Goal: Task Accomplishment & Management: Use online tool/utility

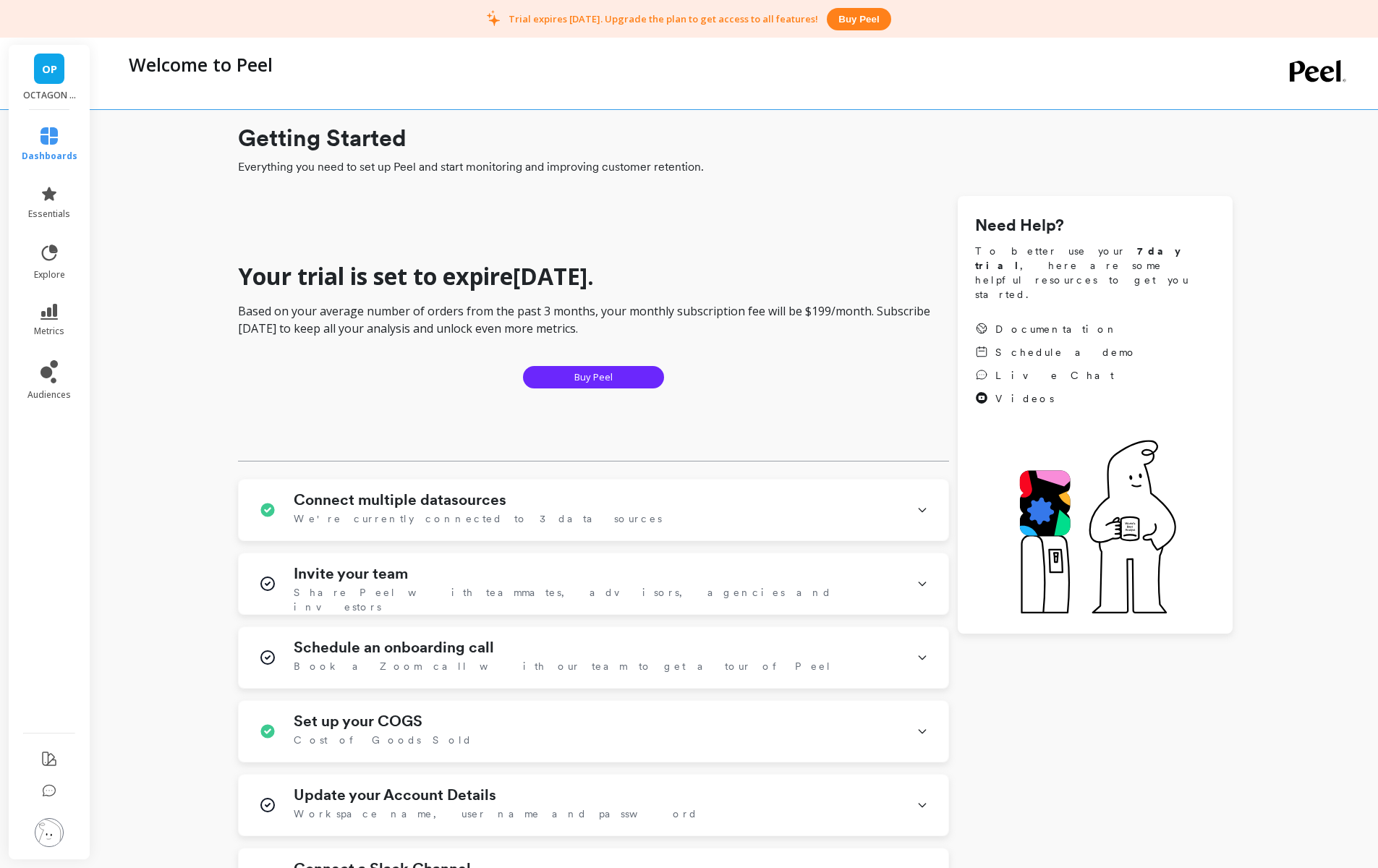
click at [36, 220] on li "essentials" at bounding box center [50, 203] width 74 height 52
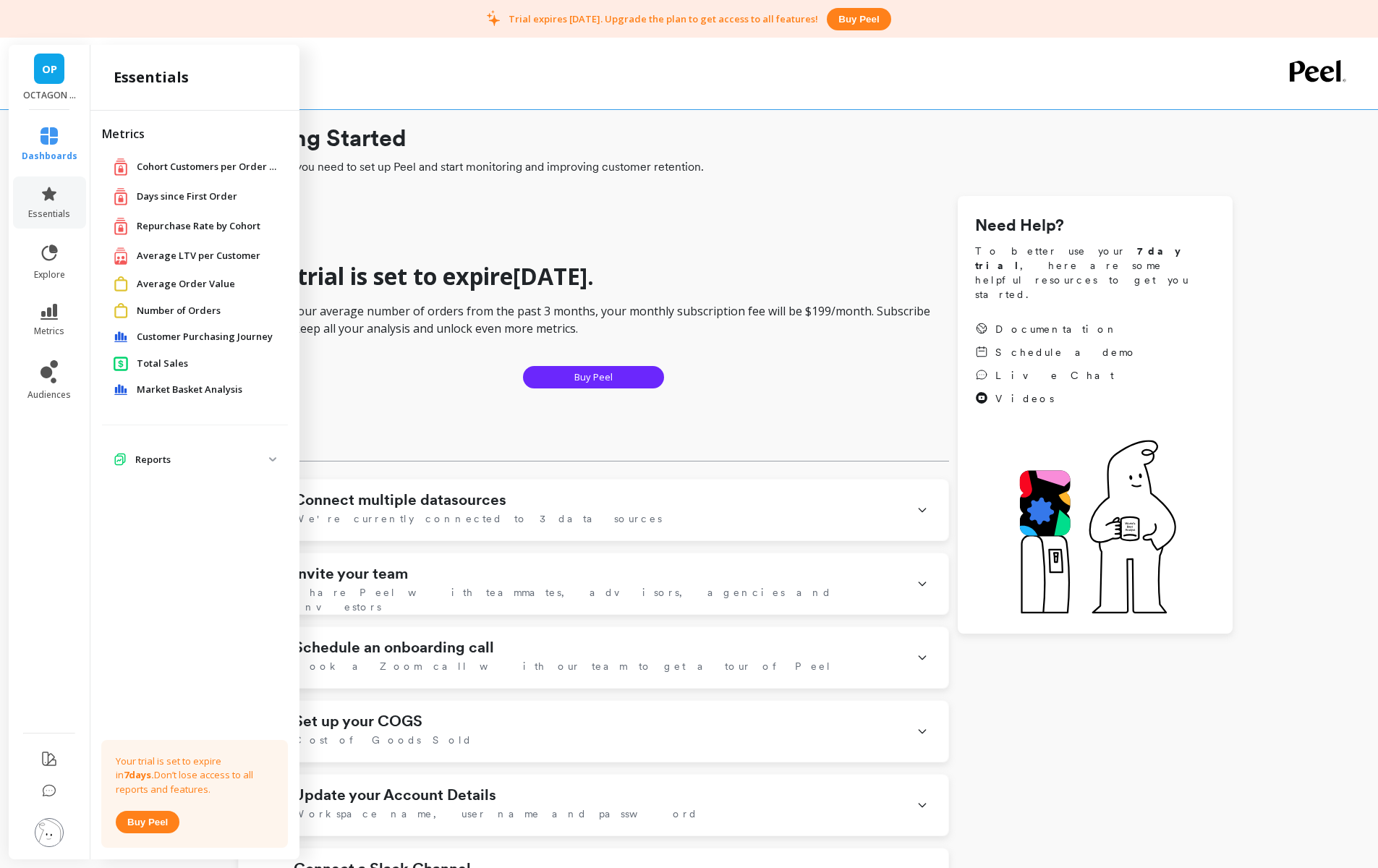
click at [58, 134] on link "dashboards" at bounding box center [50, 144] width 56 height 35
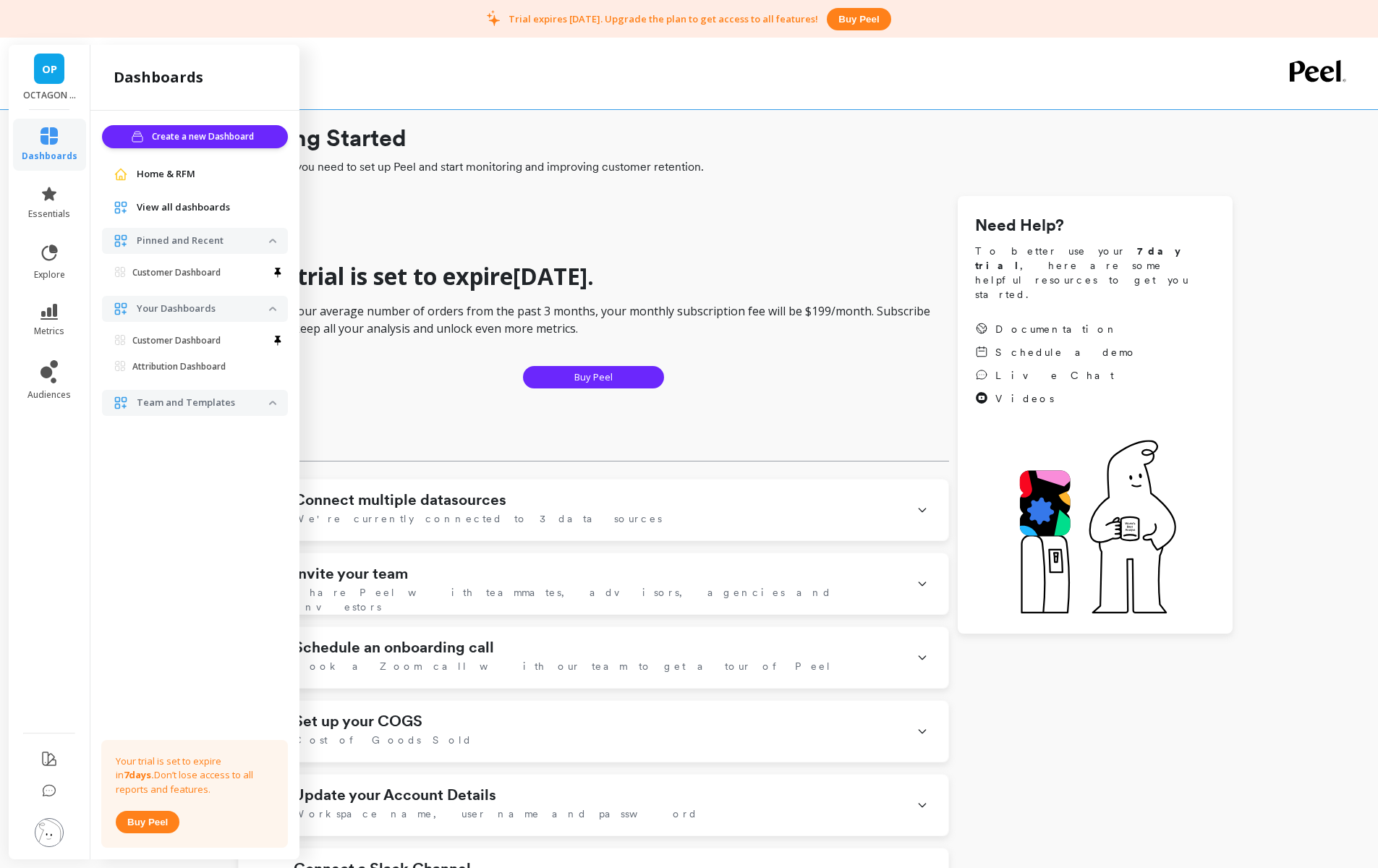
click at [163, 168] on span "Home & RFM" at bounding box center [166, 174] width 59 height 15
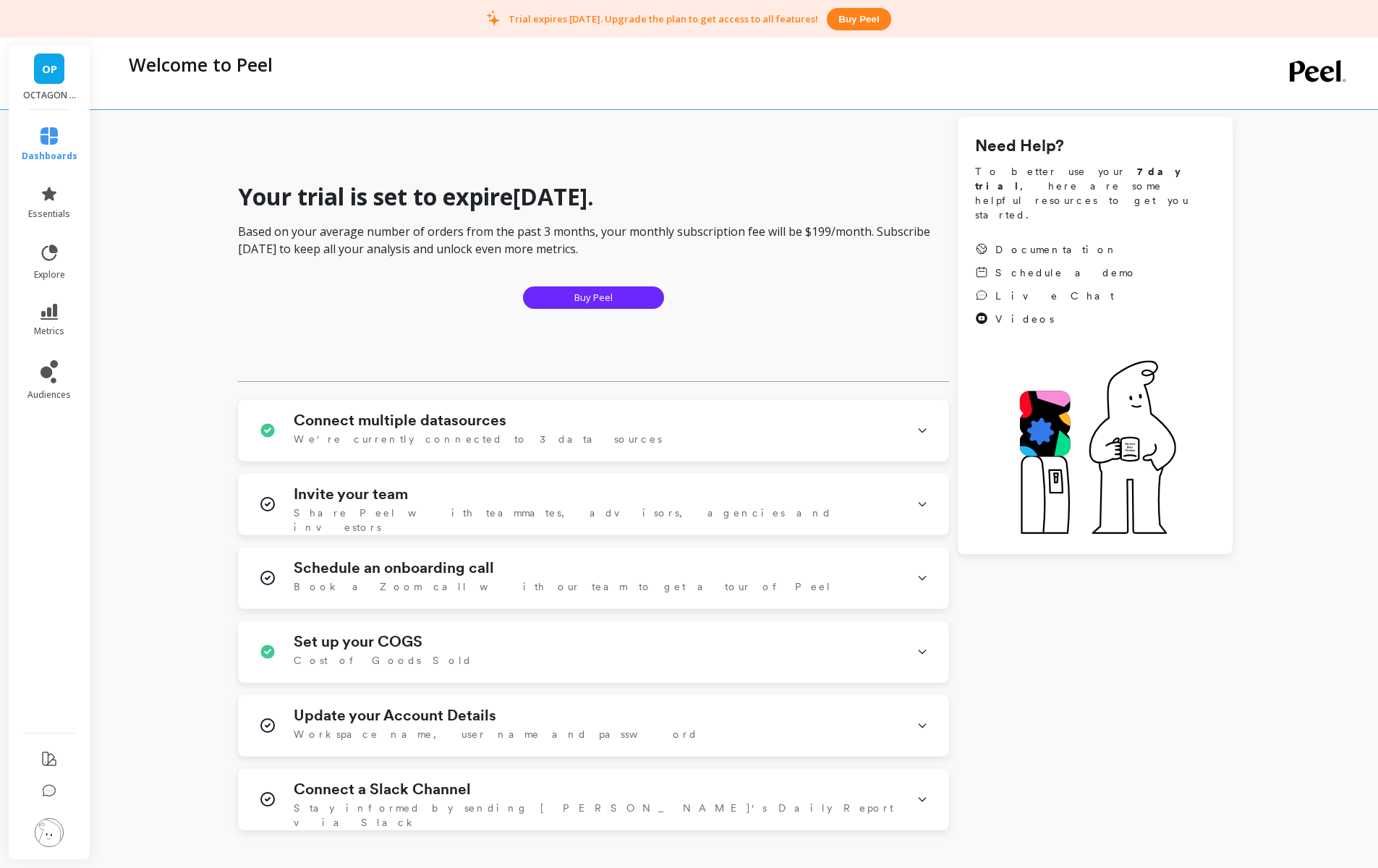
scroll to position [205, 0]
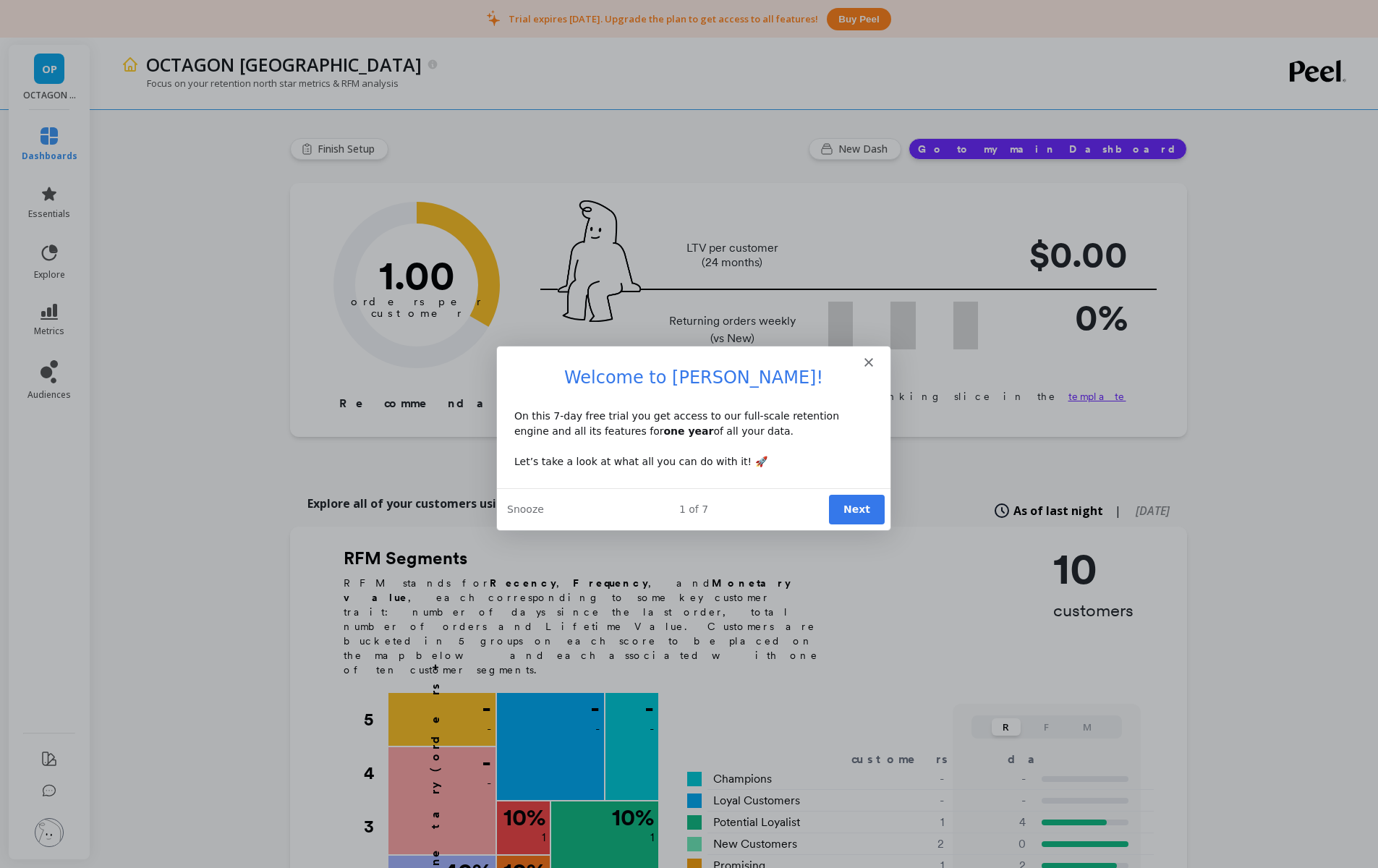
click at [829, 508] on div "1 of 7" at bounding box center [692, 508] width 393 height 15
click at [846, 511] on button "Next" at bounding box center [855, 508] width 56 height 30
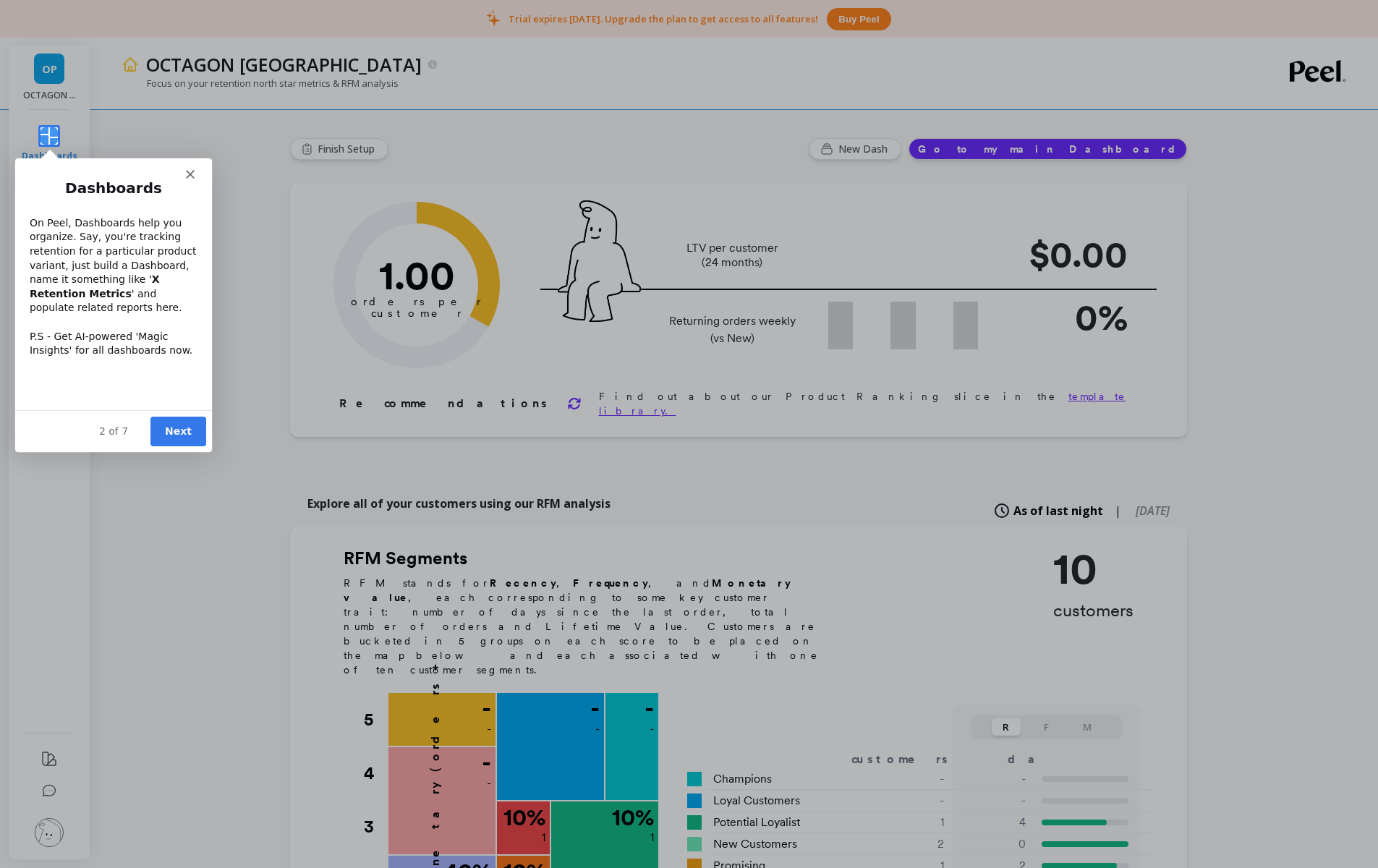
click at [170, 419] on button "Next" at bounding box center [178, 431] width 56 height 30
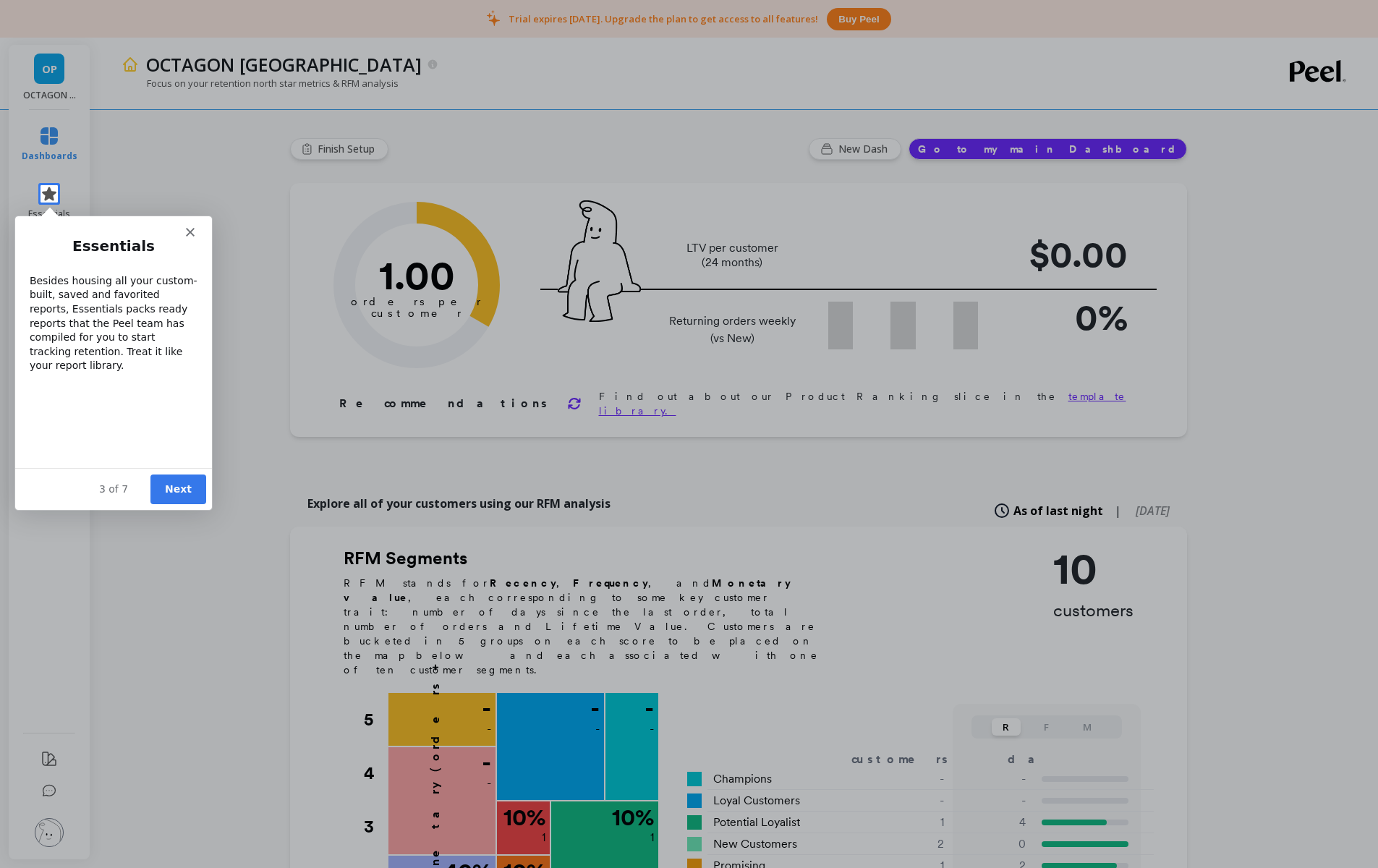
click at [180, 485] on button "Next" at bounding box center [178, 489] width 56 height 30
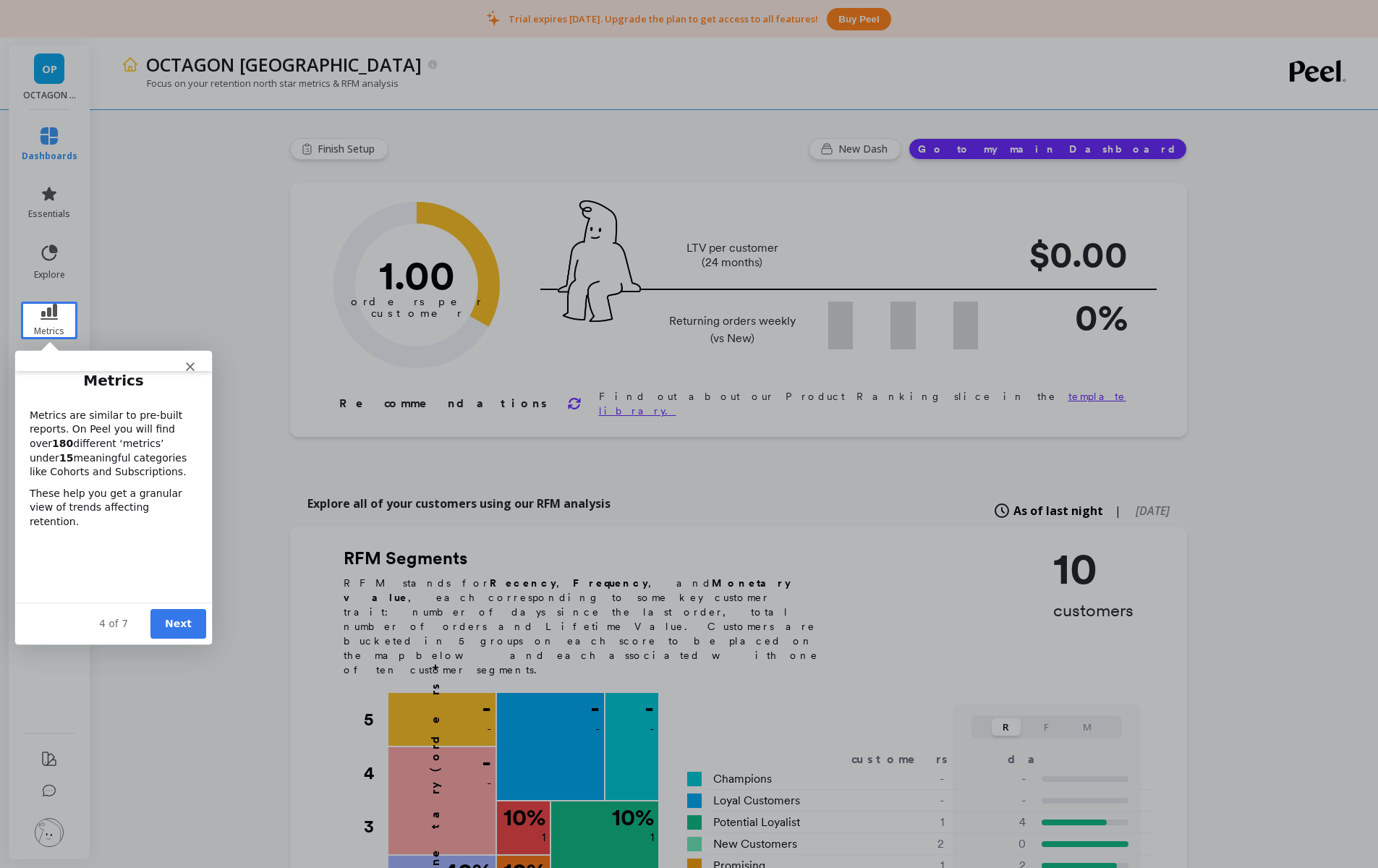
scroll to position [40, 0]
click at [194, 612] on button "Next" at bounding box center [178, 623] width 56 height 30
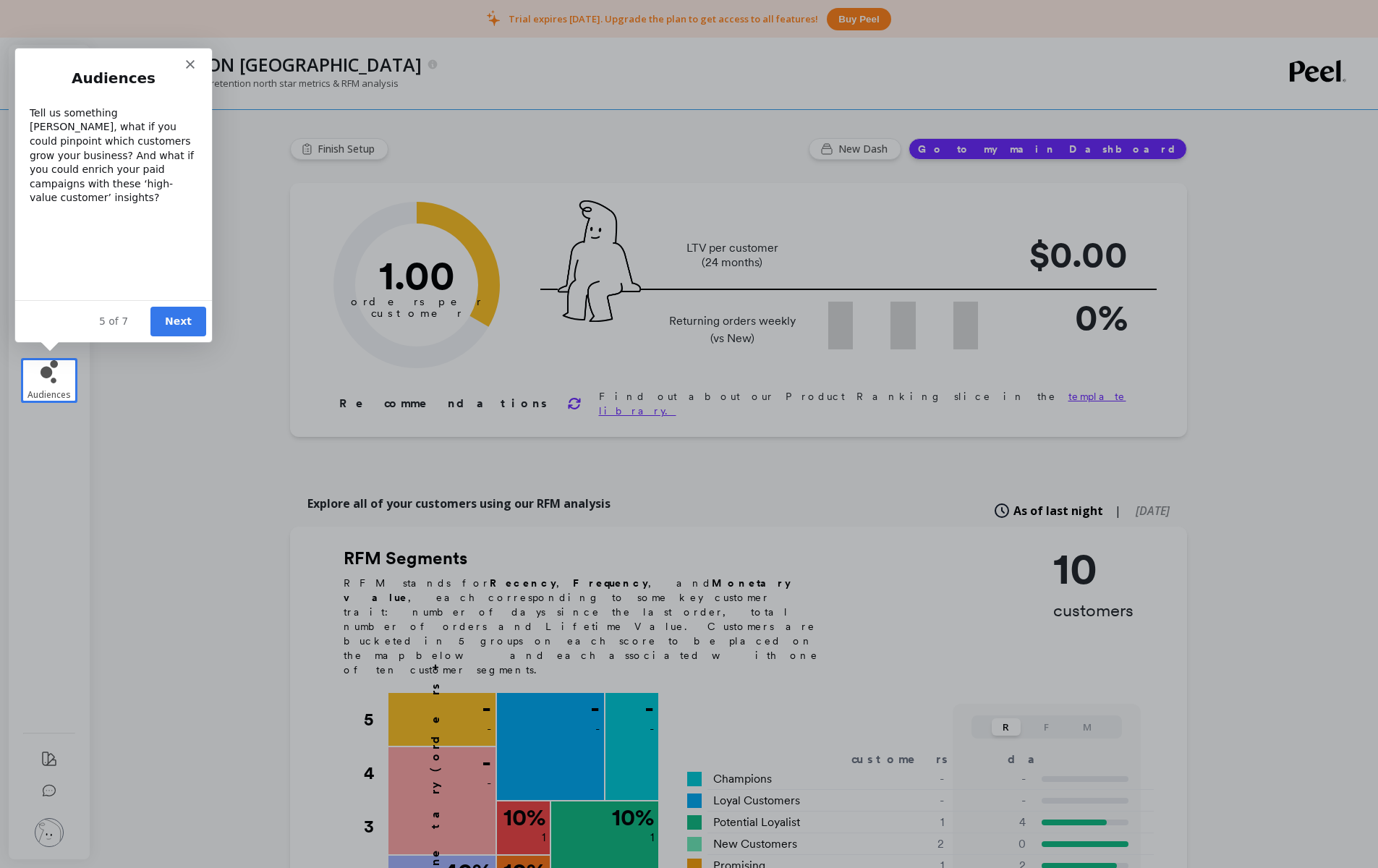
scroll to position [0, 0]
click at [162, 318] on button "Next" at bounding box center [178, 321] width 56 height 30
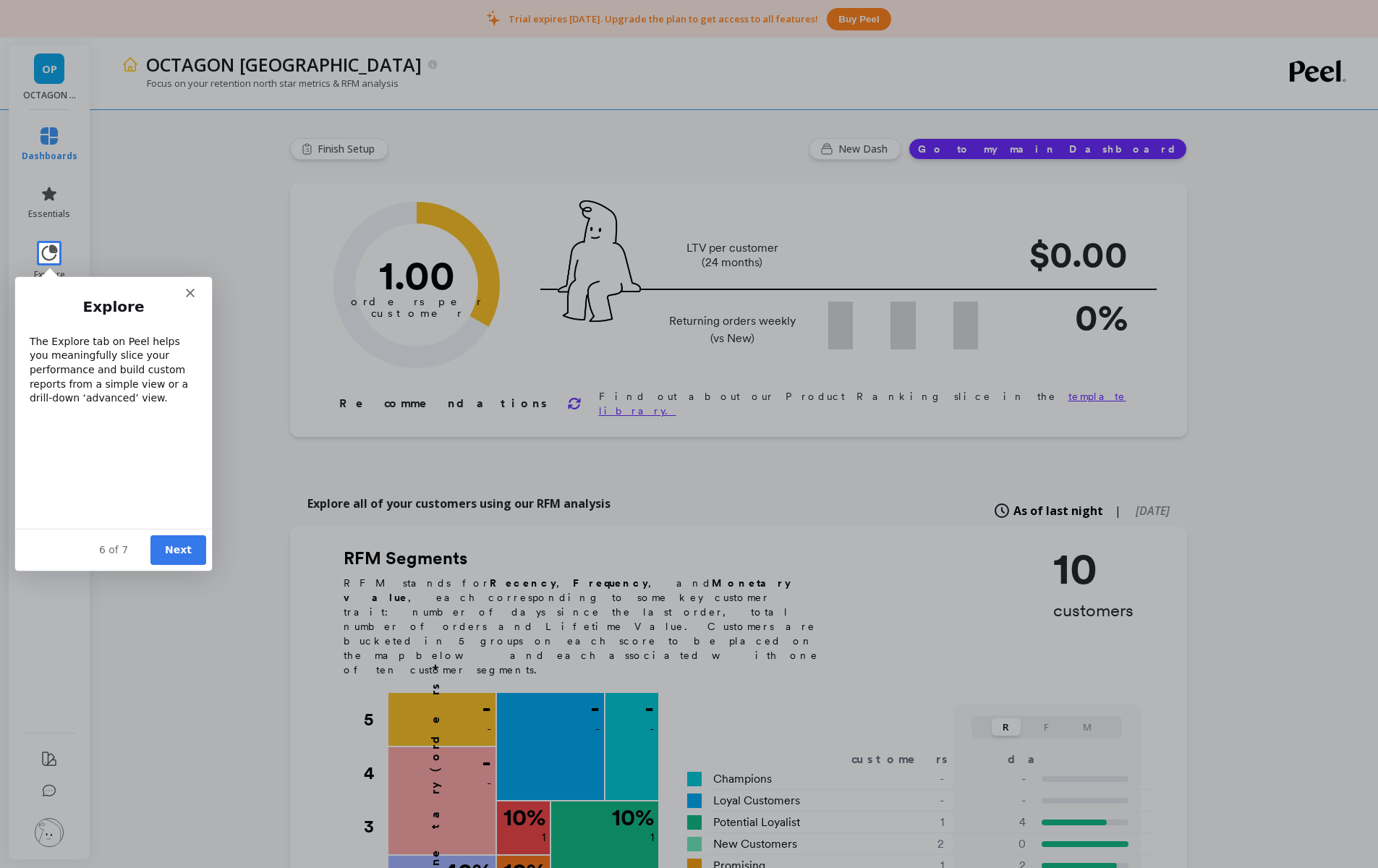
click at [194, 546] on button "Next" at bounding box center [178, 549] width 56 height 30
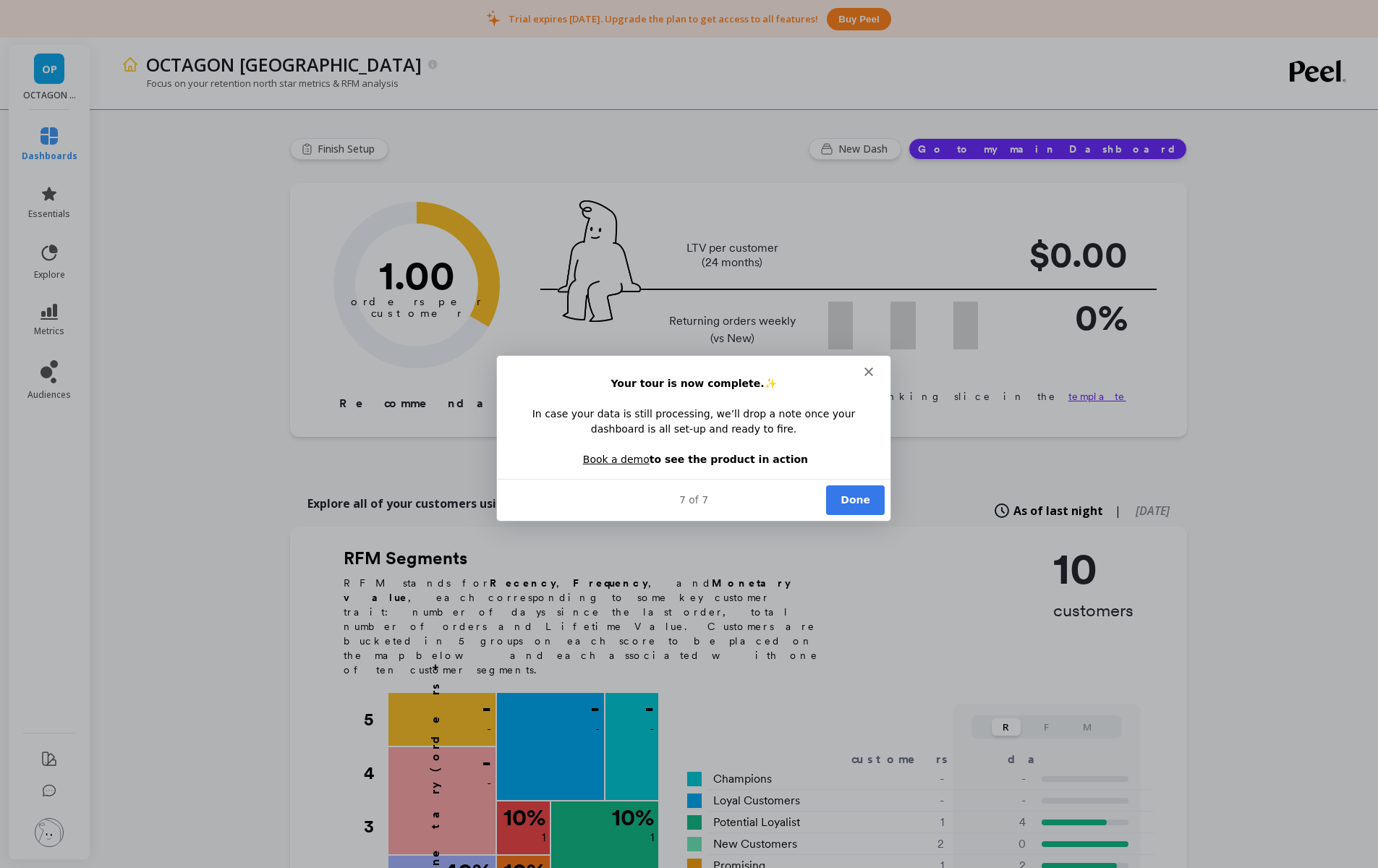
click at [860, 501] on button "Done" at bounding box center [853, 500] width 59 height 30
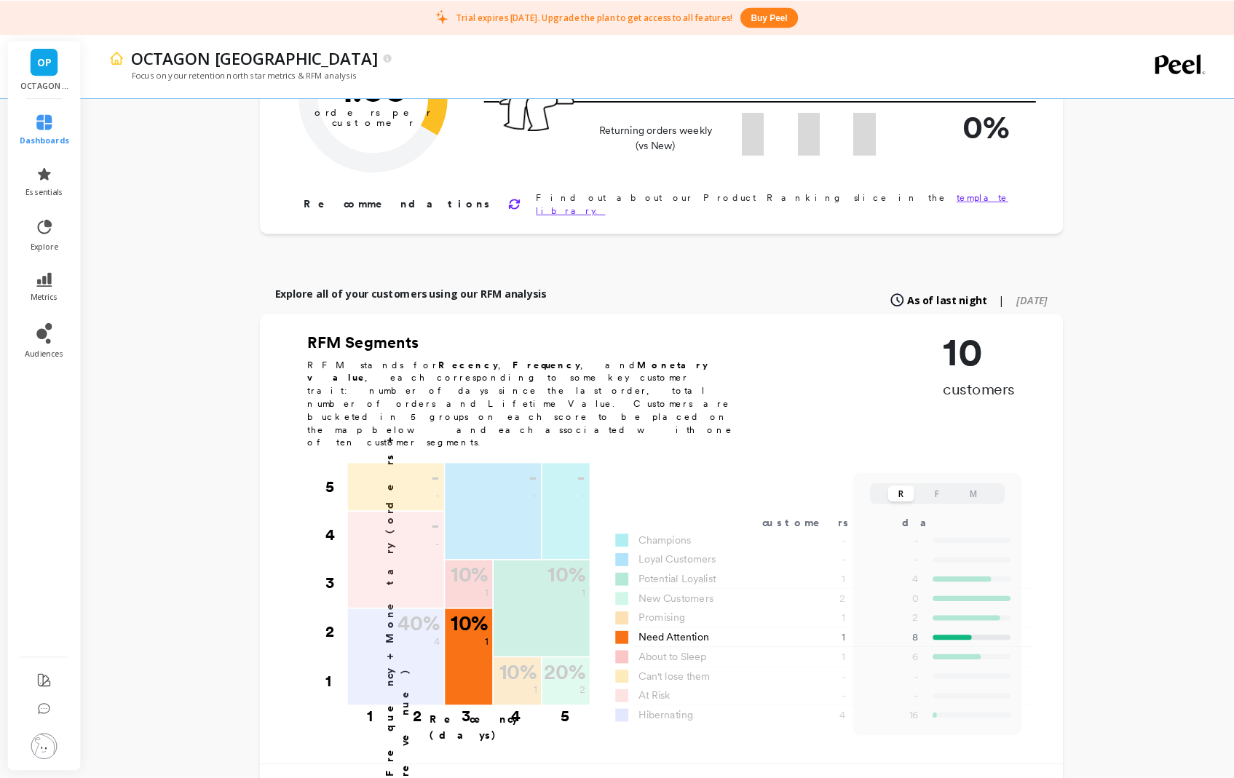
scroll to position [178, 0]
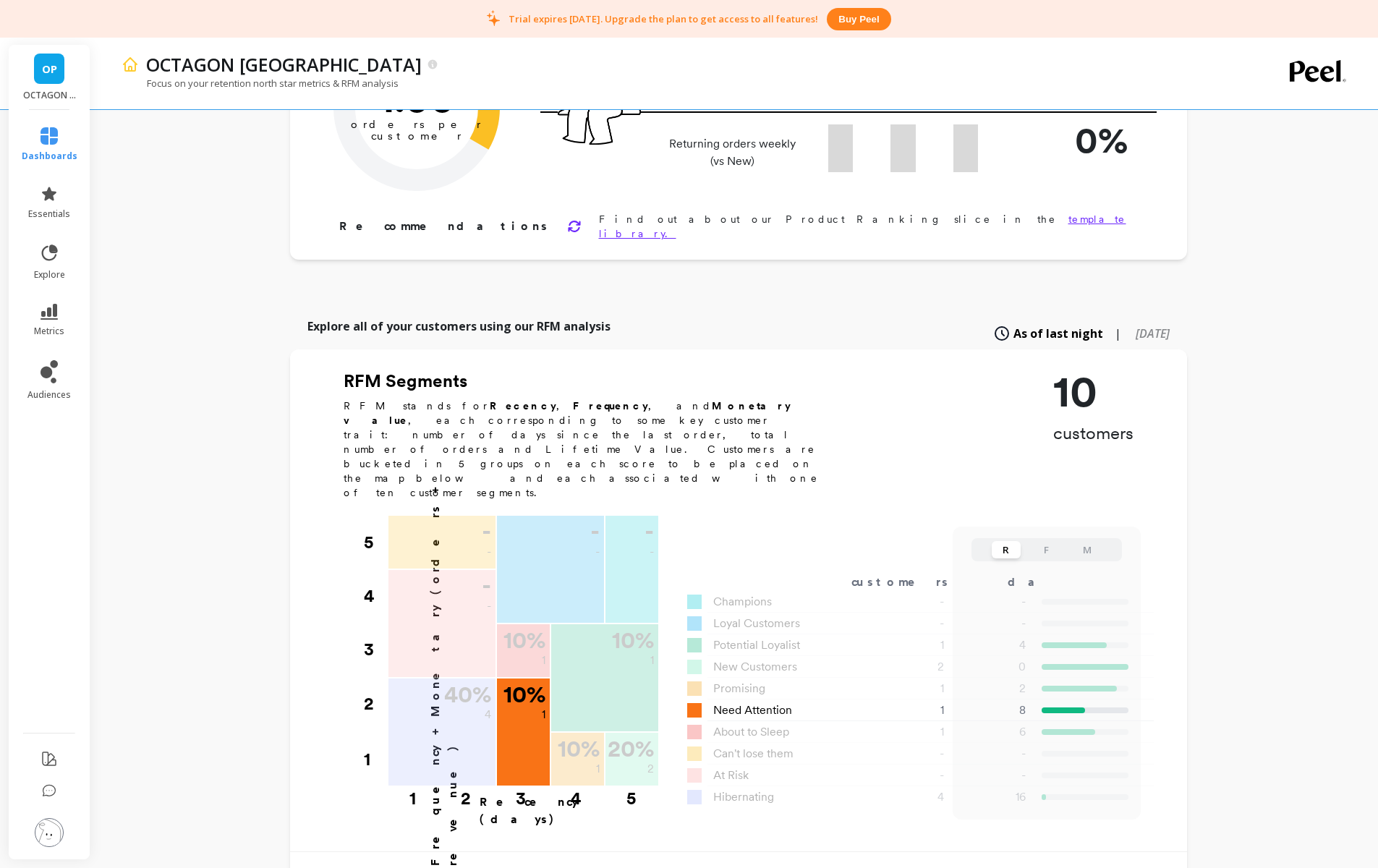
click at [698, 703] on div at bounding box center [694, 710] width 15 height 15
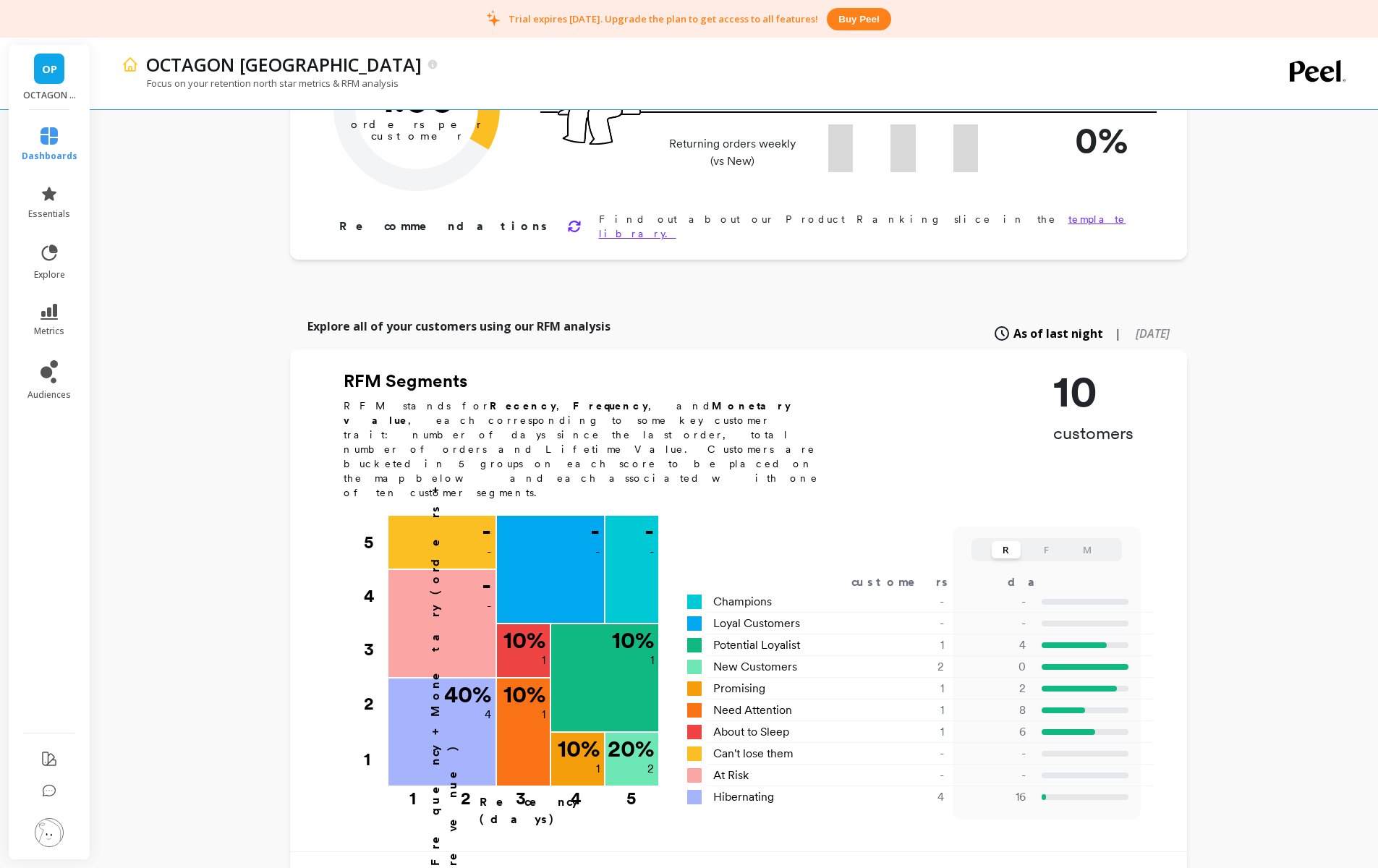
click at [1041, 541] on button "F" at bounding box center [1046, 549] width 29 height 17
click at [1023, 538] on div "R F M" at bounding box center [1046, 549] width 150 height 23
click at [1001, 541] on button "R" at bounding box center [1005, 549] width 29 height 17
click at [47, 78] on link "OP" at bounding box center [49, 69] width 31 height 31
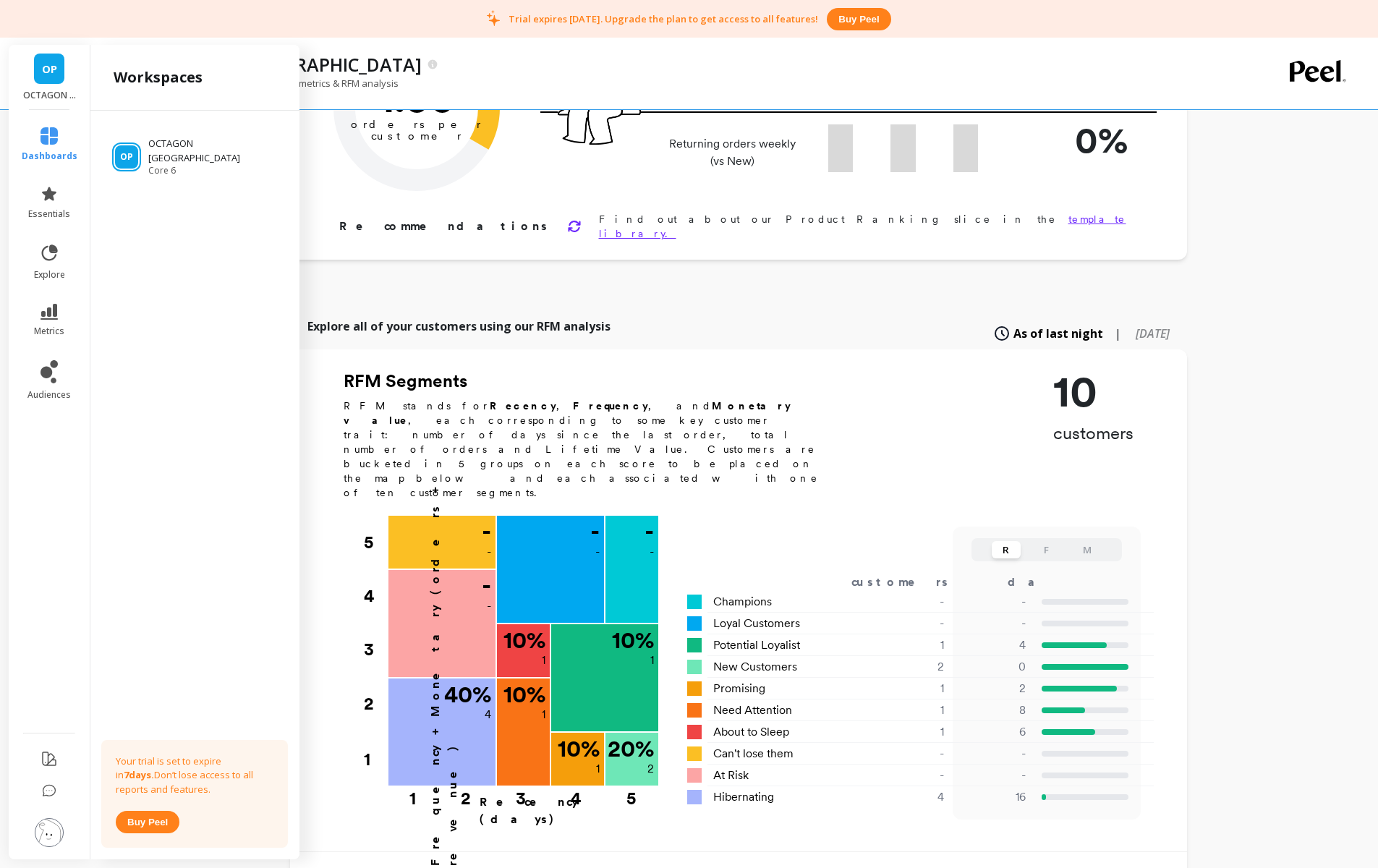
click at [47, 78] on link "OP" at bounding box center [49, 69] width 31 height 31
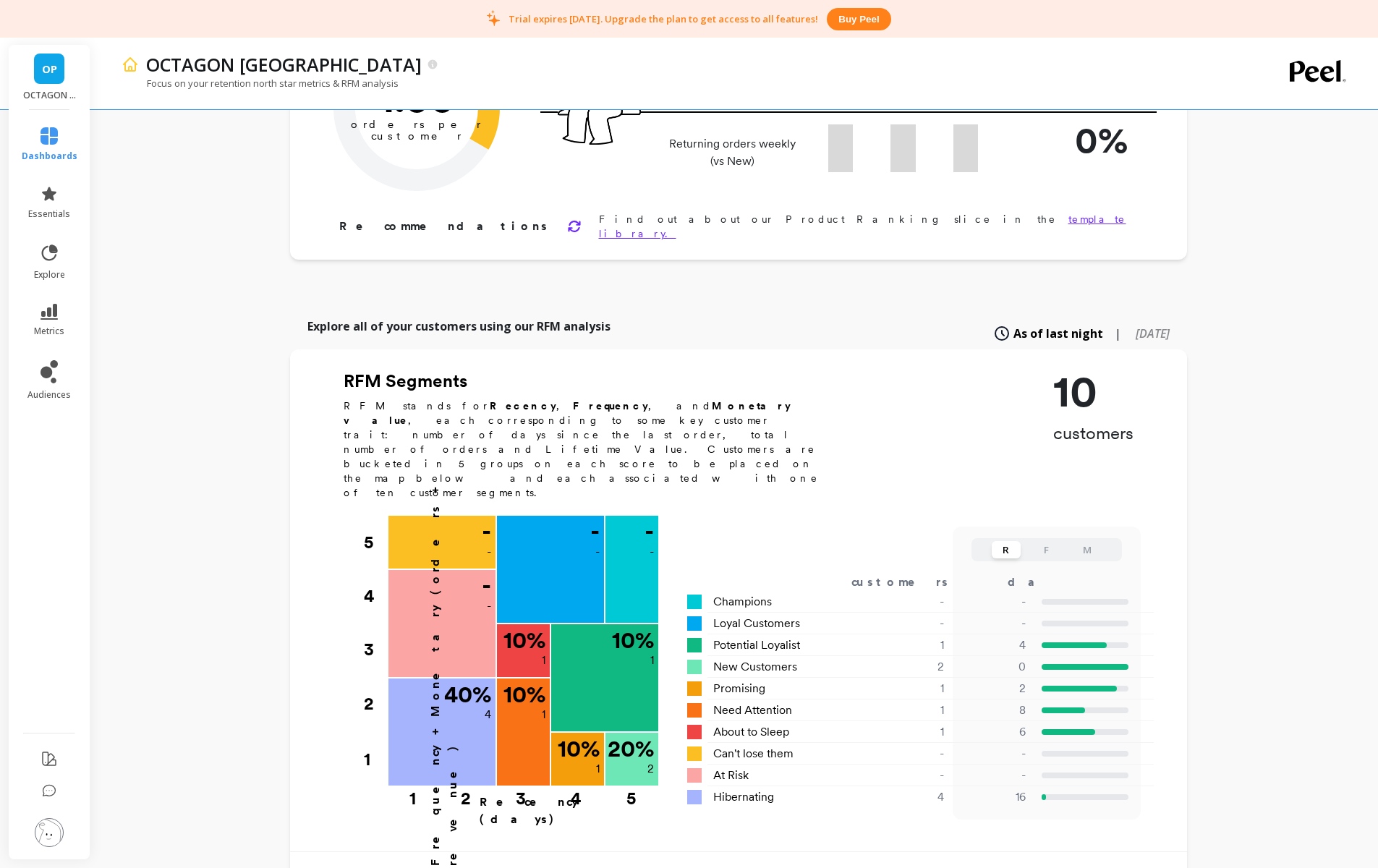
click at [52, 87] on div "OP OCTAGON PARIS" at bounding box center [50, 77] width 81 height 66
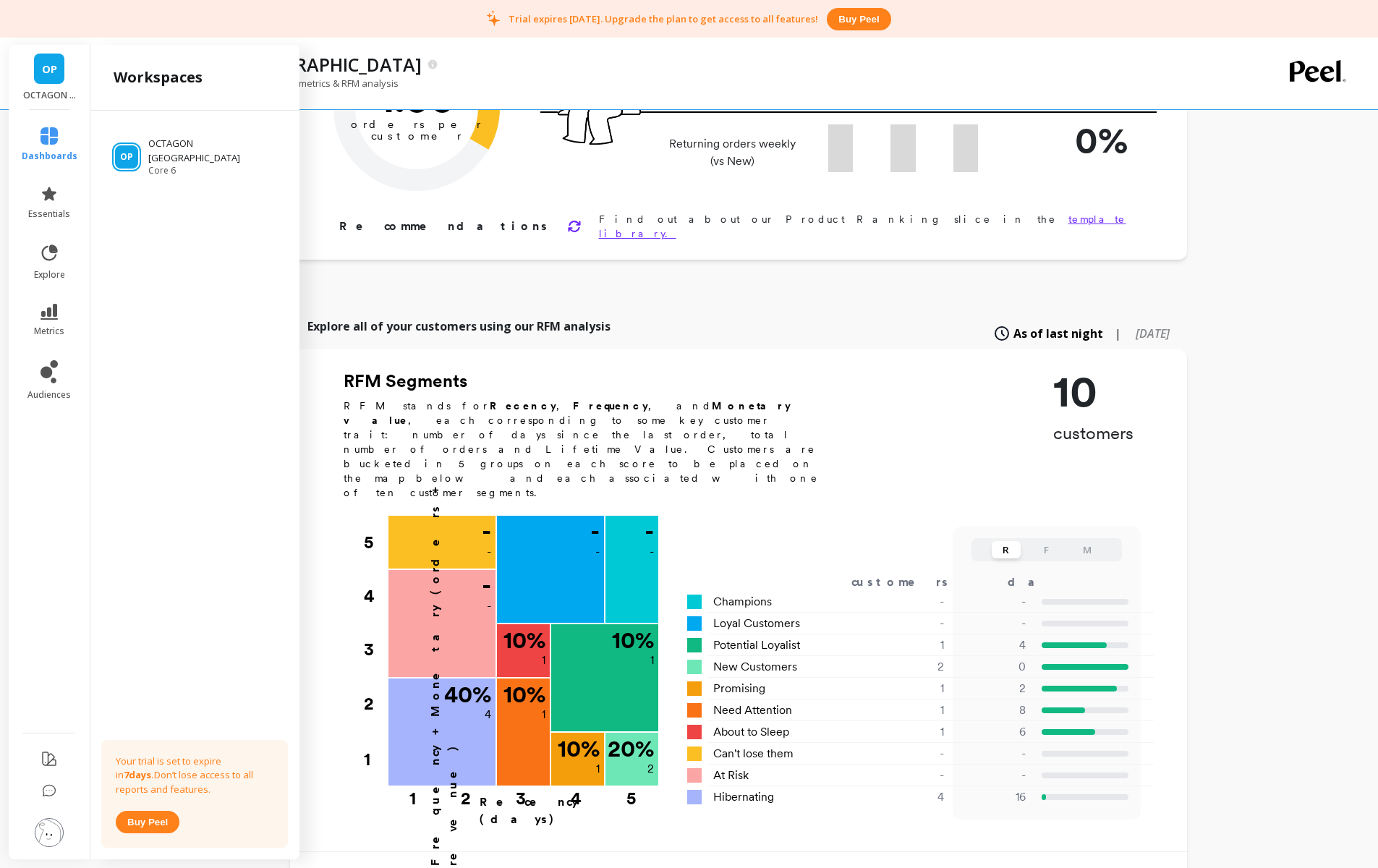
click at [50, 833] on img at bounding box center [49, 831] width 29 height 29
click at [222, 142] on p "Account and Billing" at bounding box center [203, 138] width 132 height 15
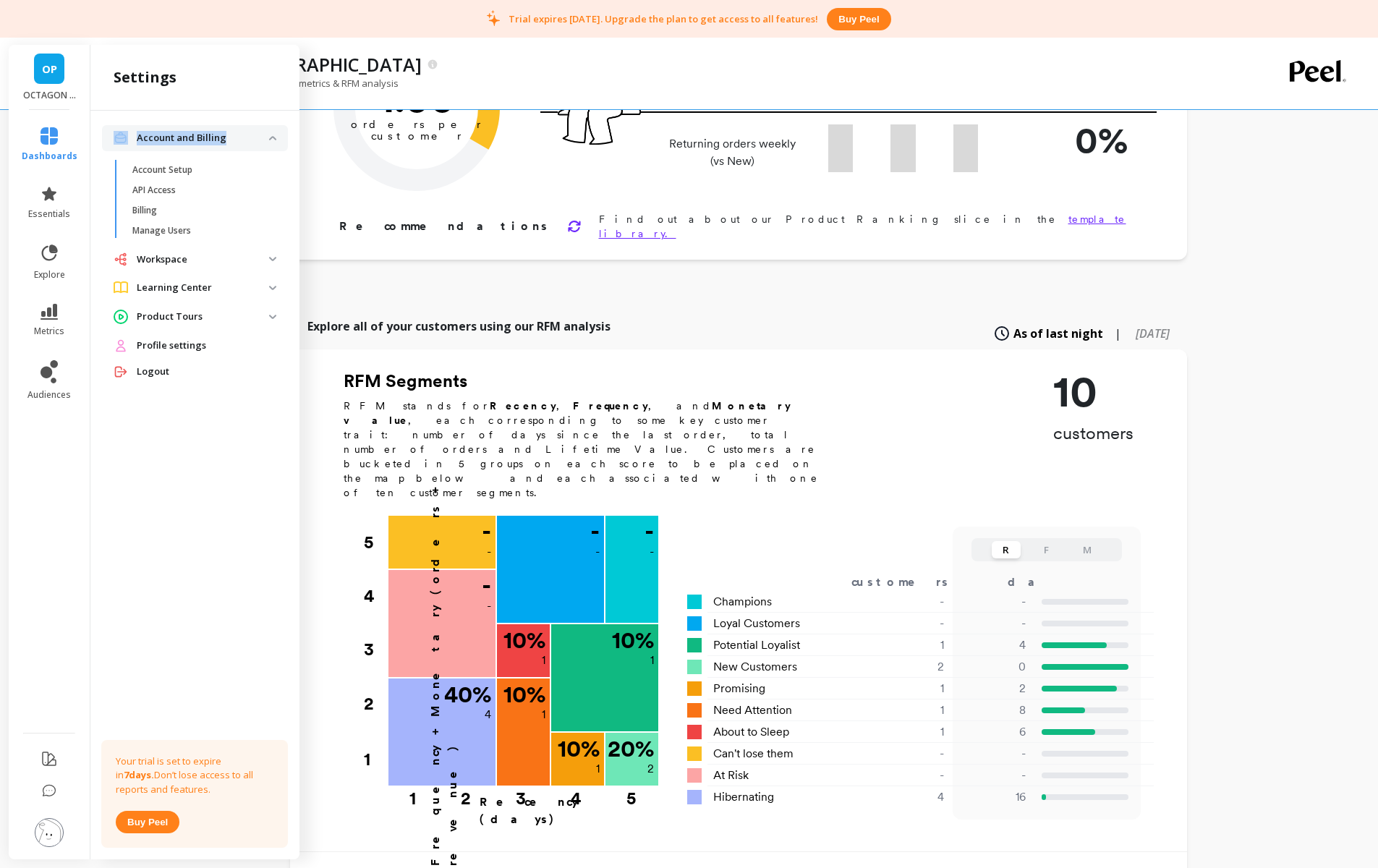
click at [222, 142] on p "Account and Billing" at bounding box center [203, 138] width 132 height 15
click at [246, 170] on p "Workspace" at bounding box center [203, 167] width 132 height 15
click at [406, 249] on div "Finish Setup New Dash Go to my main Dashboard Orders per Customer is a core gro…" at bounding box center [738, 618] width 897 height 1568
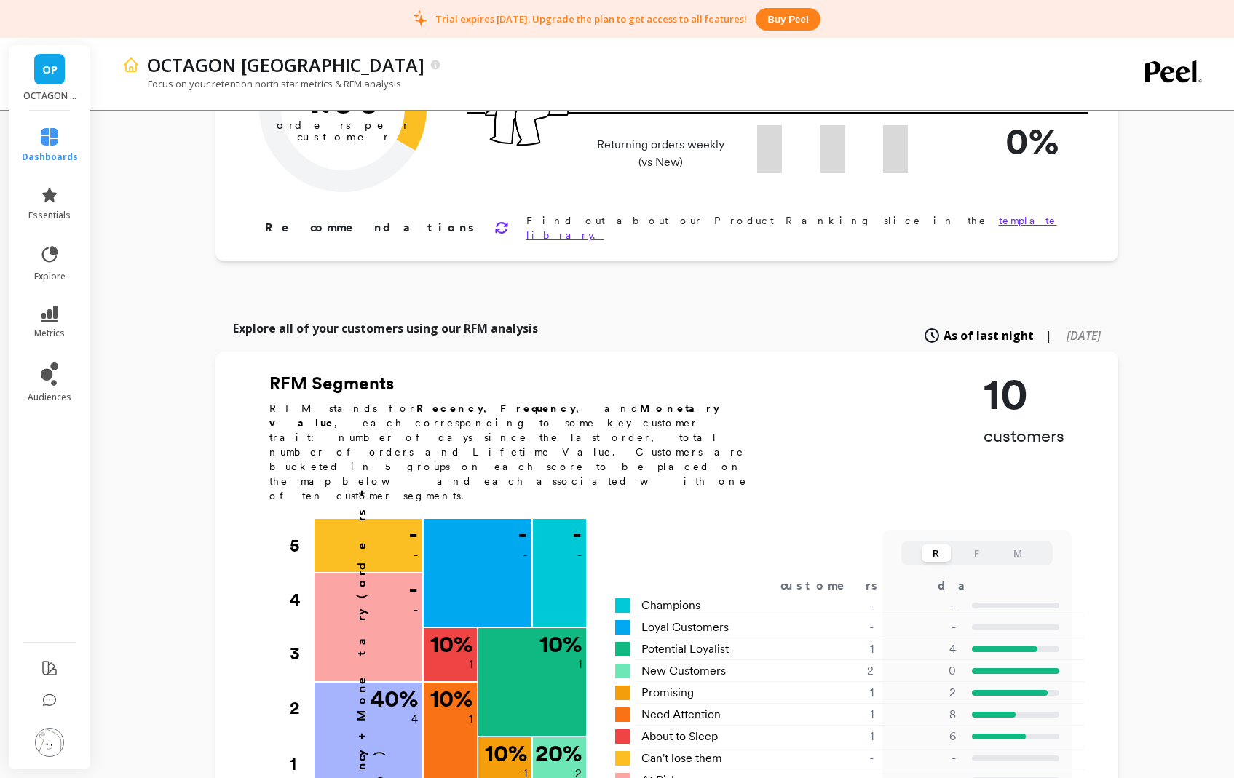
click at [1102, 320] on div "Explore all of your customers using our RFM analysis As of last night | 6 month…" at bounding box center [667, 336] width 903 height 32
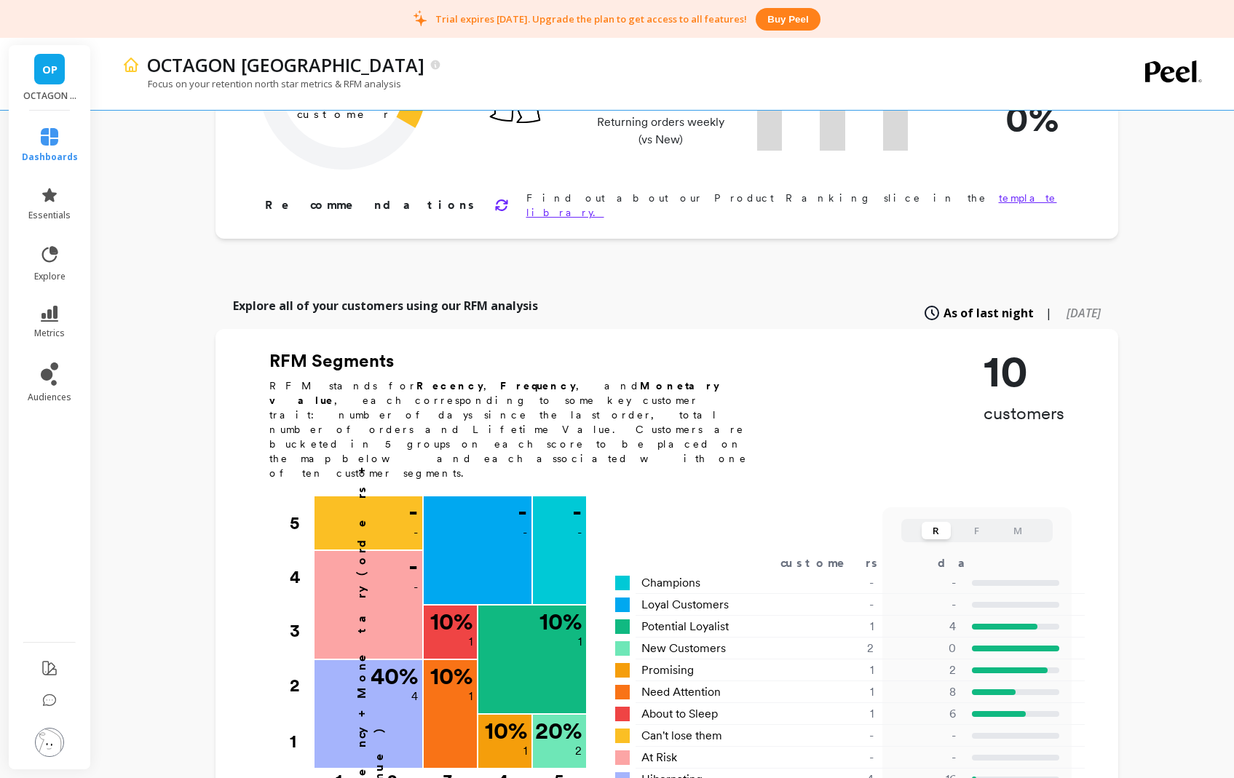
scroll to position [203, 0]
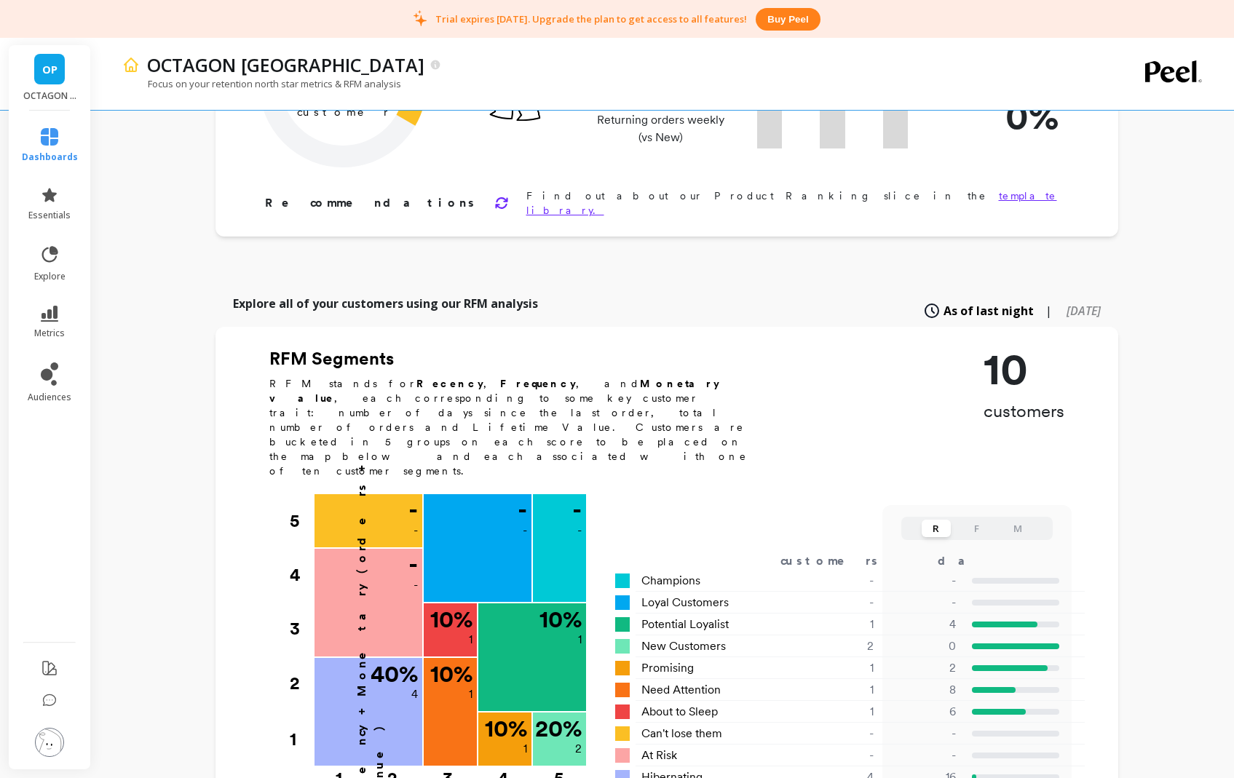
drag, startPoint x: 890, startPoint y: 283, endPoint x: 978, endPoint y: 283, distance: 87.4
click at [978, 295] on div "As of last night | 6 months ago" at bounding box center [1012, 311] width 178 height 32
drag, startPoint x: 1024, startPoint y: 293, endPoint x: 1094, endPoint y: 293, distance: 69.2
click at [1094, 295] on div "As of last night | 6 months ago" at bounding box center [1012, 311] width 178 height 32
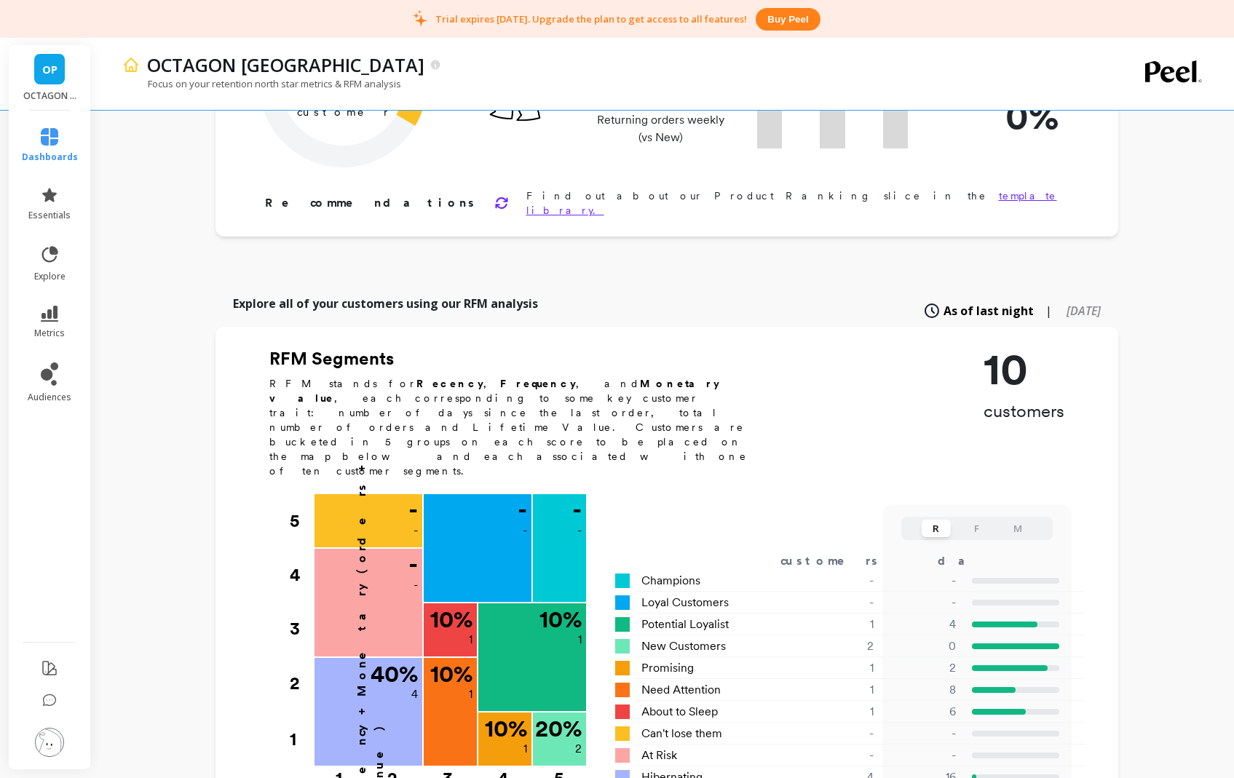
click at [1090, 303] on span "6 months ago" at bounding box center [1084, 311] width 34 height 16
type input "Choose a segment"
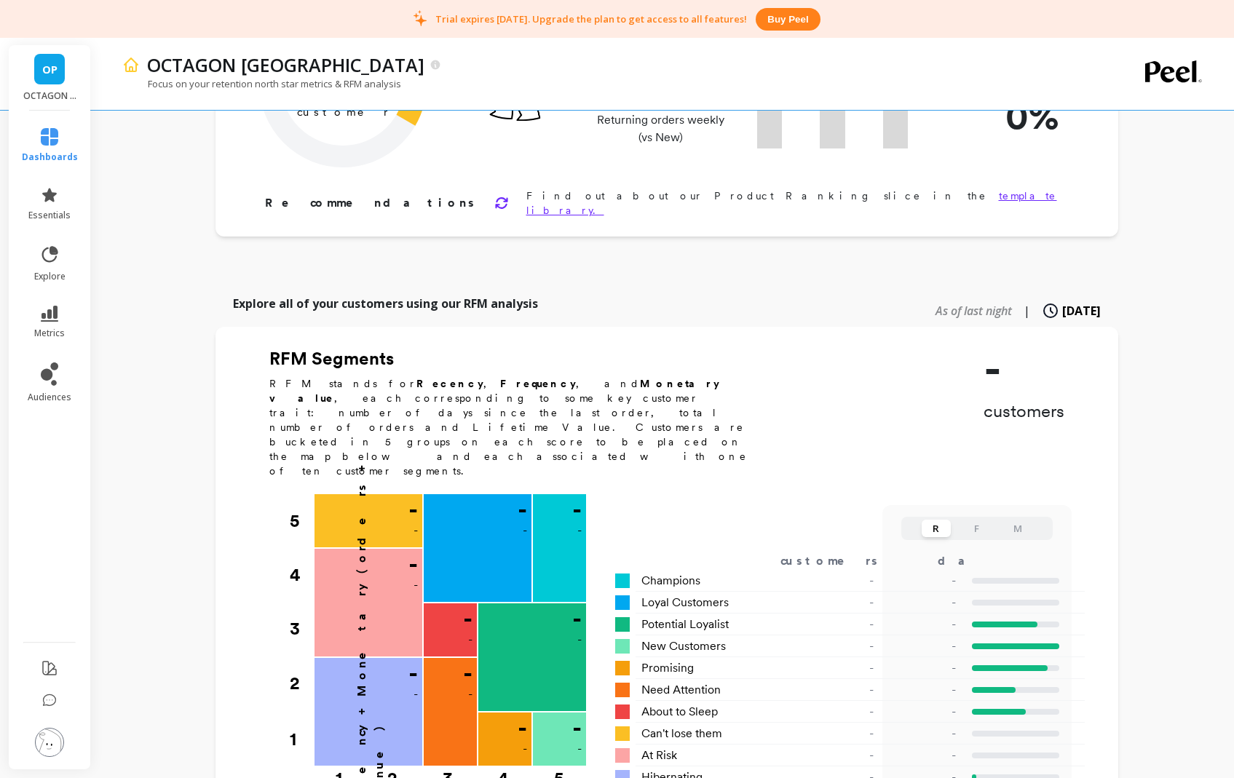
click at [1062, 302] on span "6 months ago" at bounding box center [1081, 310] width 39 height 17
click at [954, 303] on span "As of last night" at bounding box center [974, 311] width 76 height 16
type input "Potential loyalist"
type input "1"
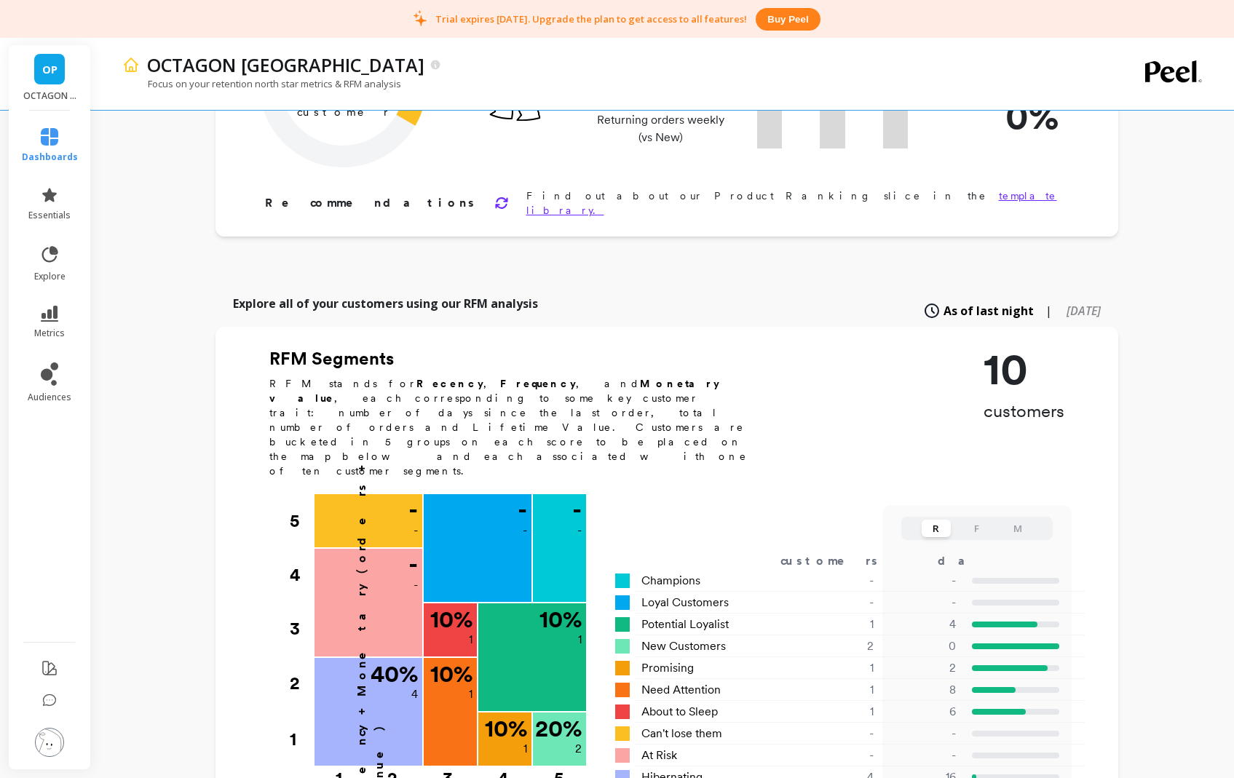
scroll to position [271, 0]
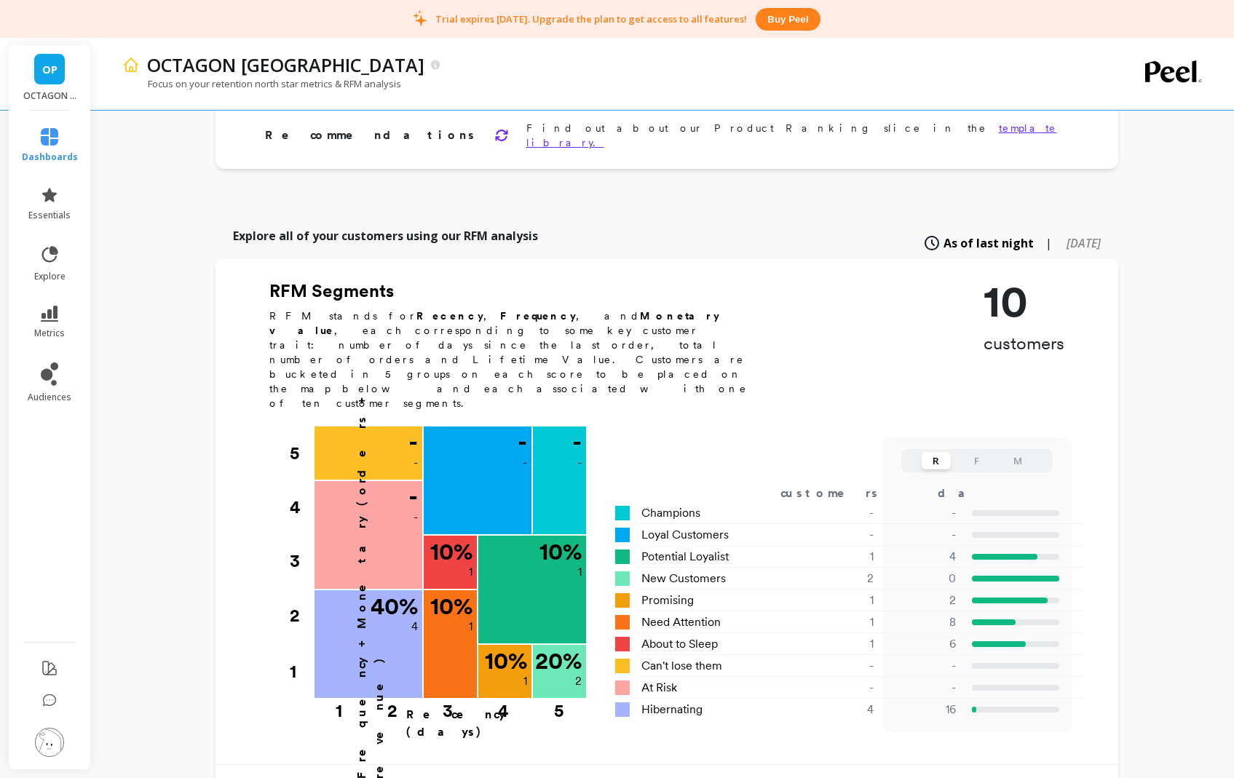
click at [980, 452] on button "F" at bounding box center [976, 460] width 29 height 17
click at [1086, 389] on div "RFM Segments RFM stands for Recency , Frequency , and Monetary value , each cor…" at bounding box center [667, 516] width 903 height 473
click at [1029, 449] on div "R F M" at bounding box center [976, 460] width 151 height 23
click at [1025, 449] on div "R F M" at bounding box center [976, 460] width 151 height 23
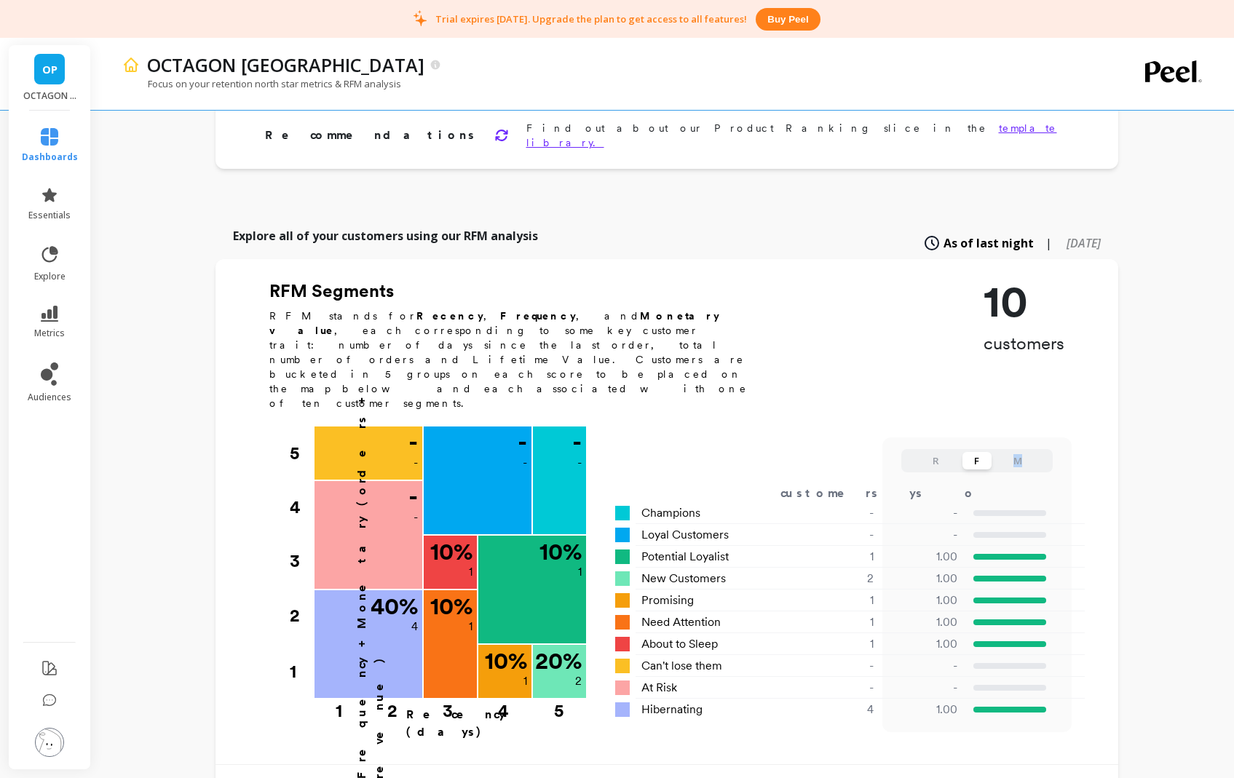
click at [1025, 452] on button "M" at bounding box center [1017, 460] width 29 height 17
click at [946, 452] on button "R" at bounding box center [936, 460] width 29 height 17
drag, startPoint x: 983, startPoint y: 276, endPoint x: 1080, endPoint y: 321, distance: 106.8
click at [1080, 321] on div "RFM Segments RFM stands for Recency , Frequency , and Monetary value , each cor…" at bounding box center [667, 516] width 903 height 473
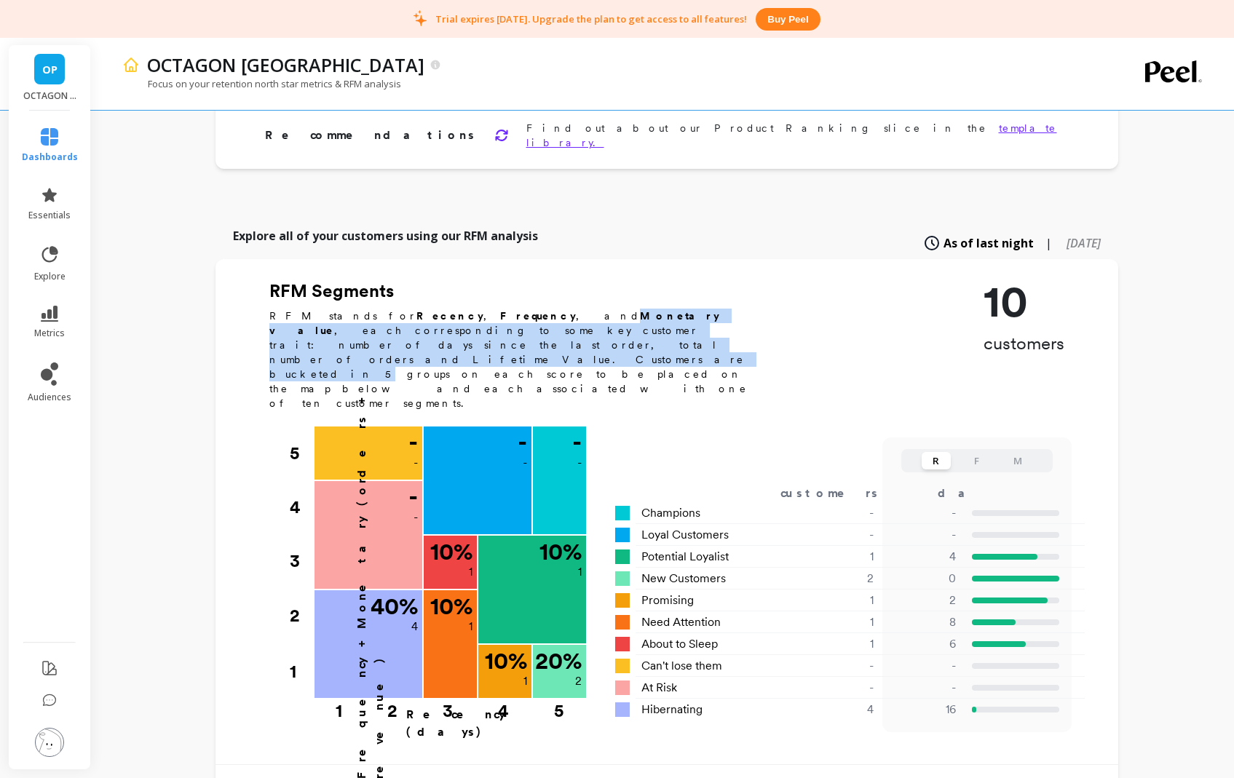
drag, startPoint x: 459, startPoint y: 301, endPoint x: 771, endPoint y: 320, distance: 312.2
click at [771, 320] on div "RFM Segments RFM stands for Recency , Frequency , and Monetary value , each cor…" at bounding box center [666, 350] width 795 height 141
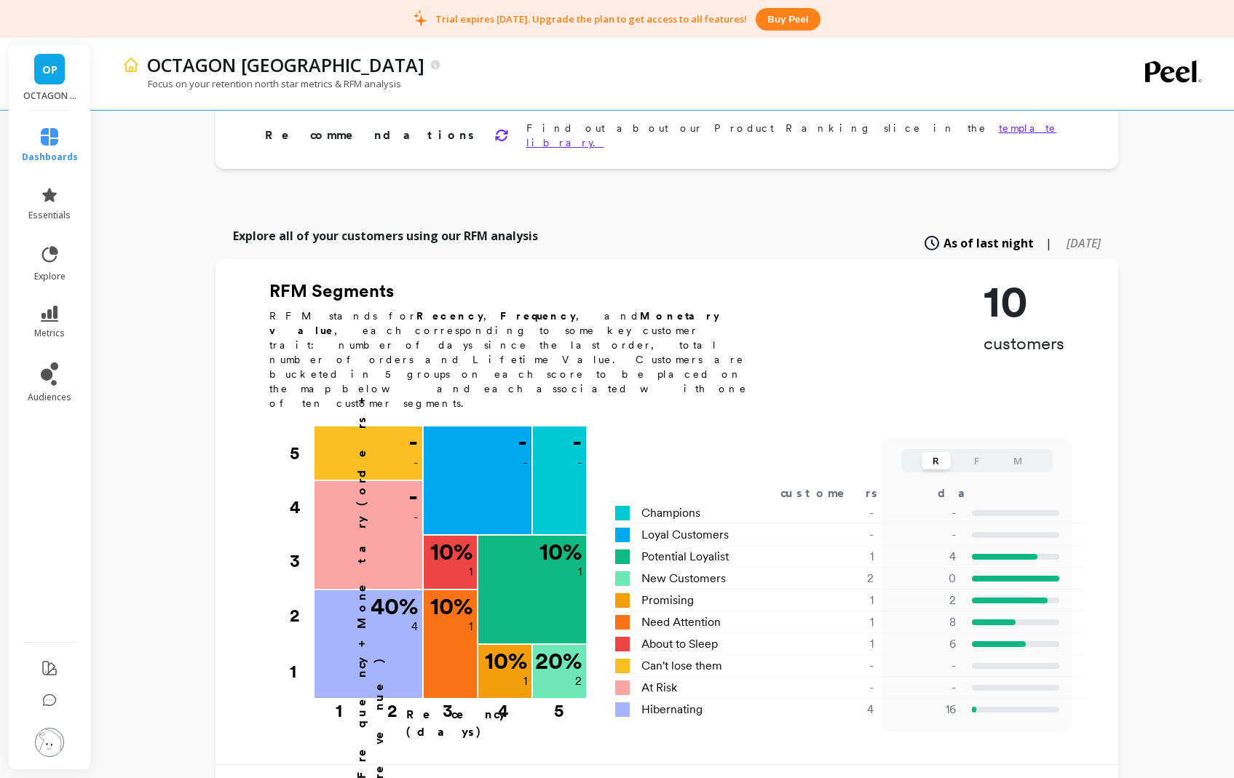
click at [747, 354] on p "RFM stands for Recency , Frequency , and Monetary value , each corresponding to…" at bounding box center [516, 360] width 495 height 102
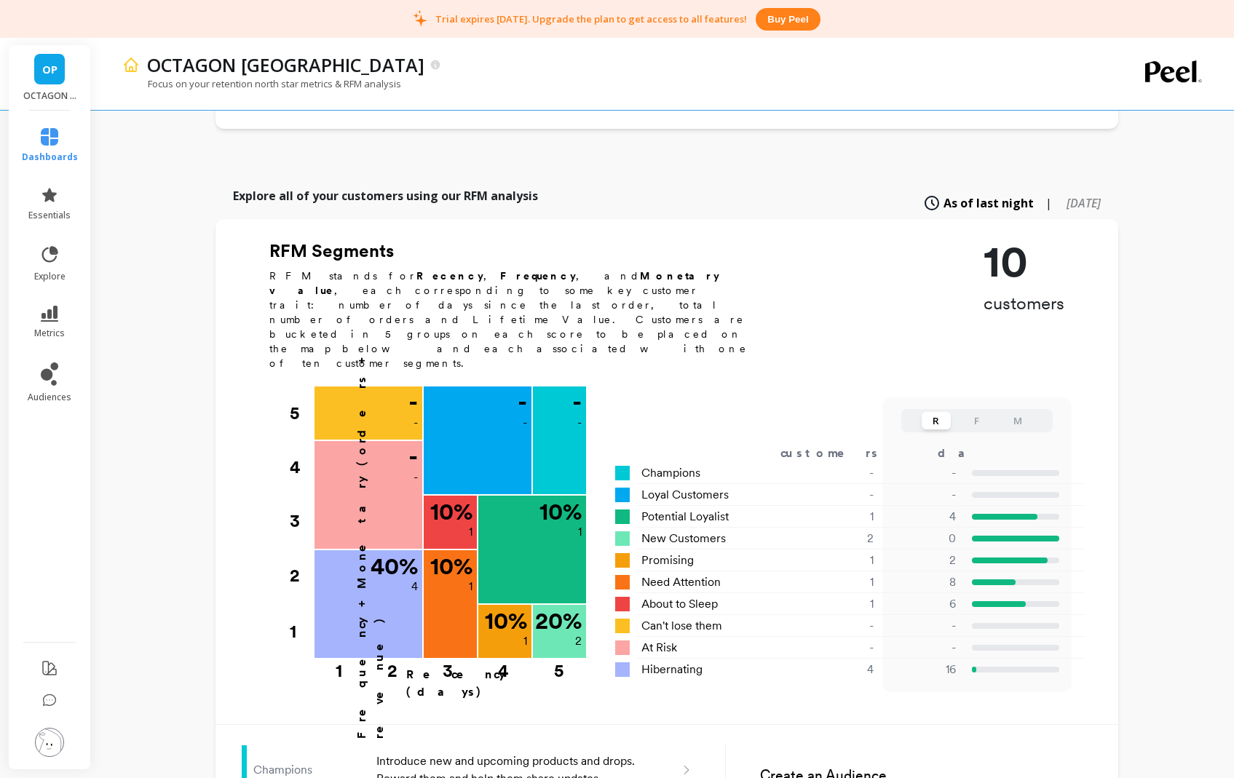
scroll to position [363, 0]
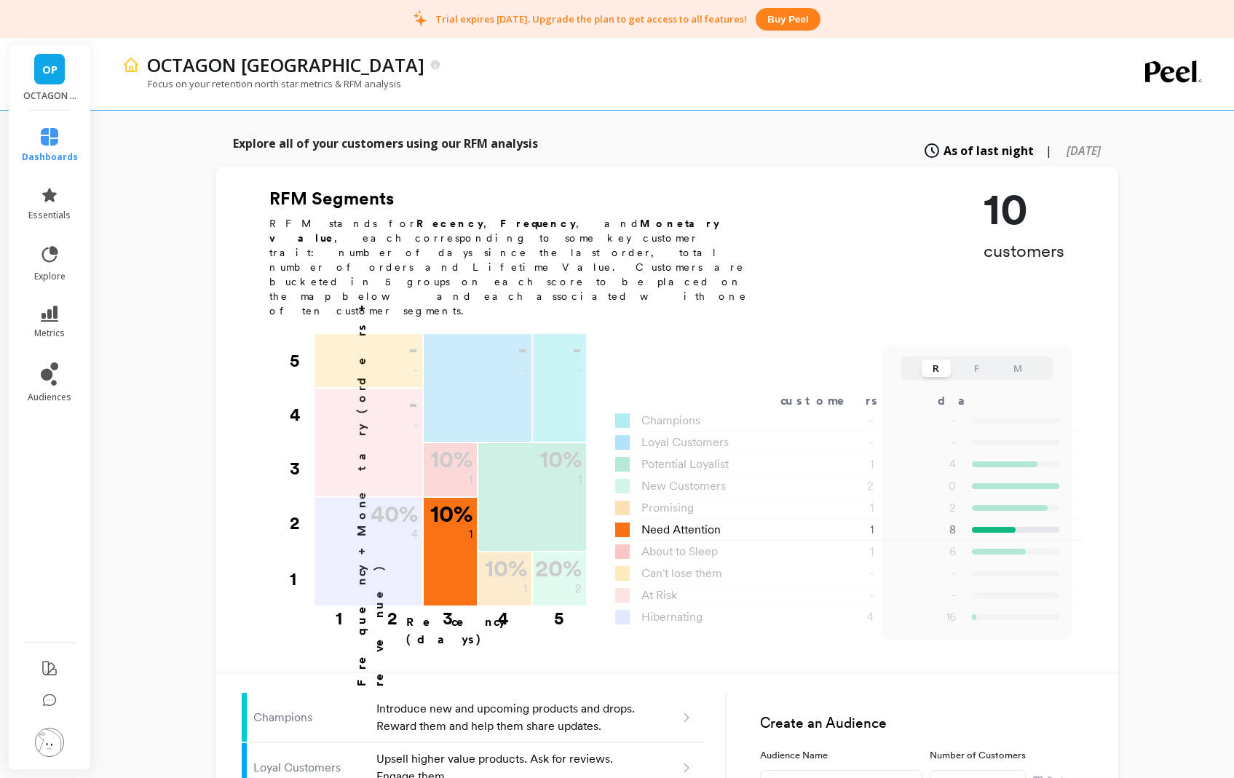
click at [873, 521] on div "1" at bounding box center [839, 529] width 104 height 17
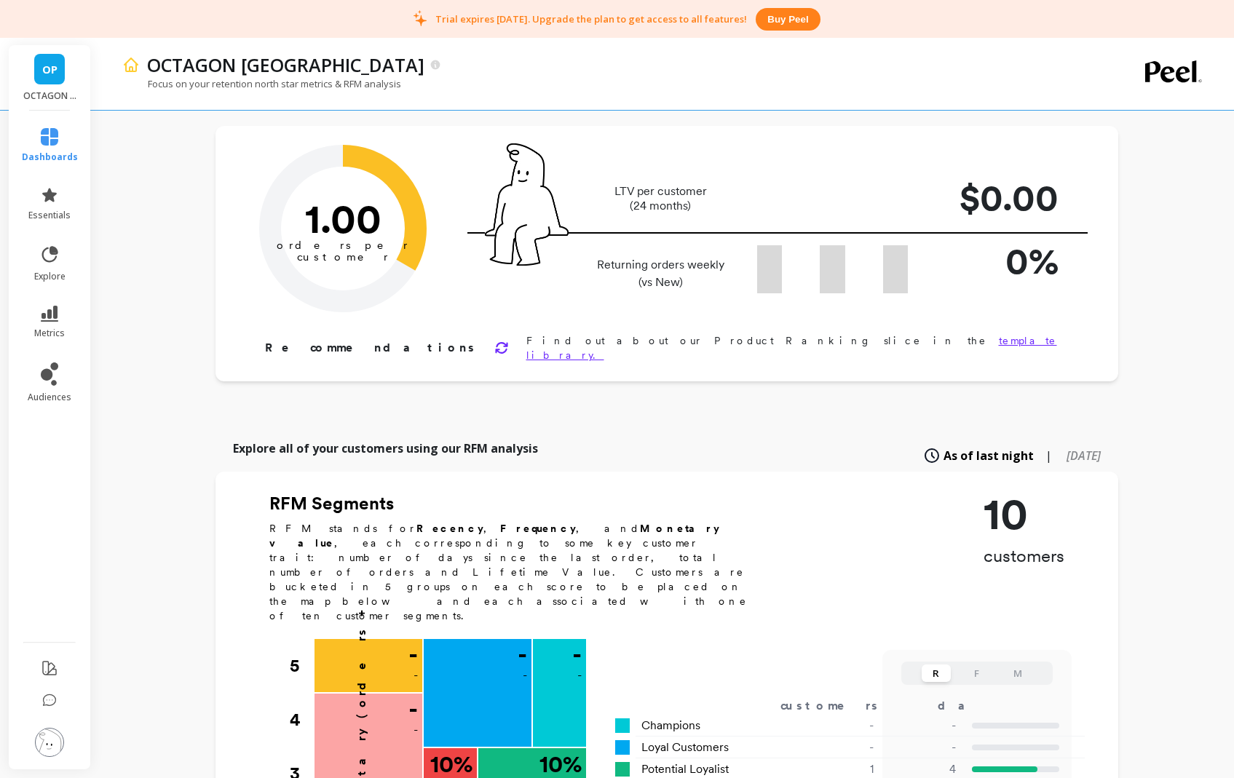
scroll to position [0, 0]
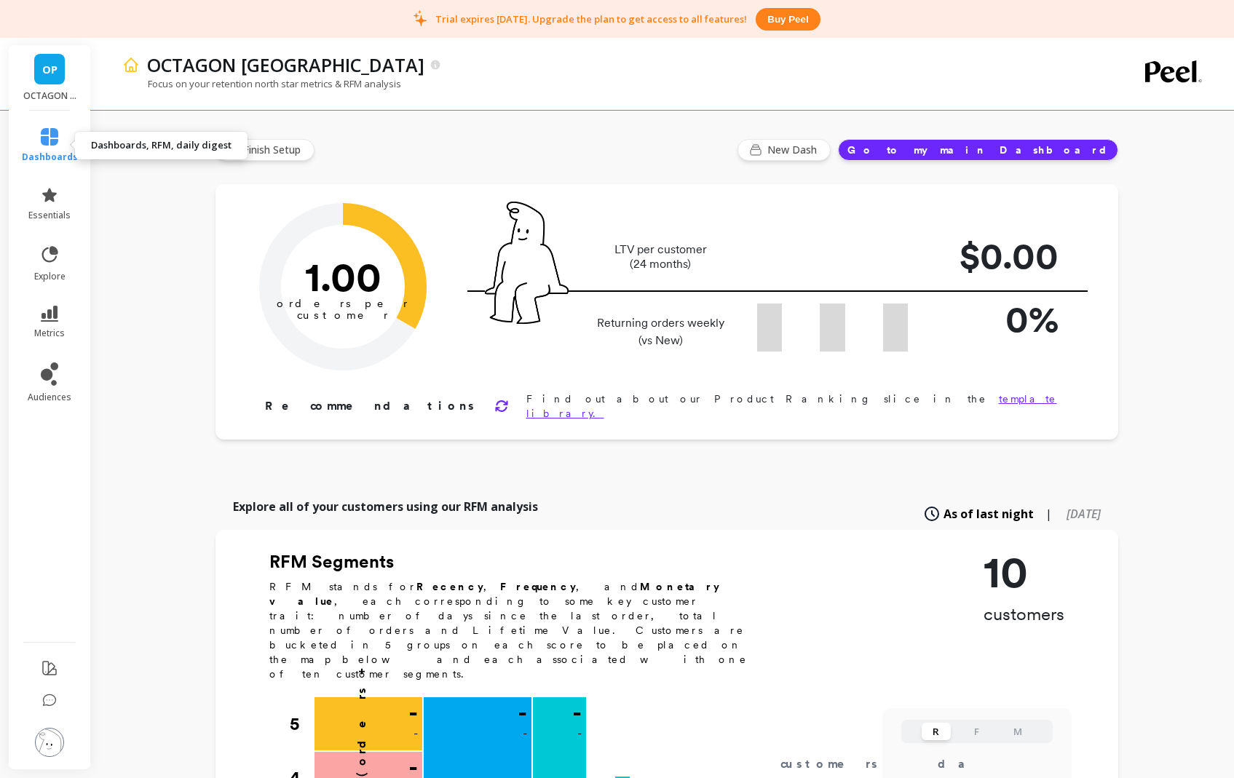
click at [69, 152] on span "dashboards" at bounding box center [50, 157] width 56 height 12
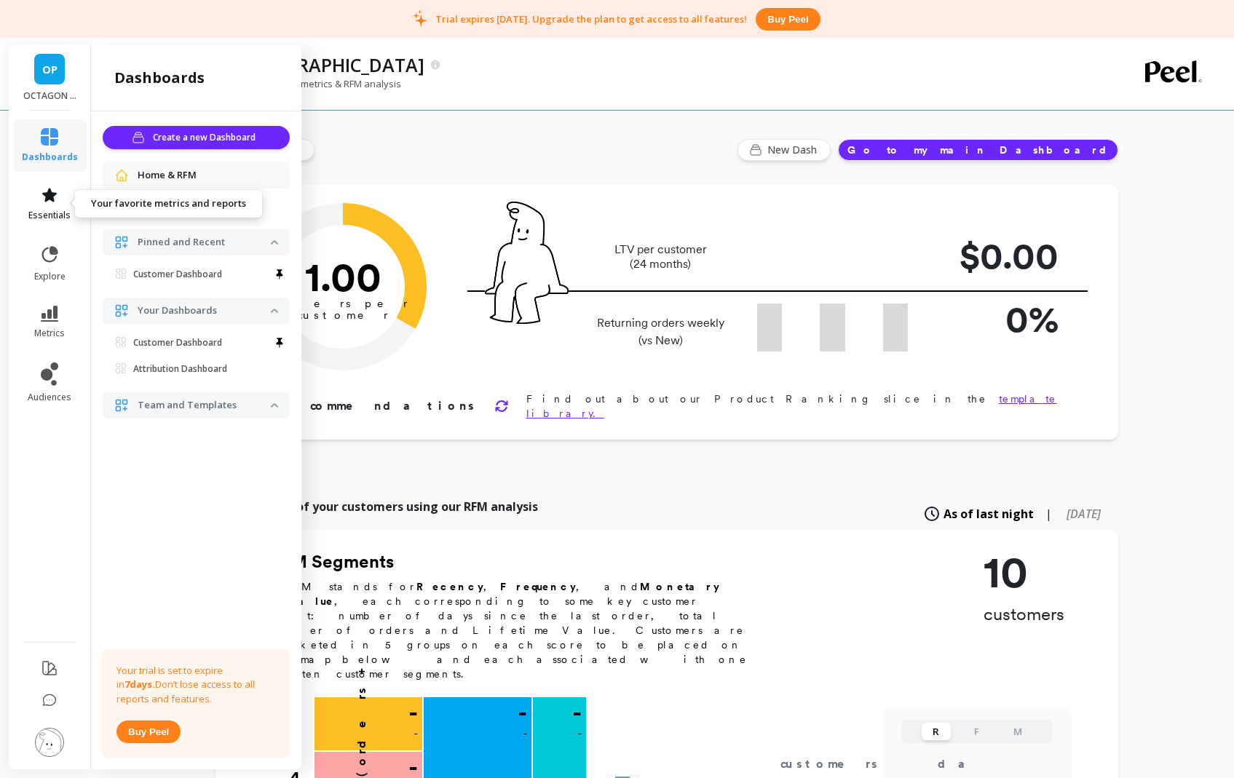
click at [41, 195] on icon at bounding box center [49, 194] width 17 height 17
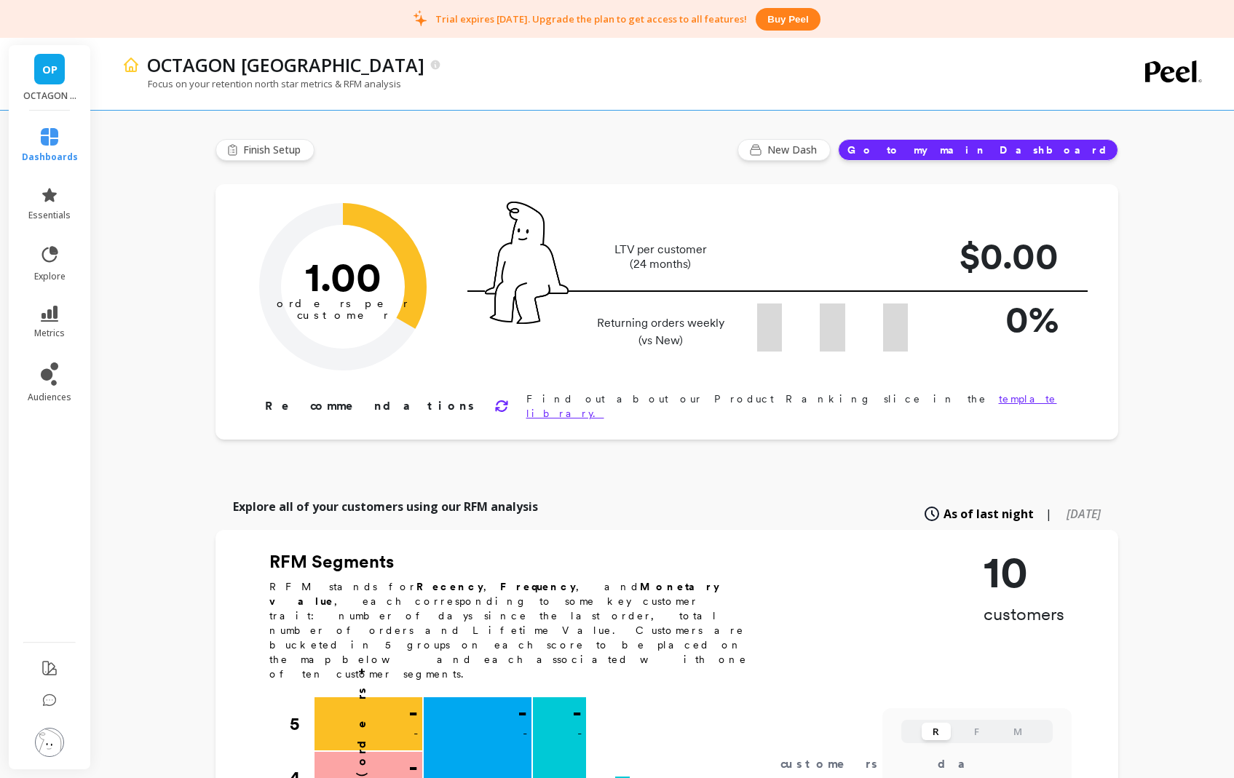
click at [821, 146] on span "New Dash" at bounding box center [794, 150] width 54 height 15
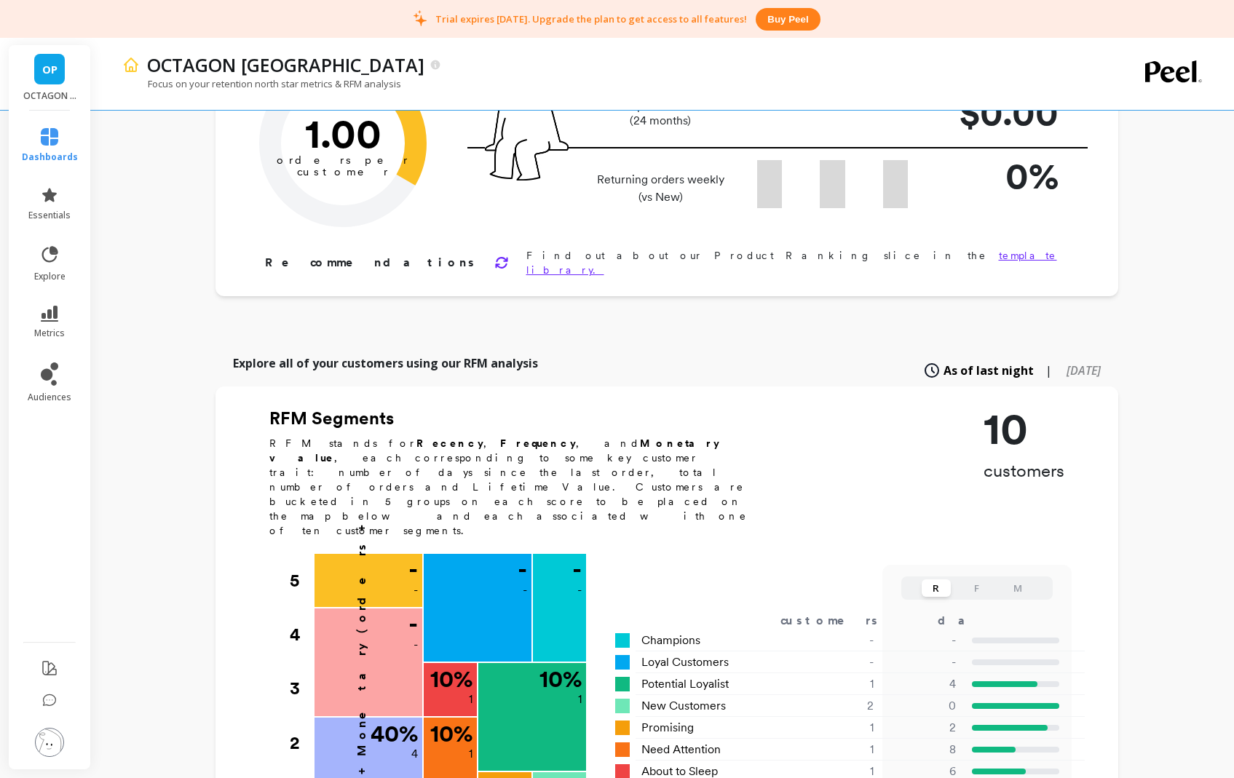
scroll to position [174, 0]
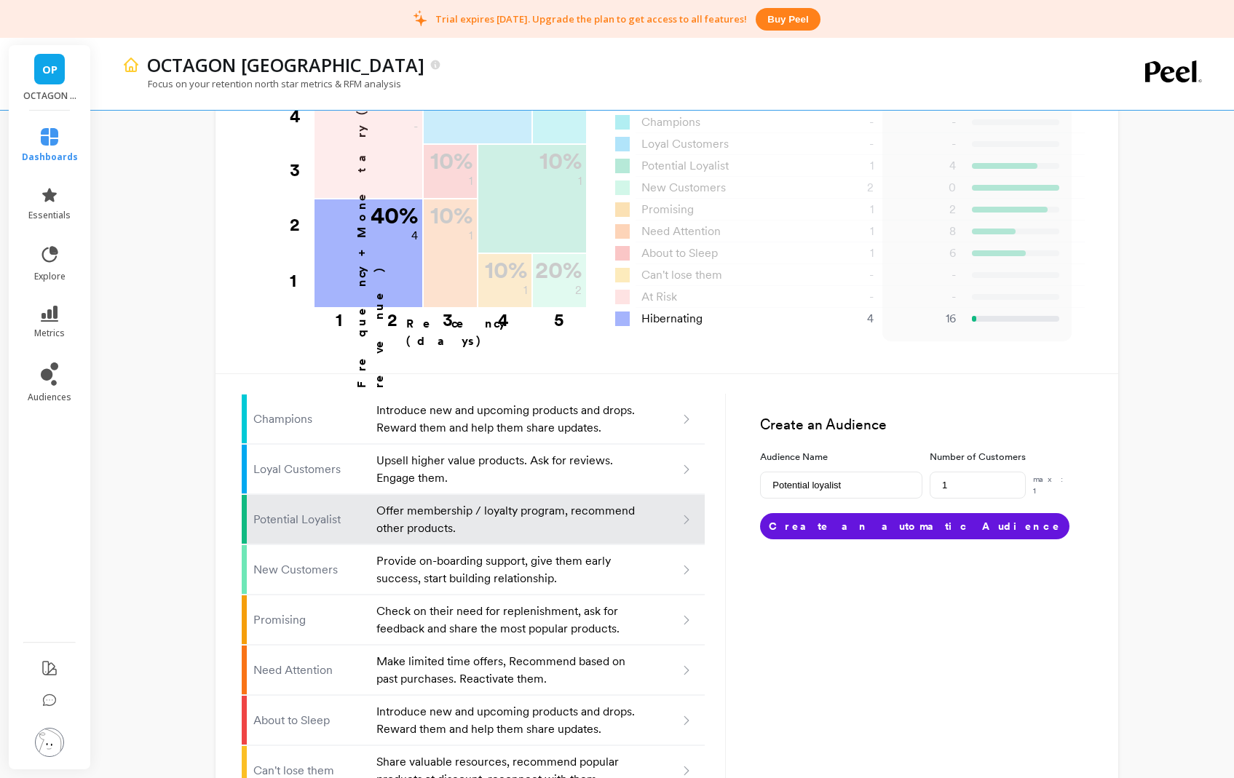
scroll to position [667, 0]
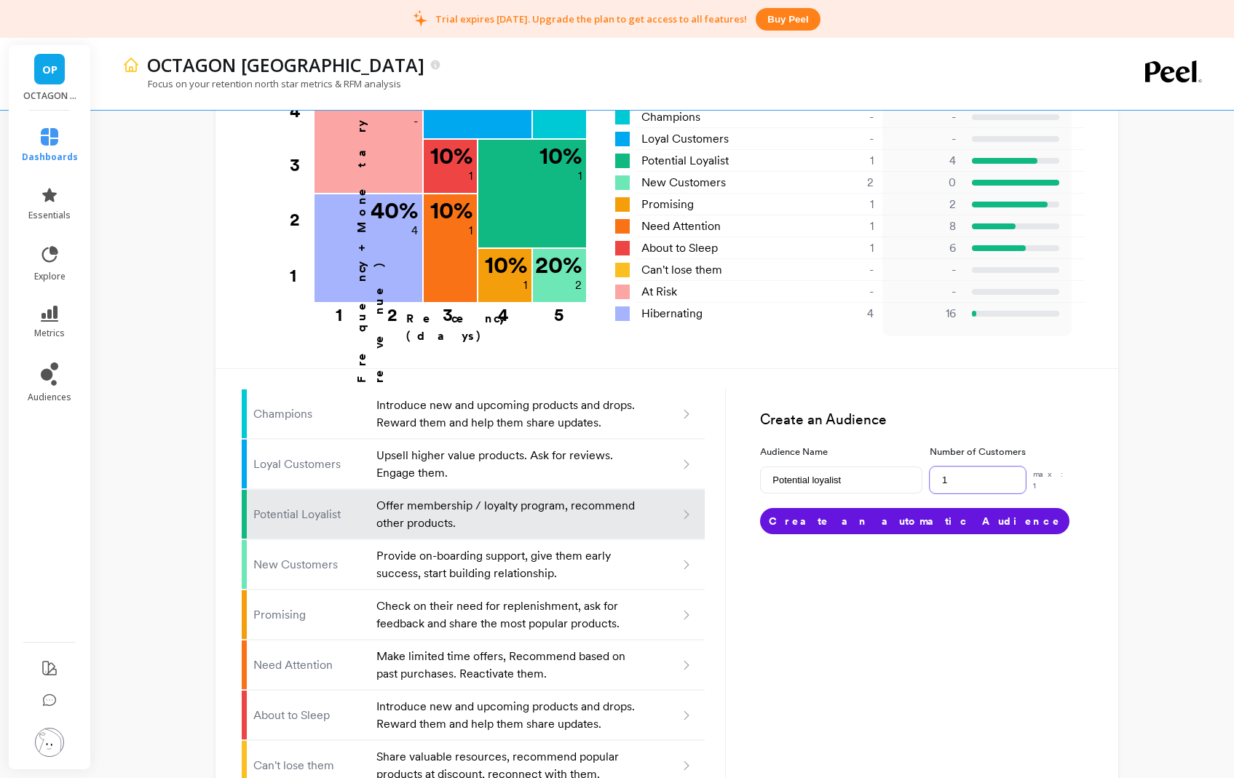
click at [984, 467] on input "1" at bounding box center [978, 480] width 96 height 27
click at [998, 523] on div "Create an Audience Audience Name Potential loyalist Number of Customers 1 max: …" at bounding box center [908, 630] width 365 height 547
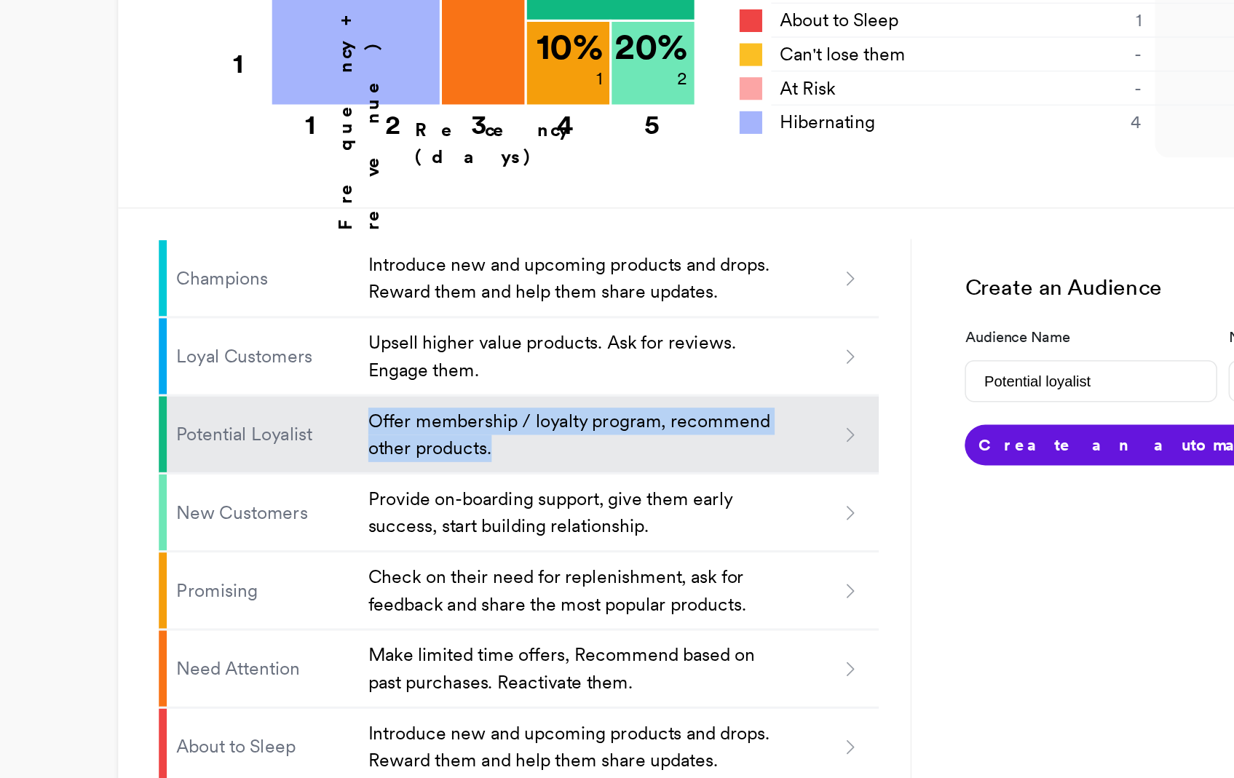
drag, startPoint x: 370, startPoint y: 336, endPoint x: 632, endPoint y: 351, distance: 262.5
click at [632, 381] on li "Potential Loyalist Offer membership / loyalty program, recommend other products." at bounding box center [474, 406] width 464 height 50
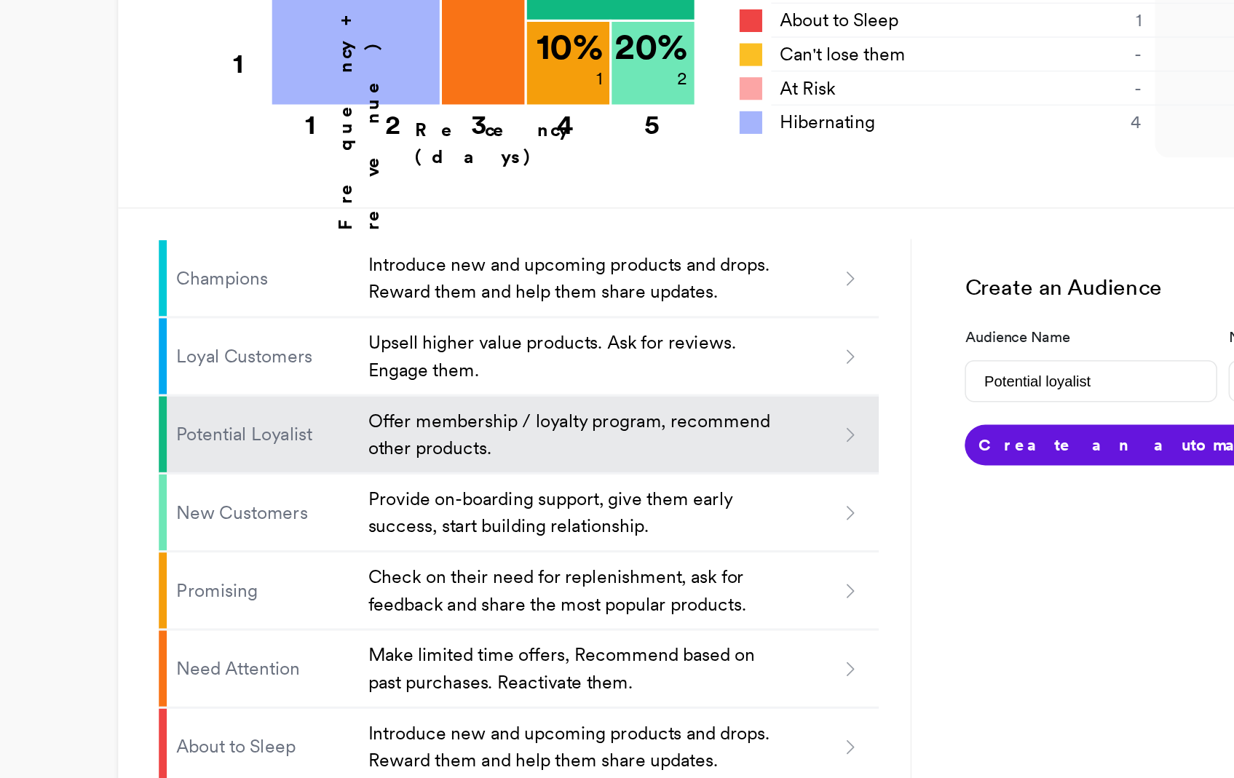
click at [783, 408] on div "Create an Audience Audience Name Potential loyalist Number of Customers 1 max: …" at bounding box center [908, 521] width 365 height 547
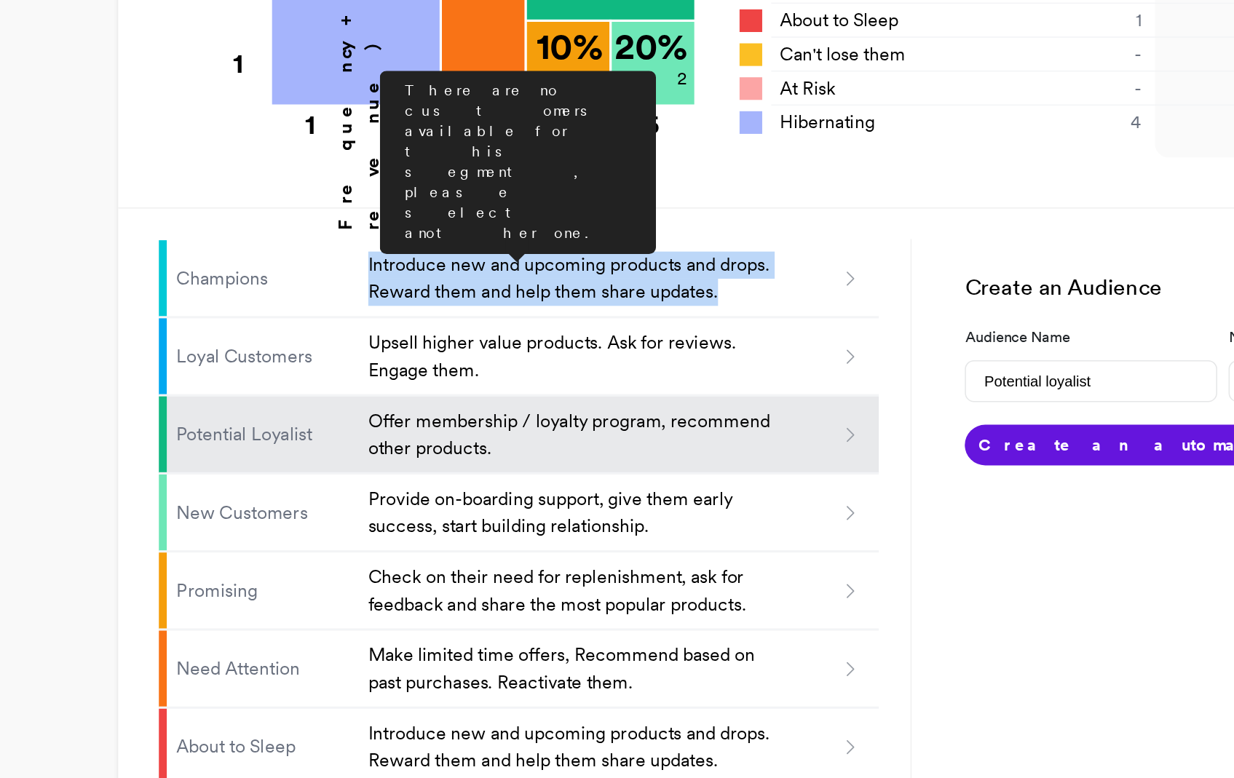
drag, startPoint x: 365, startPoint y: 230, endPoint x: 603, endPoint y: 259, distance: 239.1
click at [603, 281] on li "Champions Introduce new and upcoming products and drops. Reward them and help t…" at bounding box center [474, 306] width 464 height 50
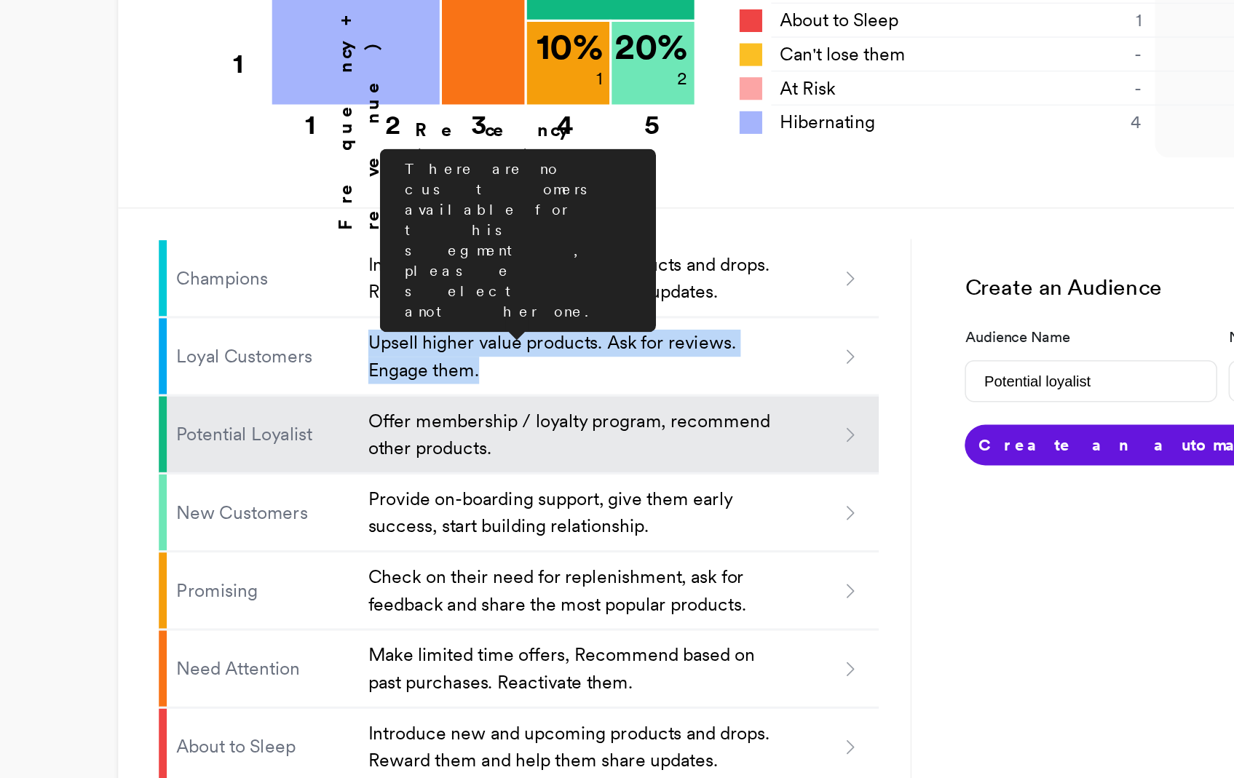
drag, startPoint x: 371, startPoint y: 287, endPoint x: 612, endPoint y: 307, distance: 241.8
click at [612, 331] on li "Loyal Customers Upsell higher value products. Ask for reviews. Engage them. The…" at bounding box center [474, 356] width 464 height 50
click at [612, 339] on p "Upsell higher value products. Ask for reviews. Engage them." at bounding box center [506, 356] width 261 height 35
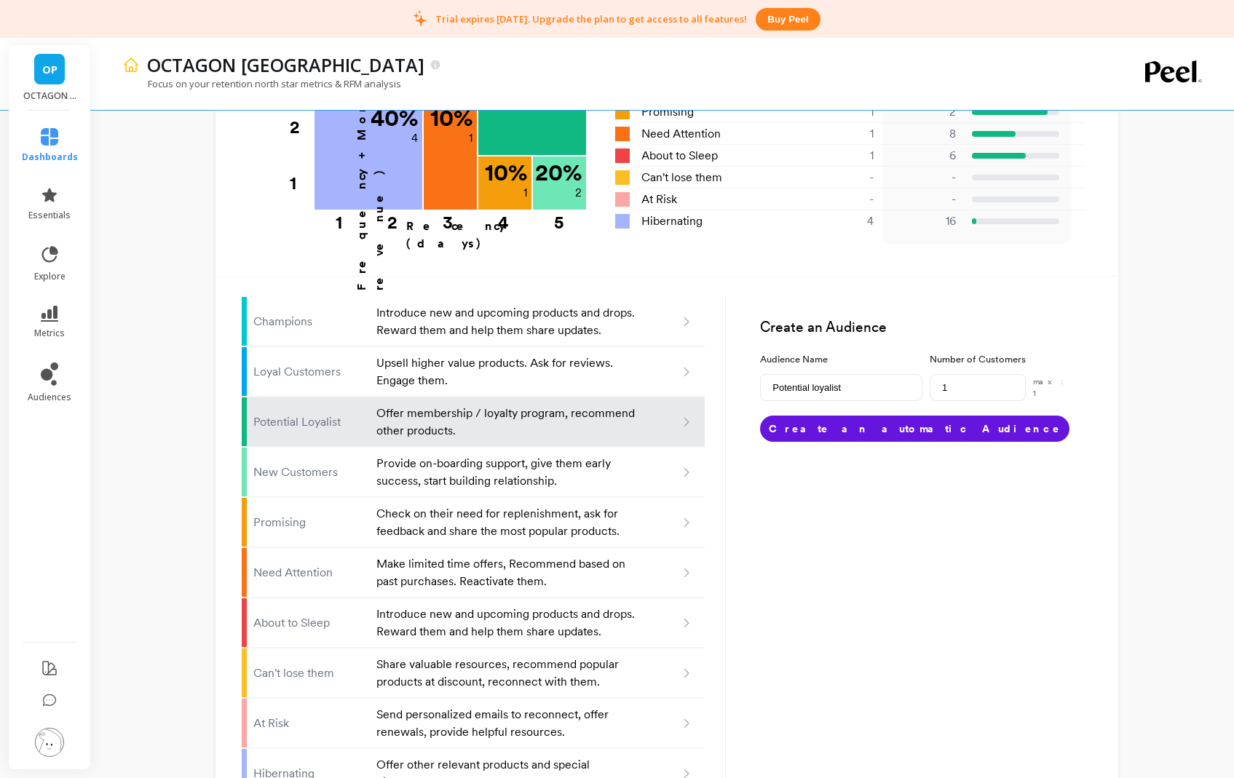
scroll to position [767, 0]
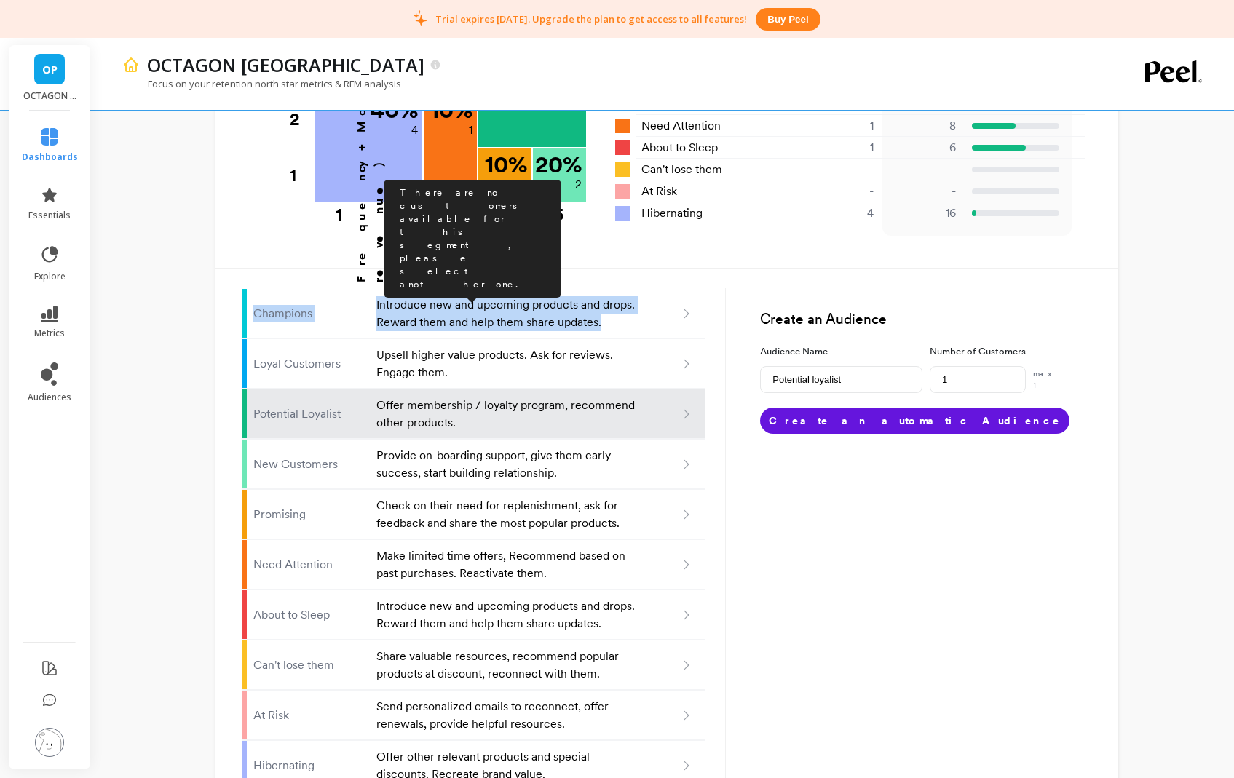
drag, startPoint x: 224, startPoint y: 260, endPoint x: 630, endPoint y: 281, distance: 406.8
click at [630, 281] on div "Champions Introduce new and upcoming products and drops. Reward them and help t…" at bounding box center [667, 529] width 903 height 547
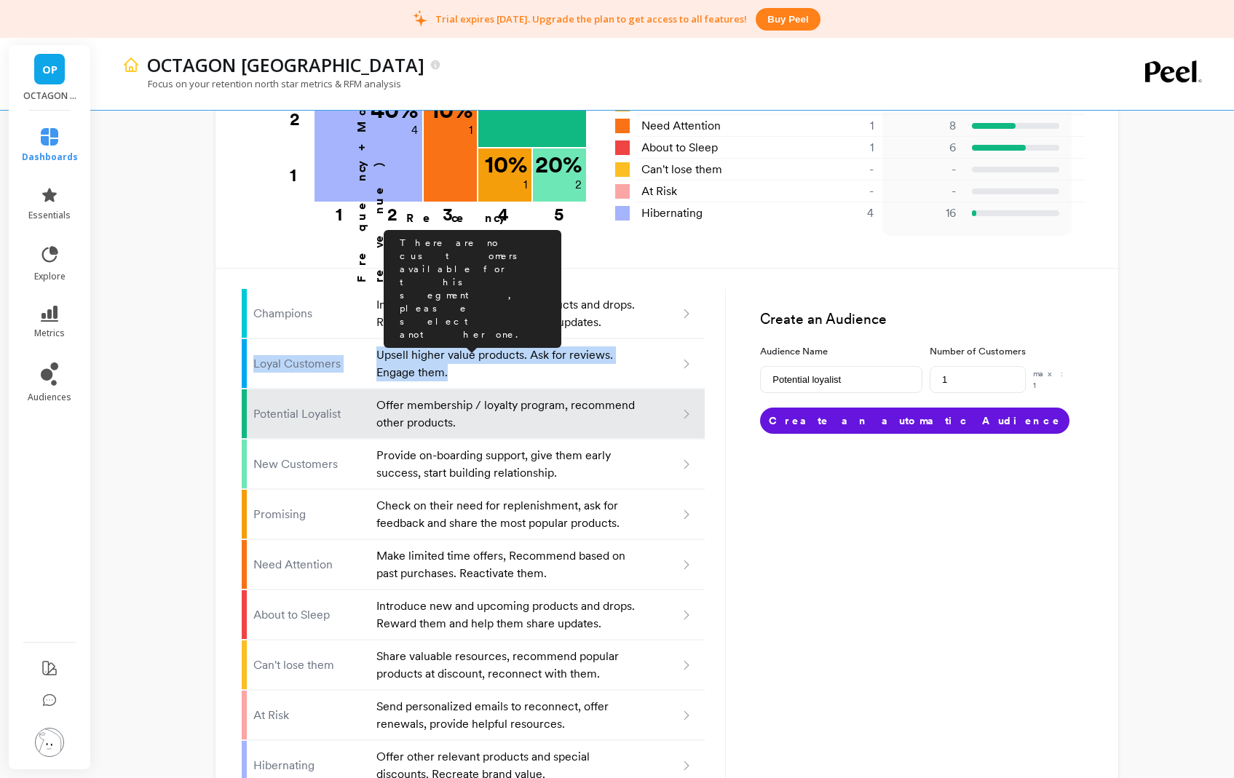
drag, startPoint x: 260, startPoint y: 311, endPoint x: 486, endPoint y: 318, distance: 225.8
click at [486, 318] on div "Champions Introduce new and upcoming products and drops. Reward them and help t…" at bounding box center [667, 529] width 903 height 547
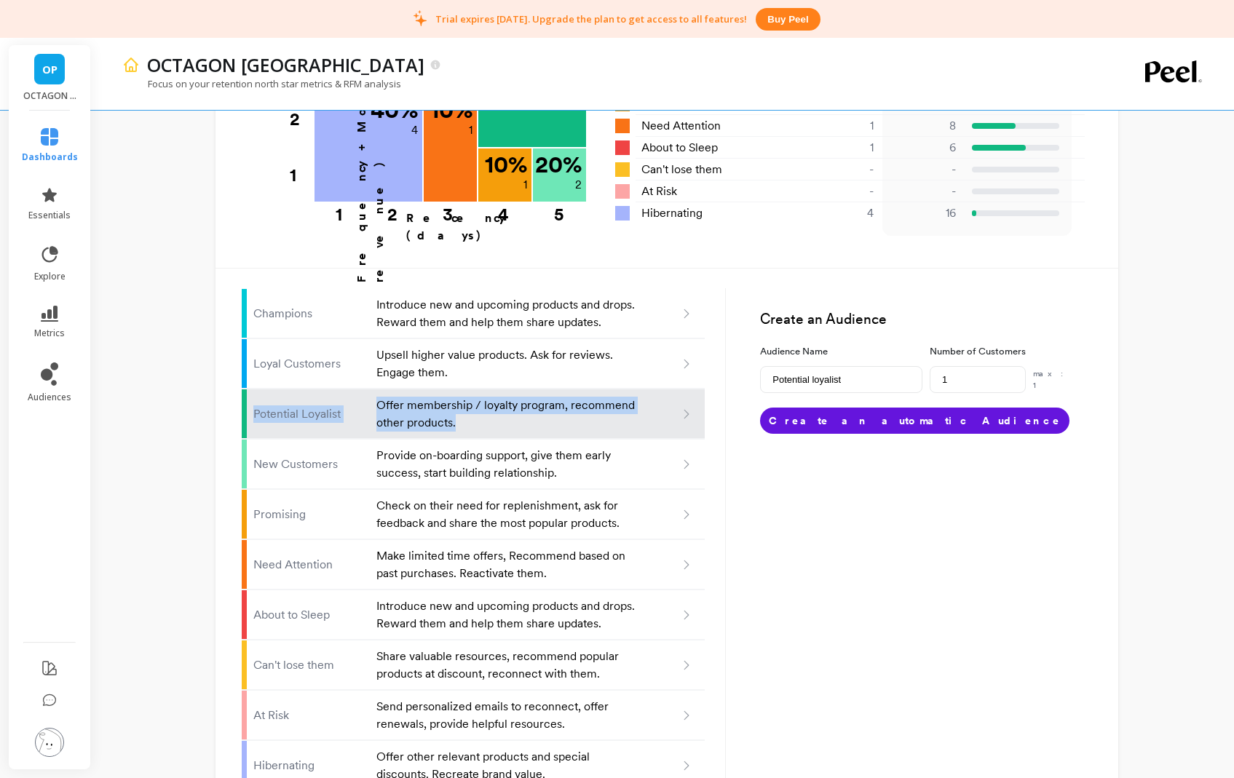
drag, startPoint x: 207, startPoint y: 365, endPoint x: 489, endPoint y: 373, distance: 281.9
click at [489, 373] on div "OCTAGON PARIS Focus on your retention north star metrics & RFM analysis Finish …" at bounding box center [666, 37] width 1135 height 1609
click at [169, 406] on div "OCTAGON PARIS Focus on your retention north star metrics & RFM analysis Finish …" at bounding box center [666, 37] width 1135 height 1609
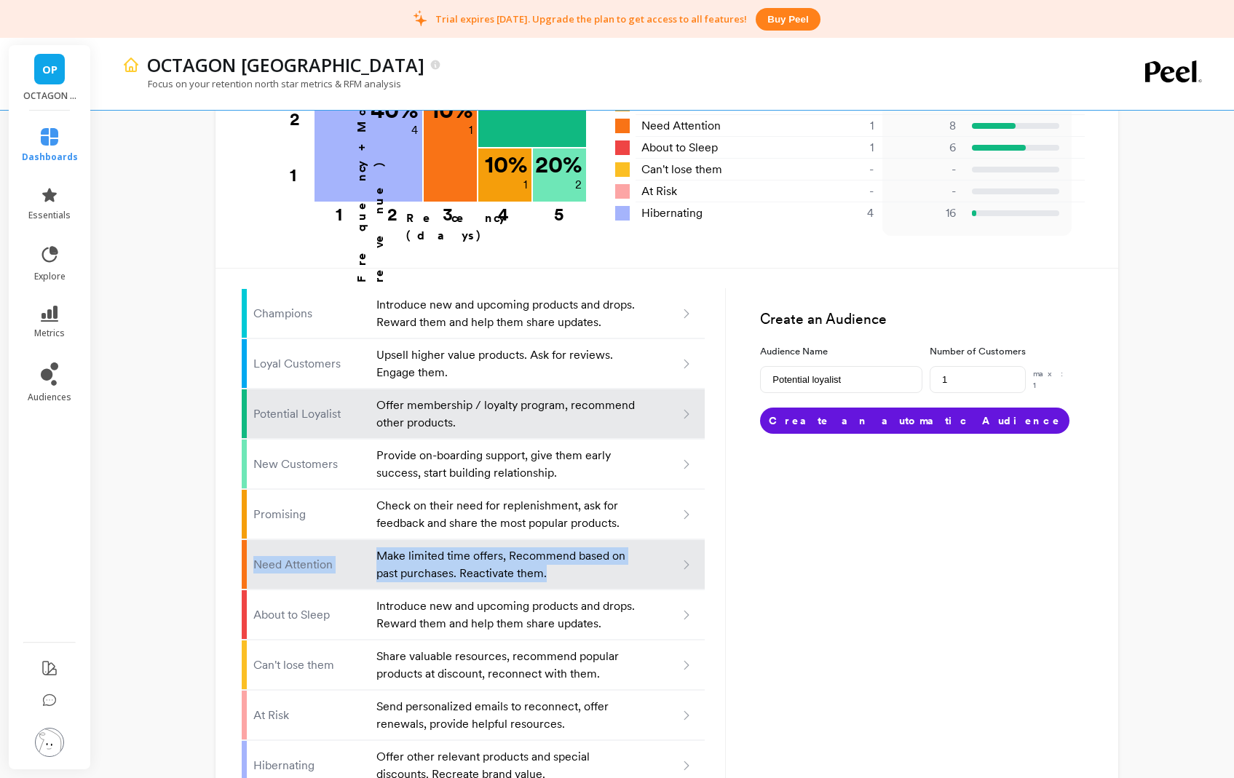
drag, startPoint x: 237, startPoint y: 497, endPoint x: 575, endPoint y: 526, distance: 339.1
click at [575, 526] on div "Champions Introduce new and upcoming products and drops. Reward them and help t…" at bounding box center [667, 529] width 903 height 547
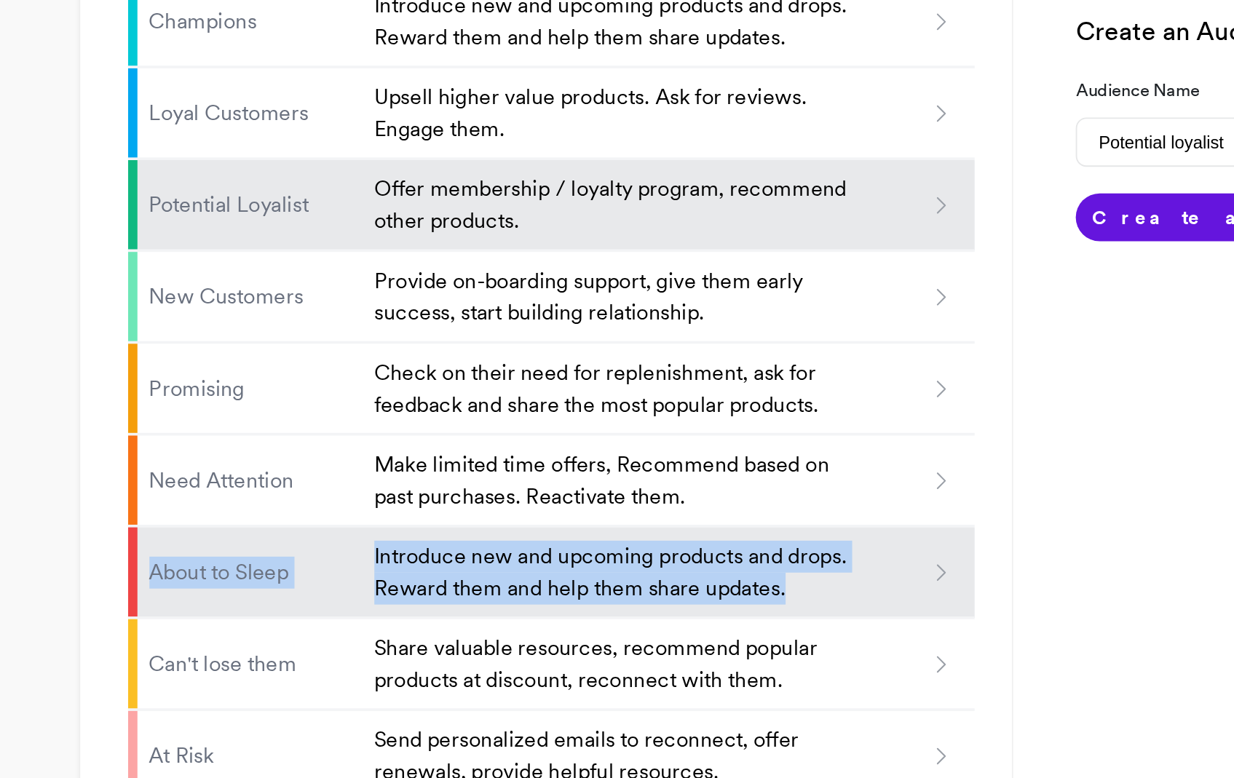
drag, startPoint x: 365, startPoint y: 550, endPoint x: 617, endPoint y: 564, distance: 252.3
click at [617, 590] on li "About to Sleep Introduce new and upcoming products and drops. Reward them and h…" at bounding box center [474, 615] width 464 height 50
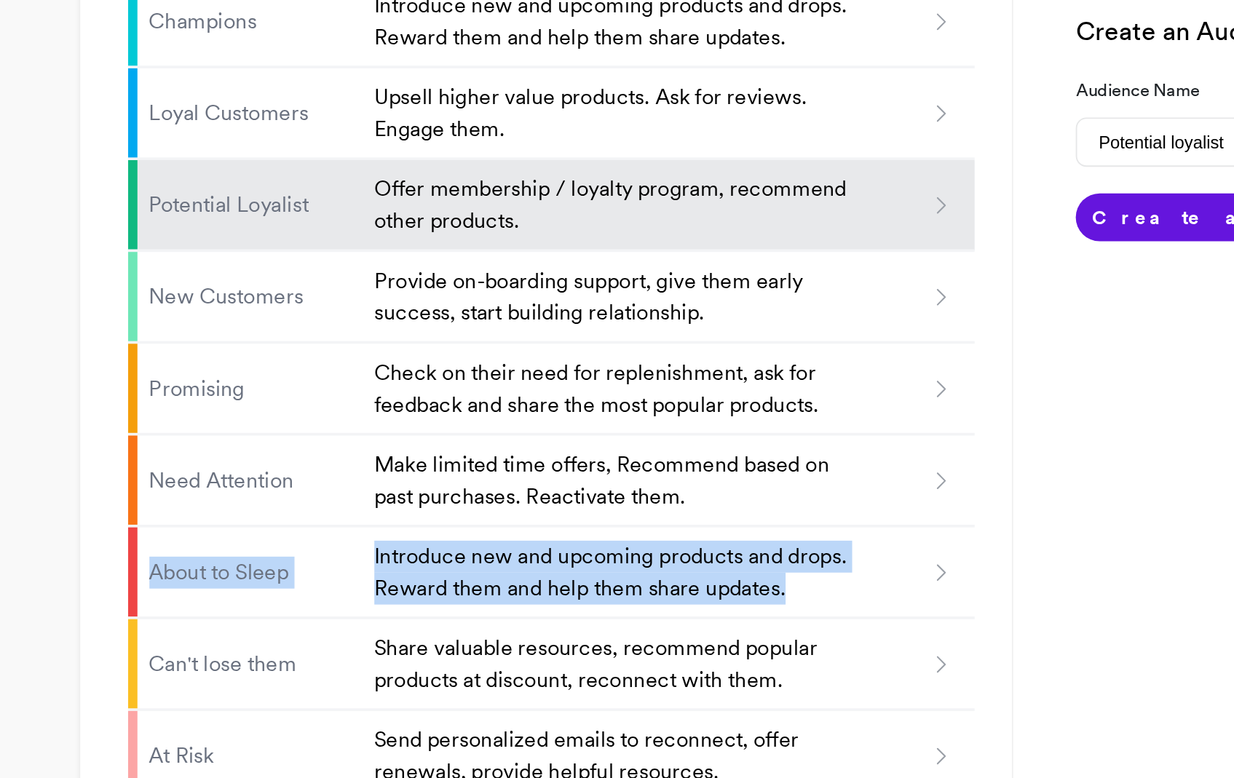
type input "About to sleep"
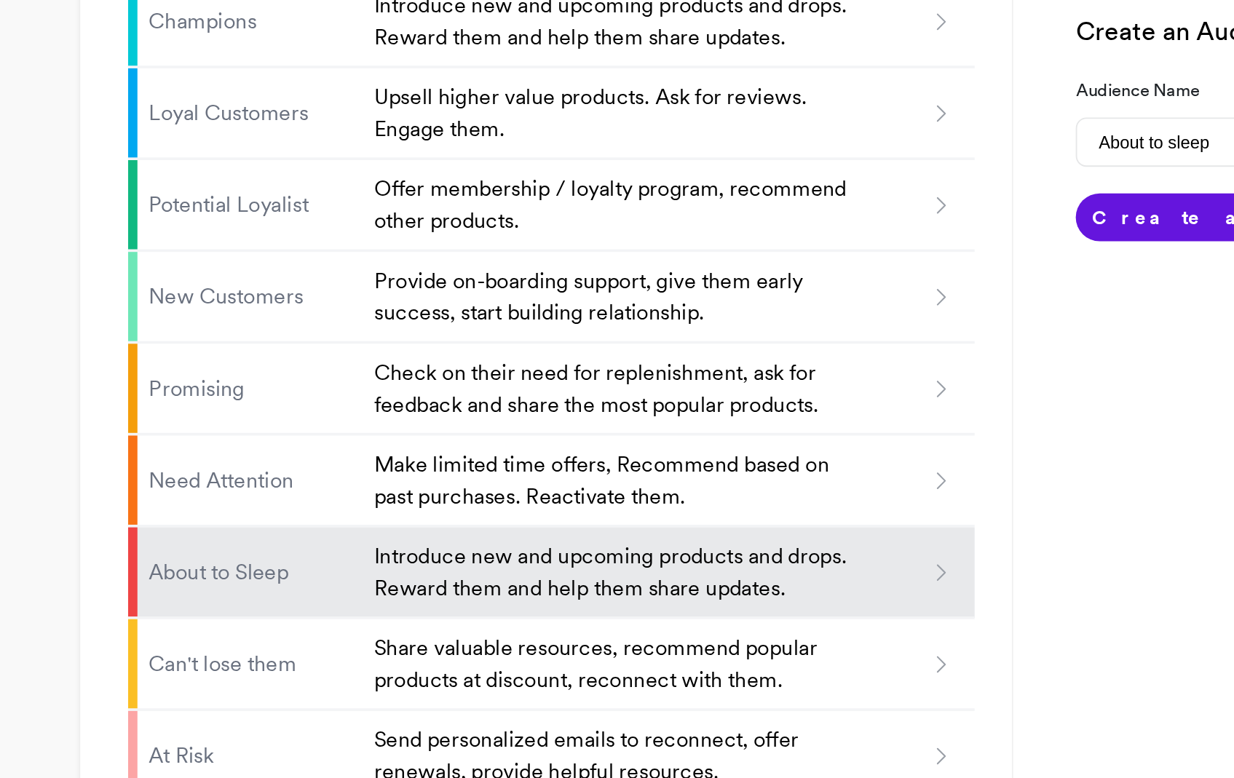
click at [788, 574] on div "Create an Audience Audience Name About to sleep Number of Customers 1 max: 1 Cr…" at bounding box center [908, 529] width 365 height 547
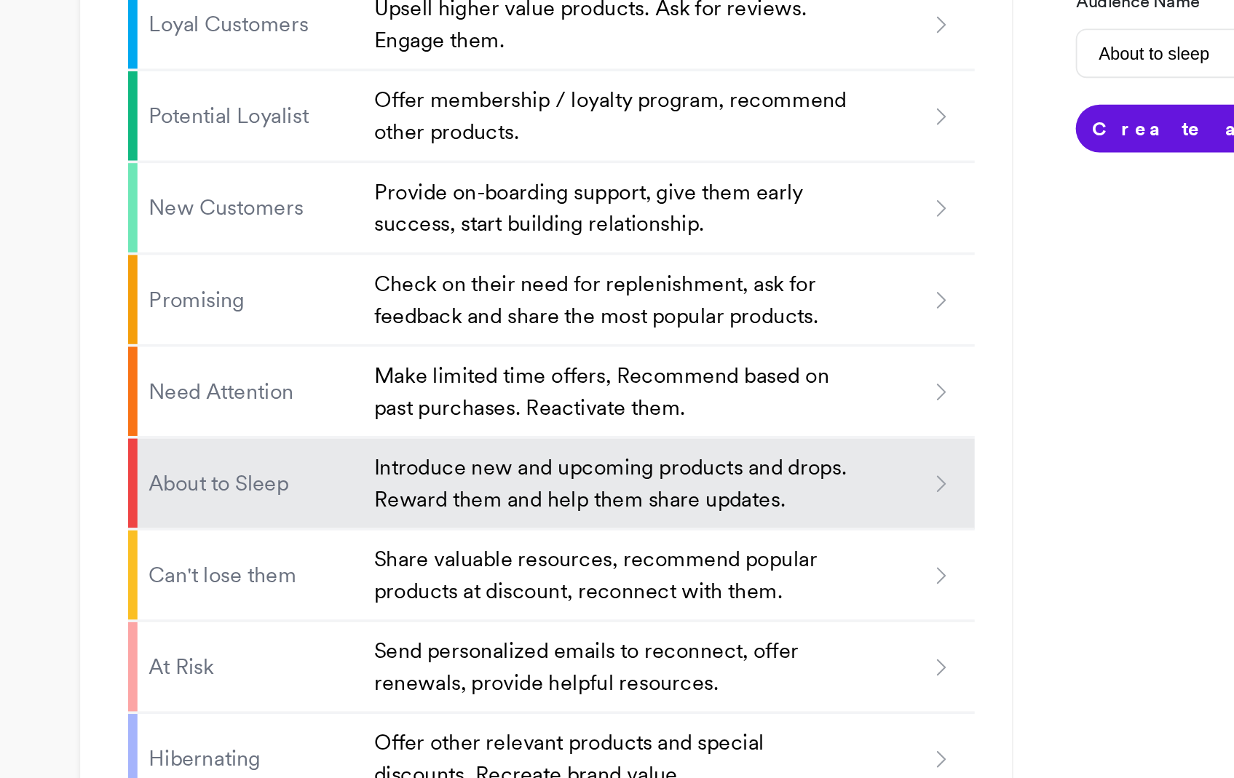
scroll to position [775, 0]
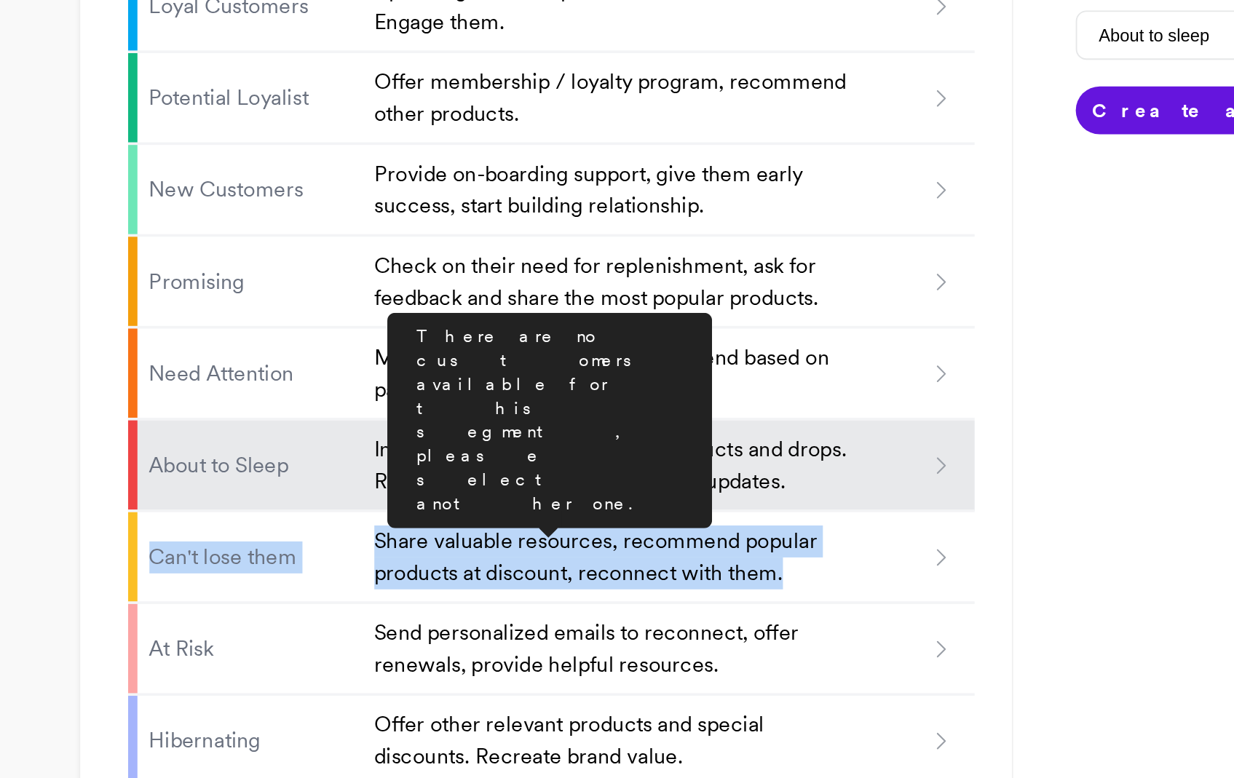
drag, startPoint x: 358, startPoint y: 592, endPoint x: 599, endPoint y: 611, distance: 241.7
click at [599, 633] on li "Can't lose them Share valuable resources, recommend popular products at discoun…" at bounding box center [474, 658] width 464 height 50
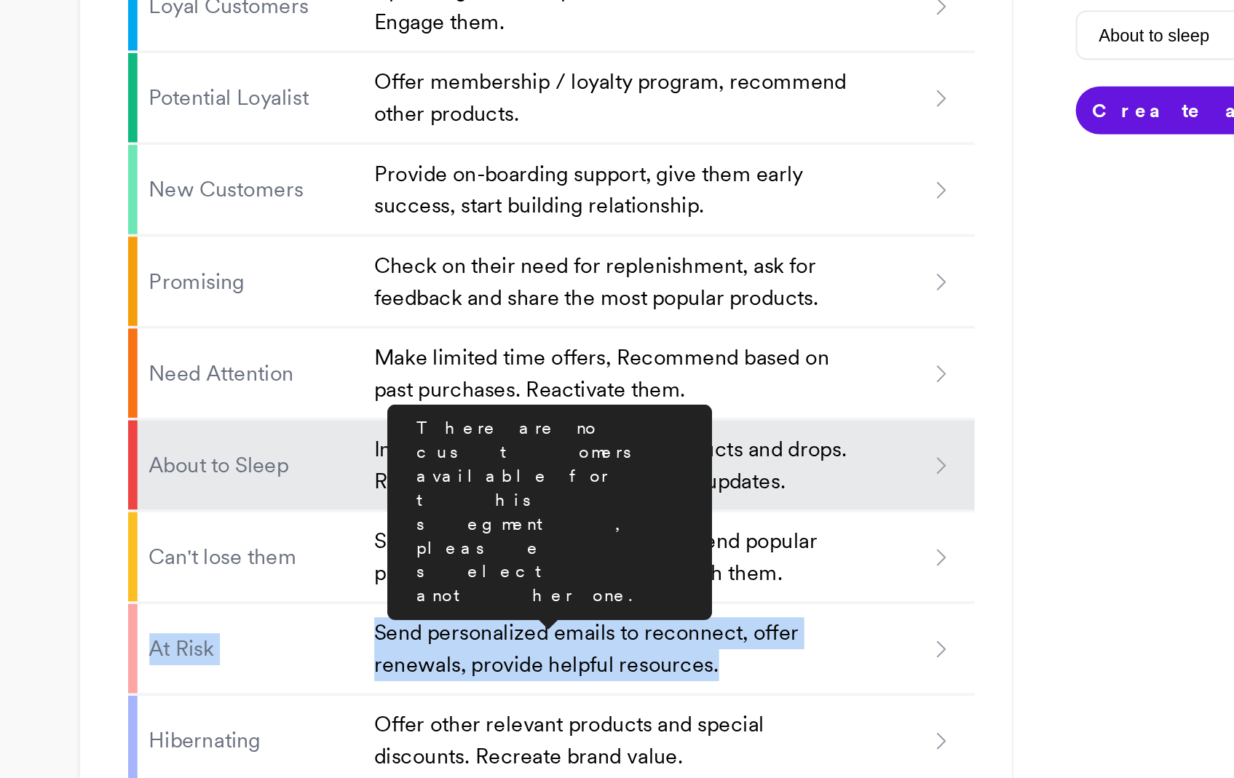
drag, startPoint x: 350, startPoint y: 639, endPoint x: 588, endPoint y: 668, distance: 239.1
click at [588, 683] on li "At Risk Send personalized emails to reconnect, offer renewals, provide helpful …" at bounding box center [474, 708] width 464 height 50
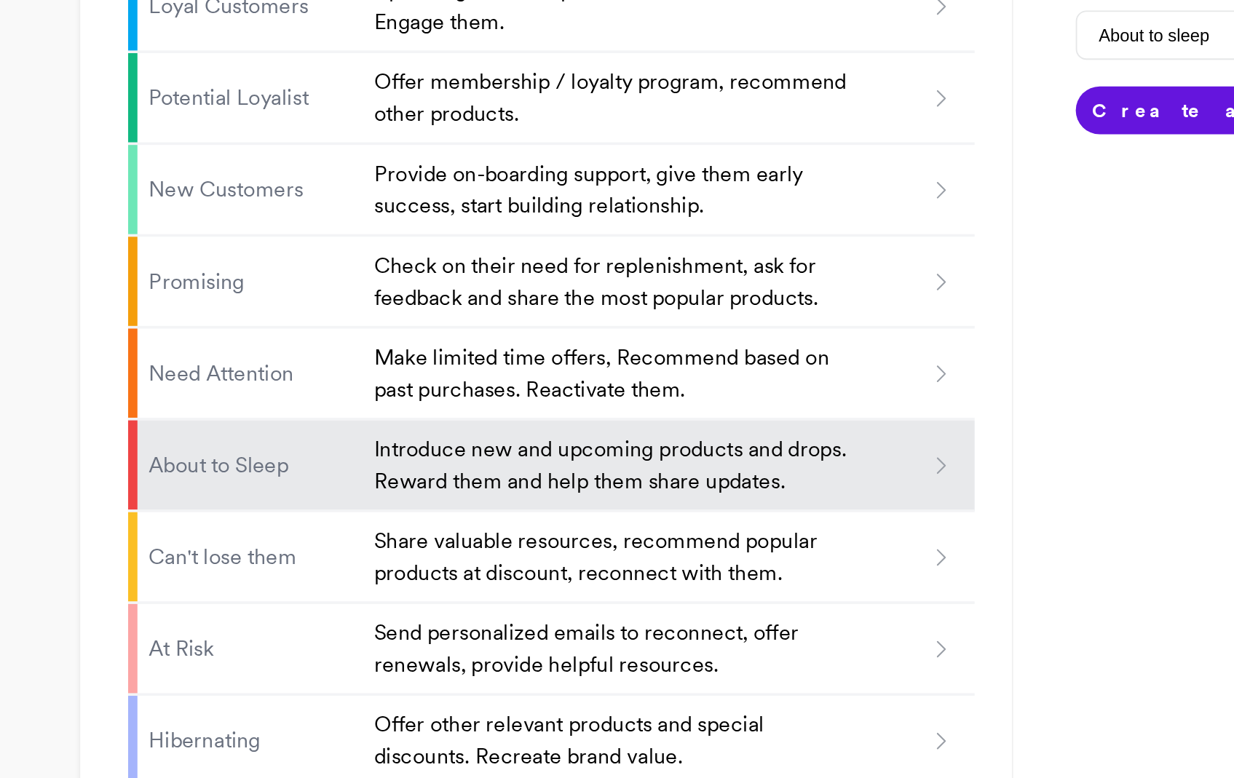
click at [743, 655] on div "Create an Audience Audience Name About to sleep Number of Customers 1 max: 1 Cr…" at bounding box center [908, 521] width 365 height 547
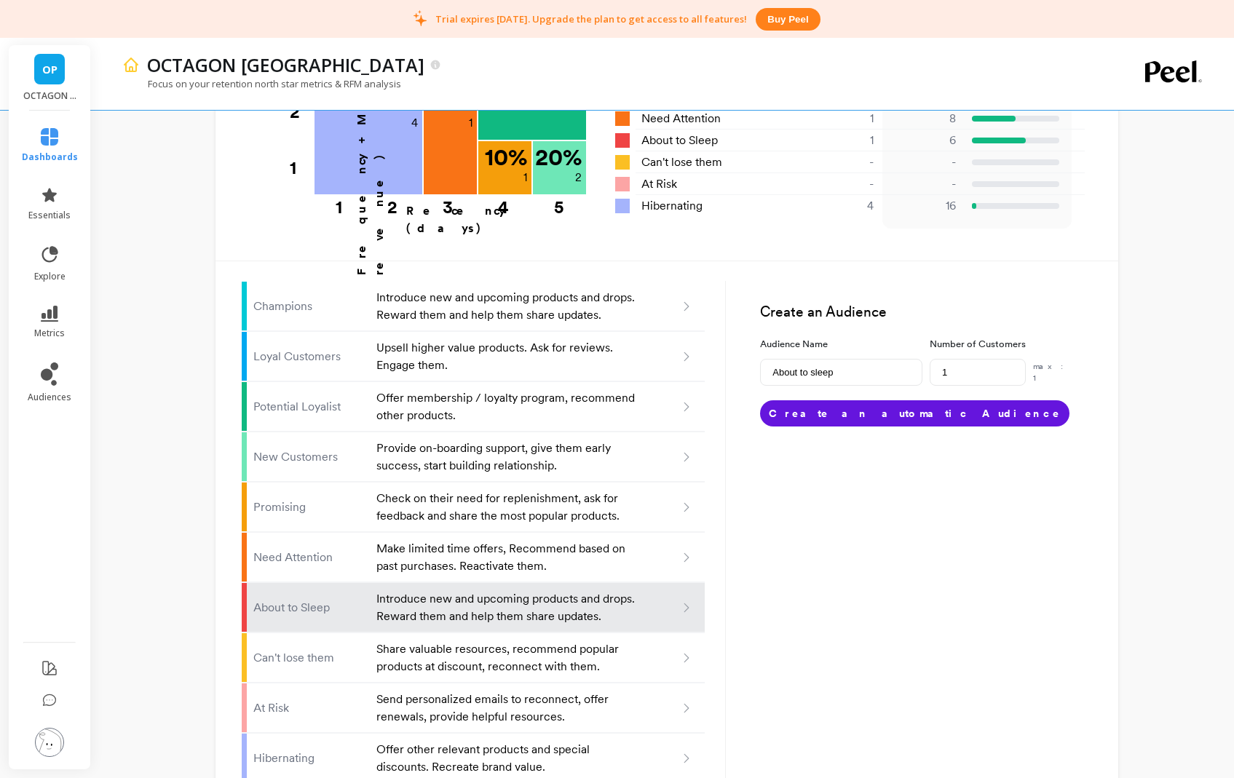
scroll to position [0, 0]
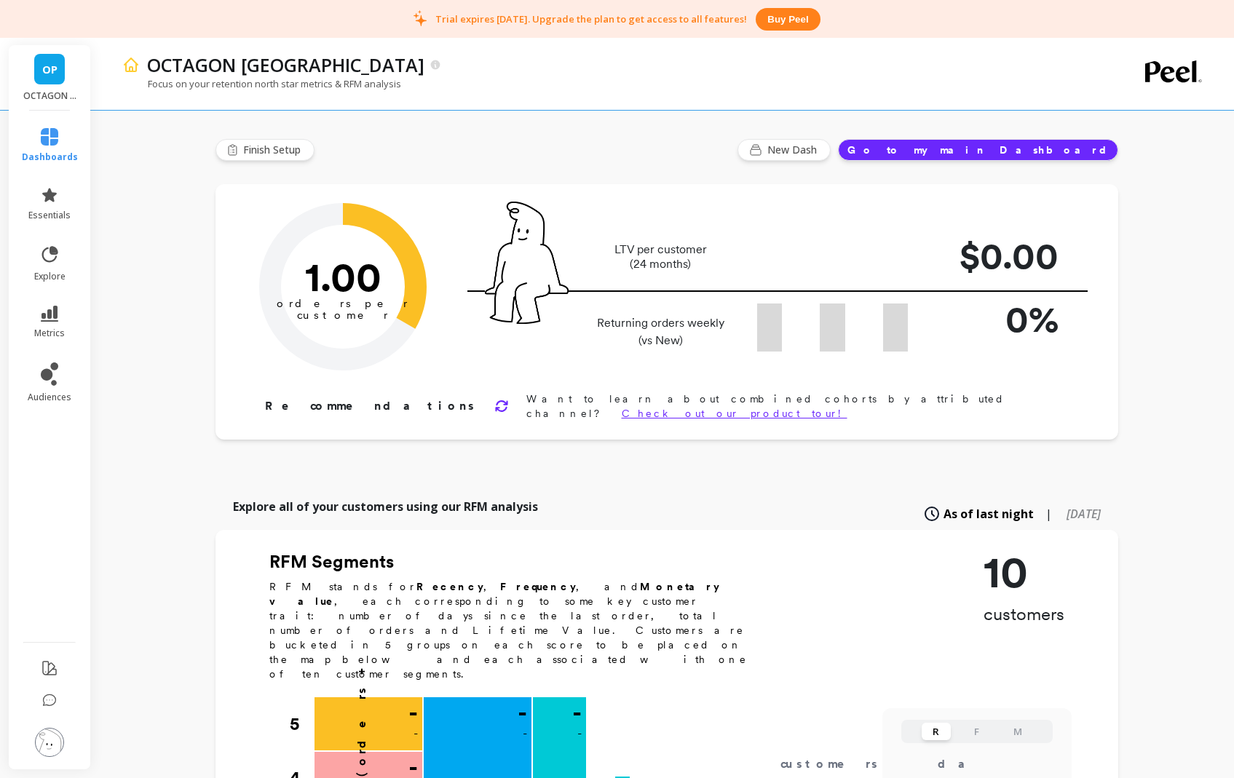
click at [1042, 153] on button "Go to my main Dashboard" at bounding box center [978, 150] width 280 height 22
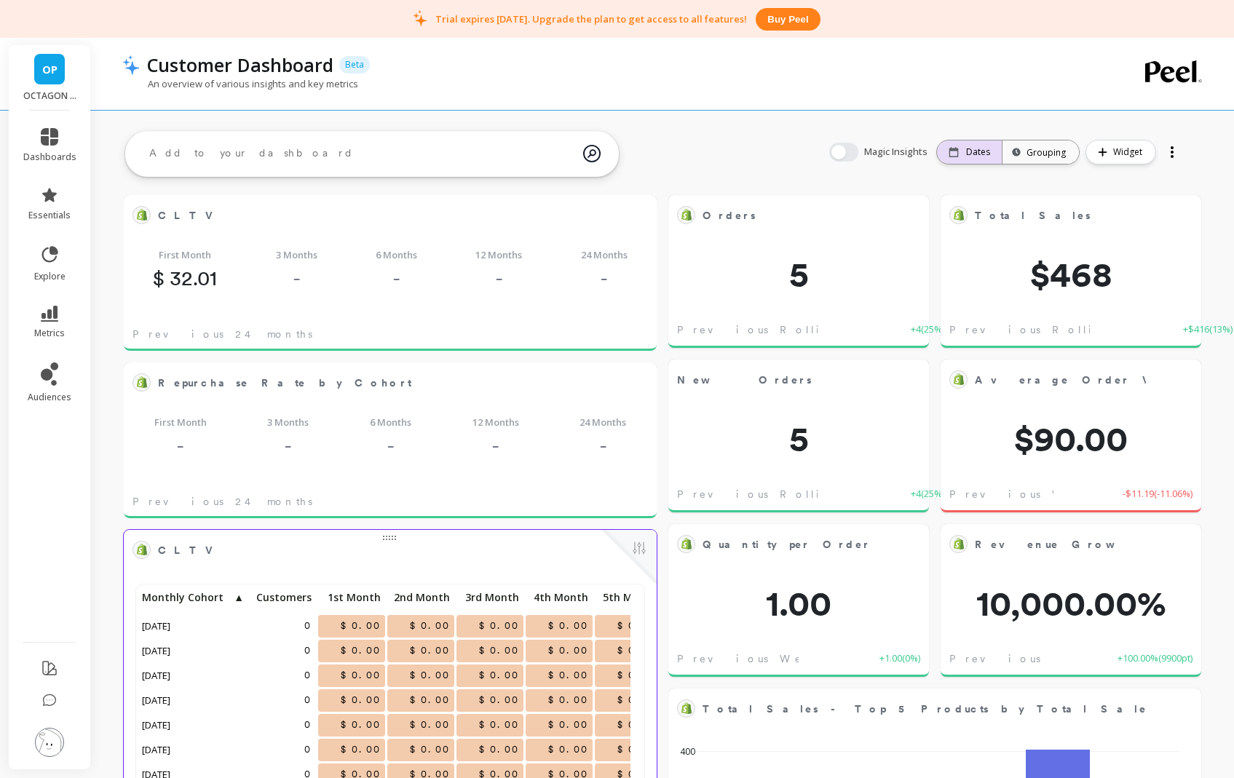
click at [990, 156] on p "Dates" at bounding box center [978, 152] width 24 height 12
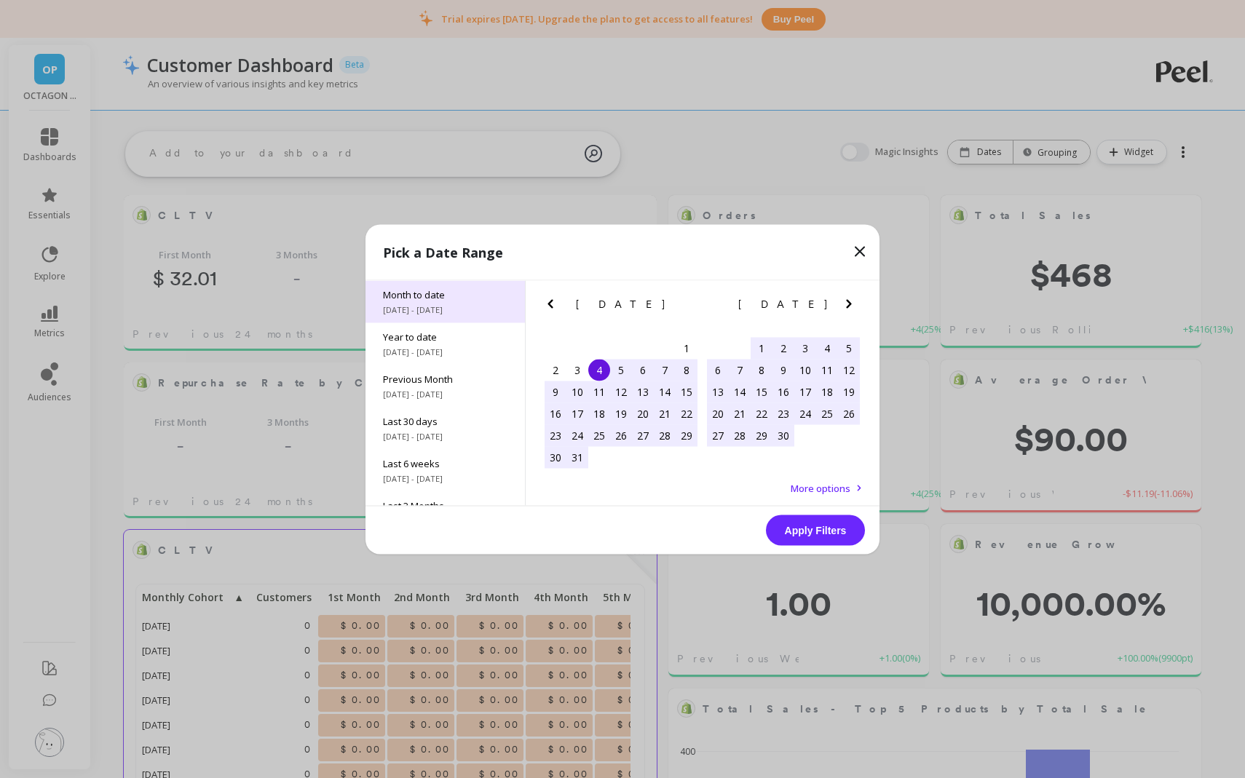
click at [418, 308] on span "9/1/2025 - 9/4/2025" at bounding box center [445, 310] width 124 height 12
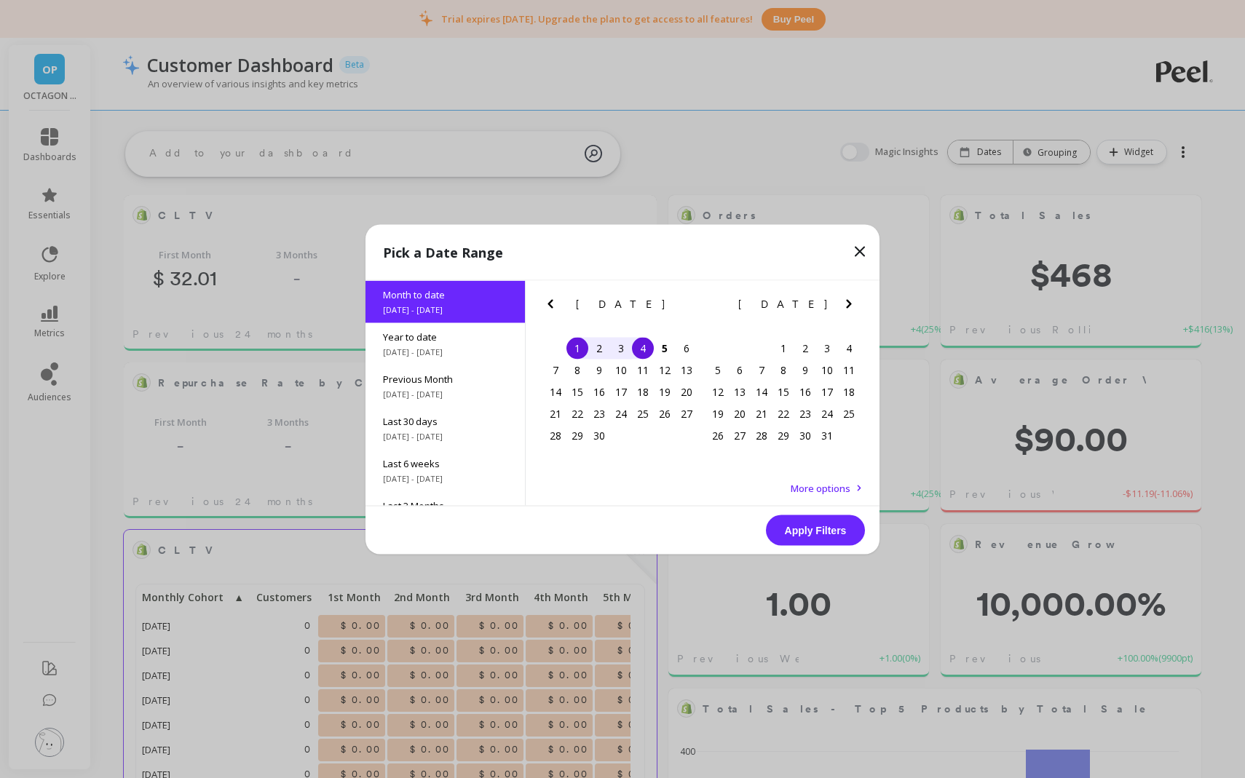
click at [824, 531] on button "Apply Filters" at bounding box center [815, 530] width 99 height 31
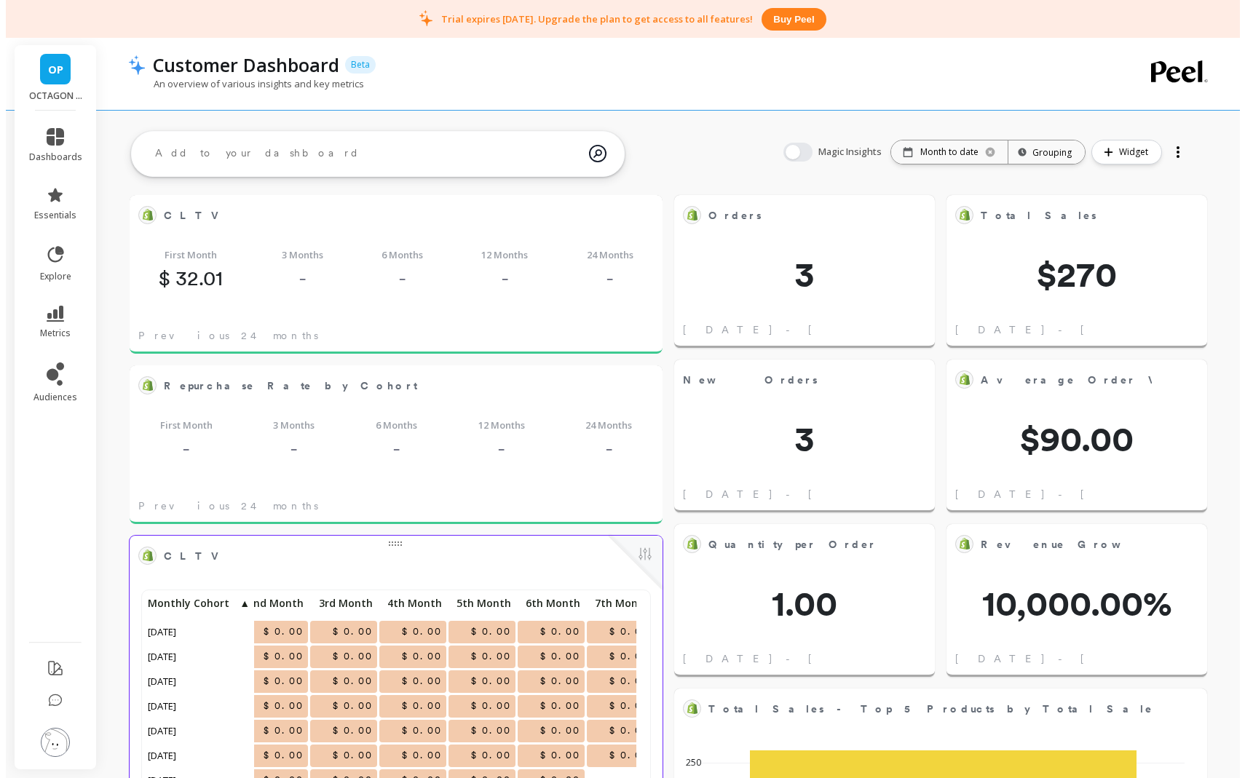
scroll to position [12, 12]
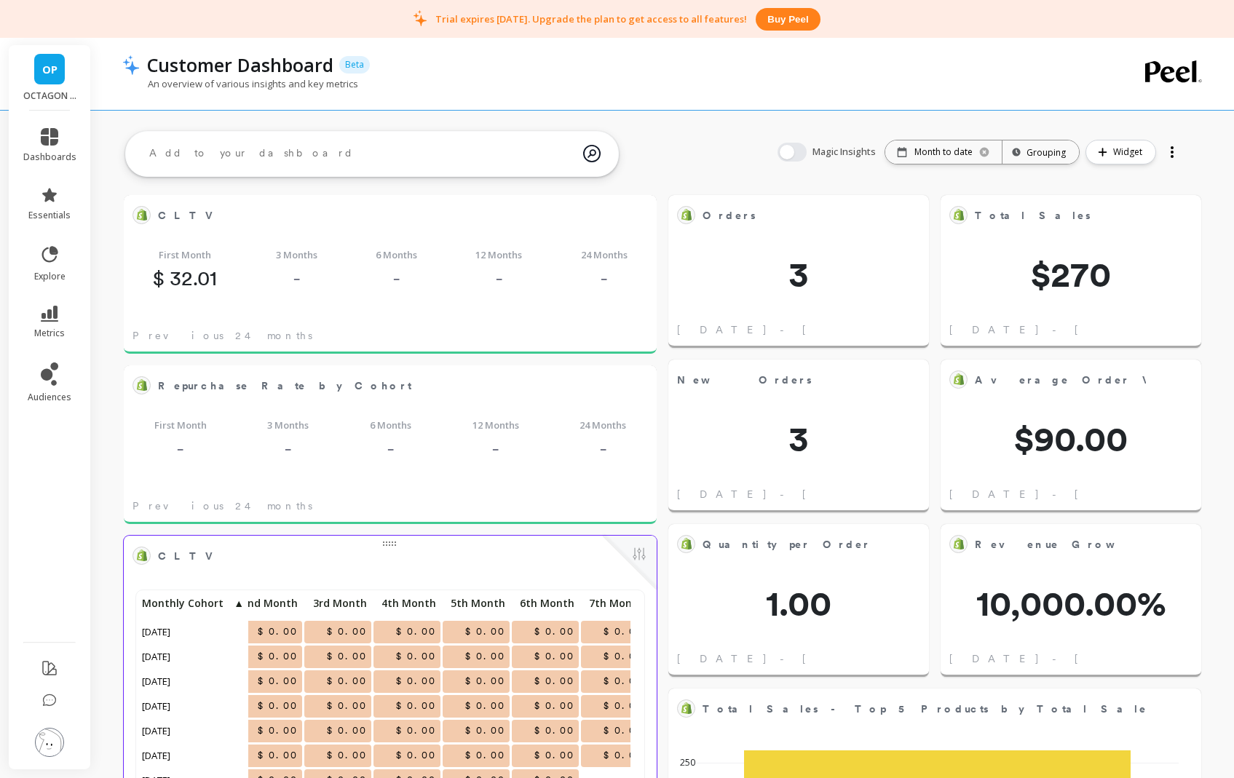
click at [954, 165] on div "Magic Insights Date: Month to date Time grouping: Grouping Widget" at bounding box center [979, 152] width 435 height 47
click at [952, 151] on p "Month to date" at bounding box center [943, 152] width 58 height 12
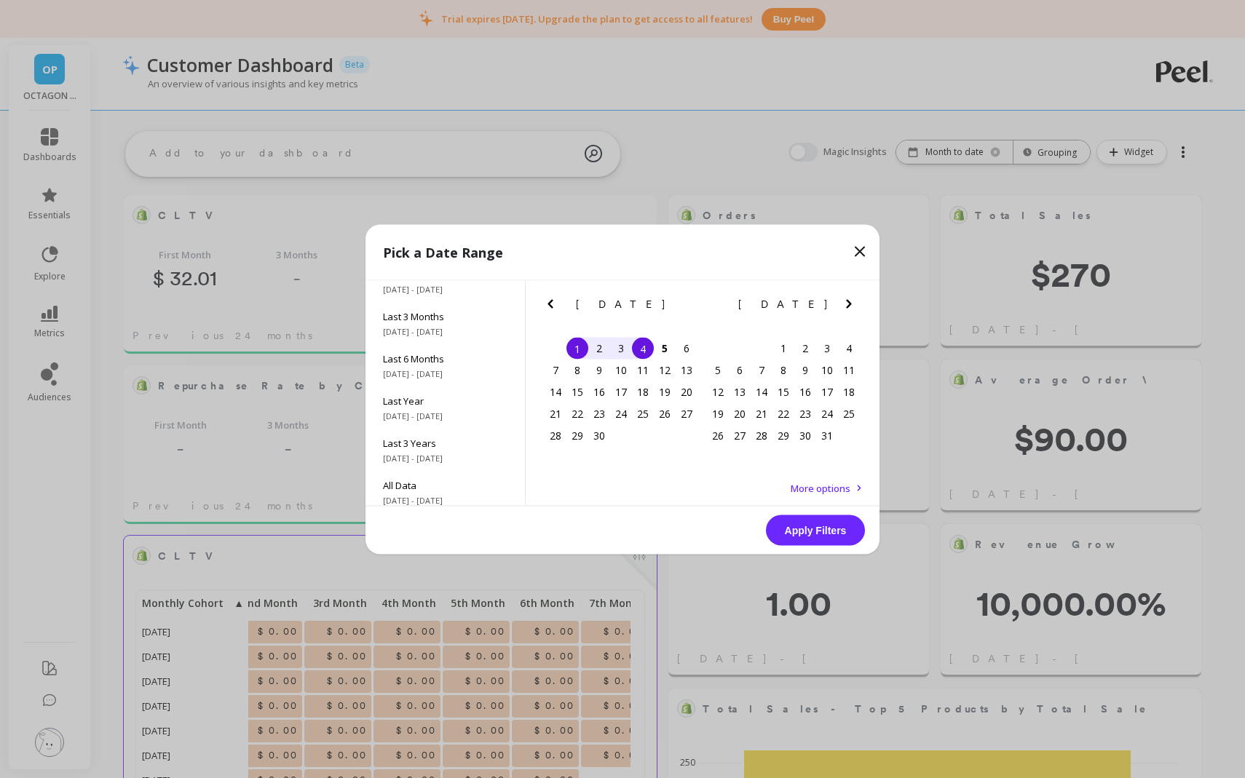
scroll to position [0, 0]
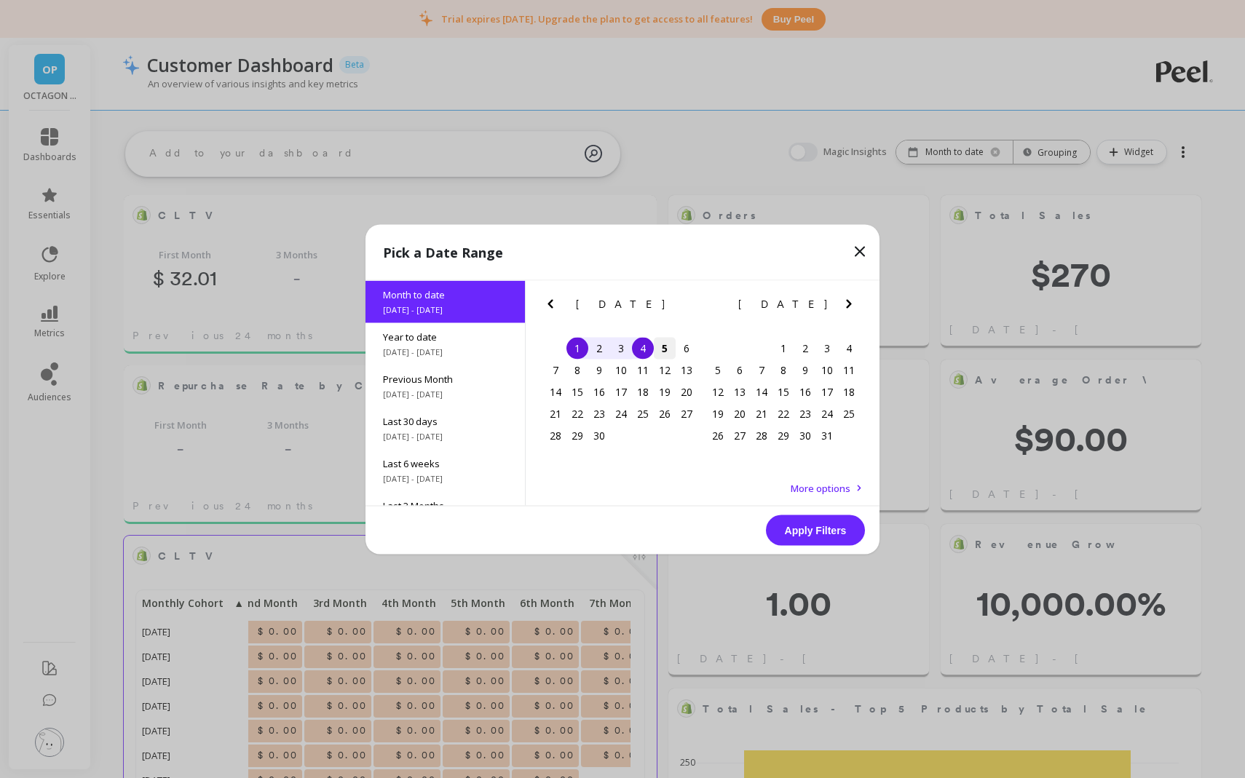
click at [657, 355] on div "5" at bounding box center [665, 348] width 22 height 22
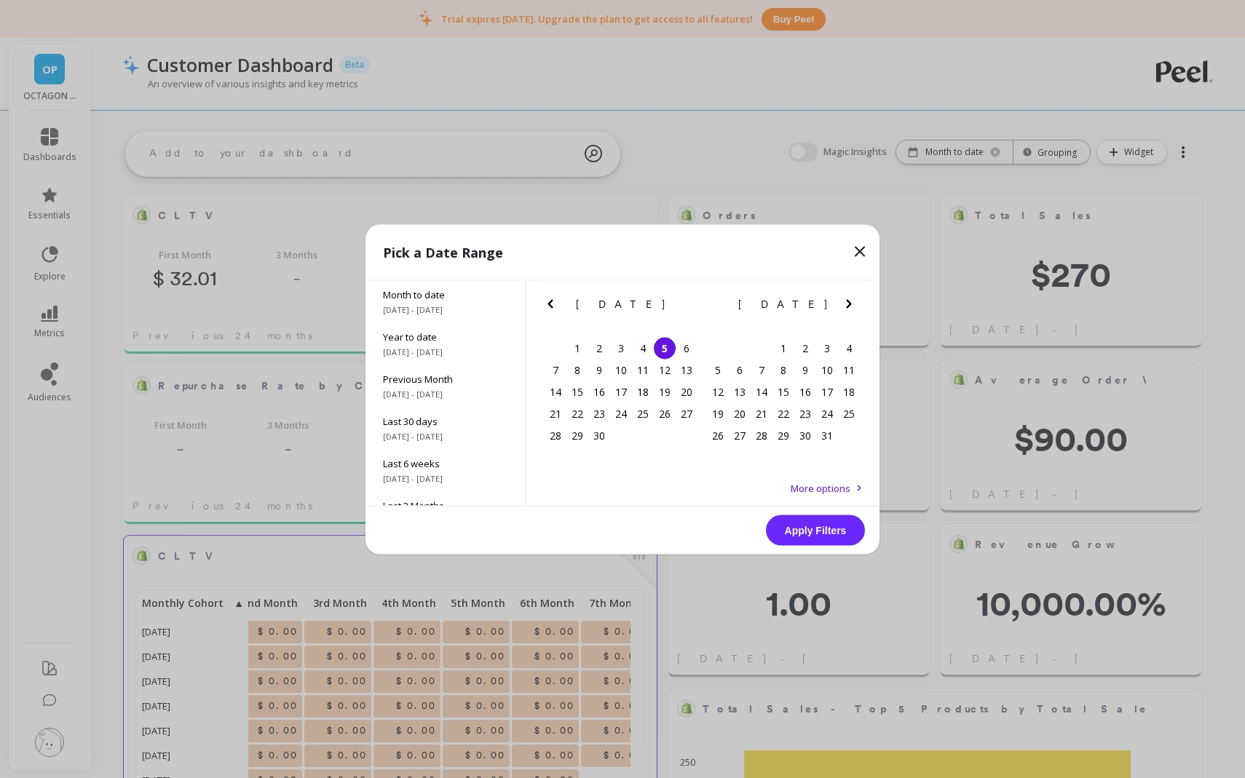
click at [837, 546] on div "Apply Filters" at bounding box center [622, 530] width 514 height 48
click at [837, 535] on button "Apply Filters" at bounding box center [815, 530] width 99 height 31
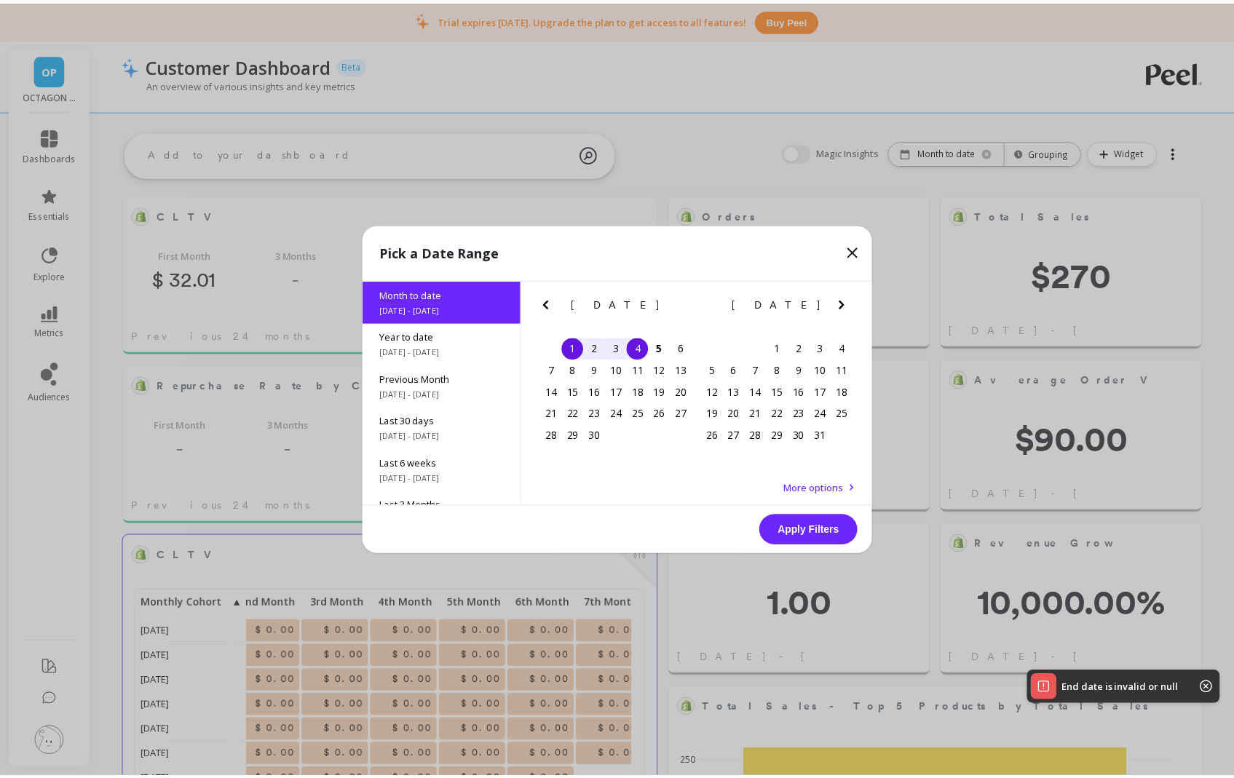
scroll to position [390, 486]
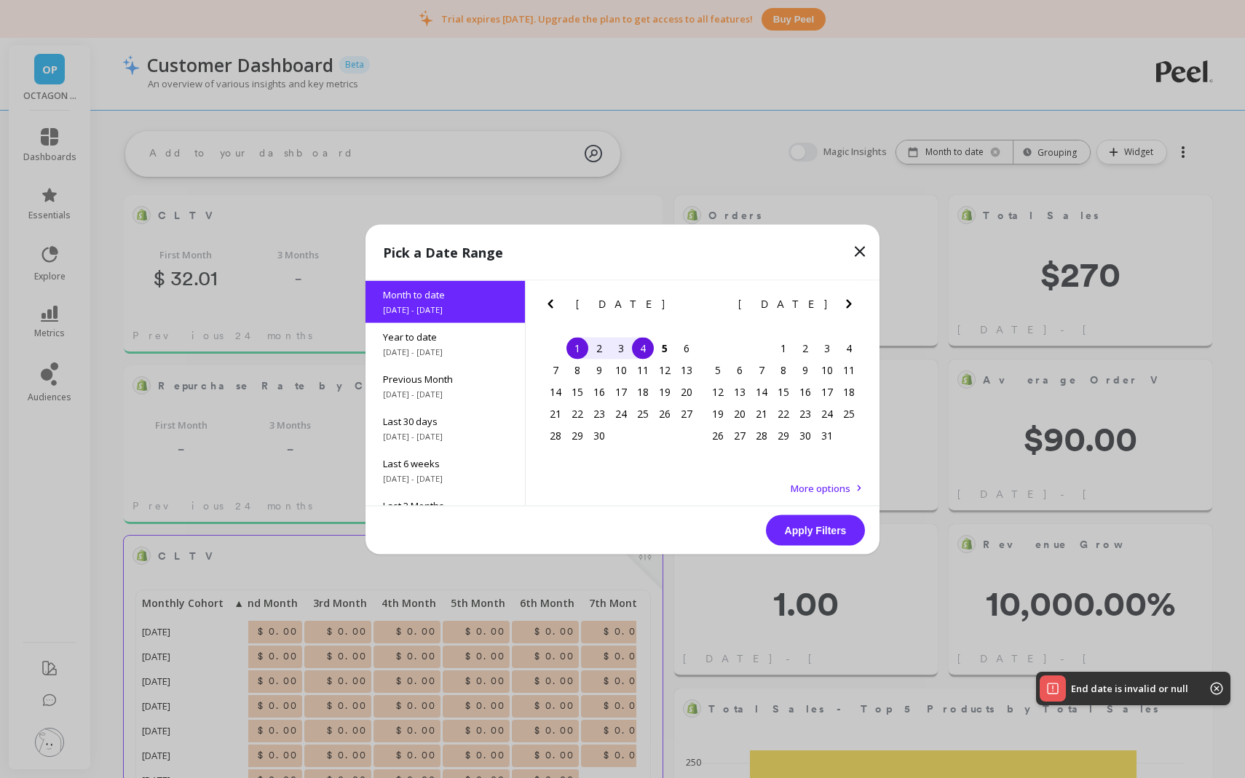
click at [837, 534] on button "Apply Filters" at bounding box center [815, 530] width 99 height 31
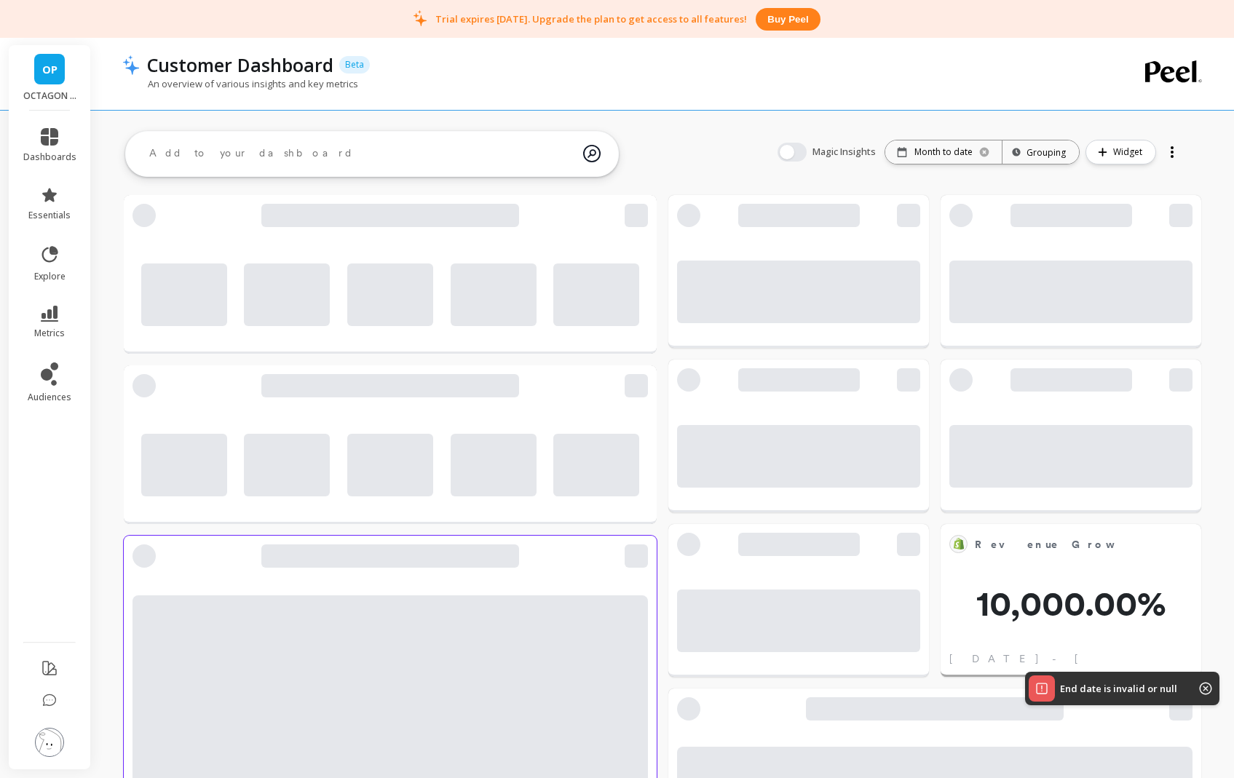
click at [1206, 692] on icon at bounding box center [1205, 688] width 13 height 13
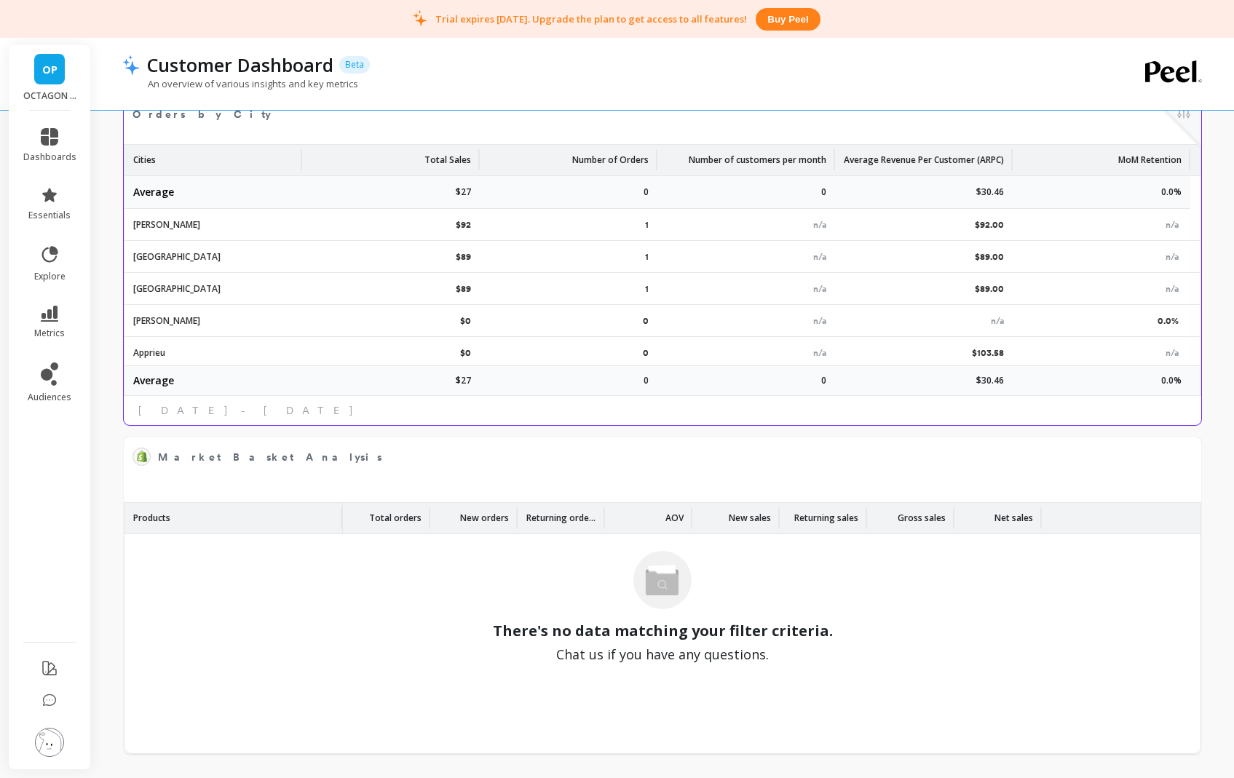
scroll to position [390, 481]
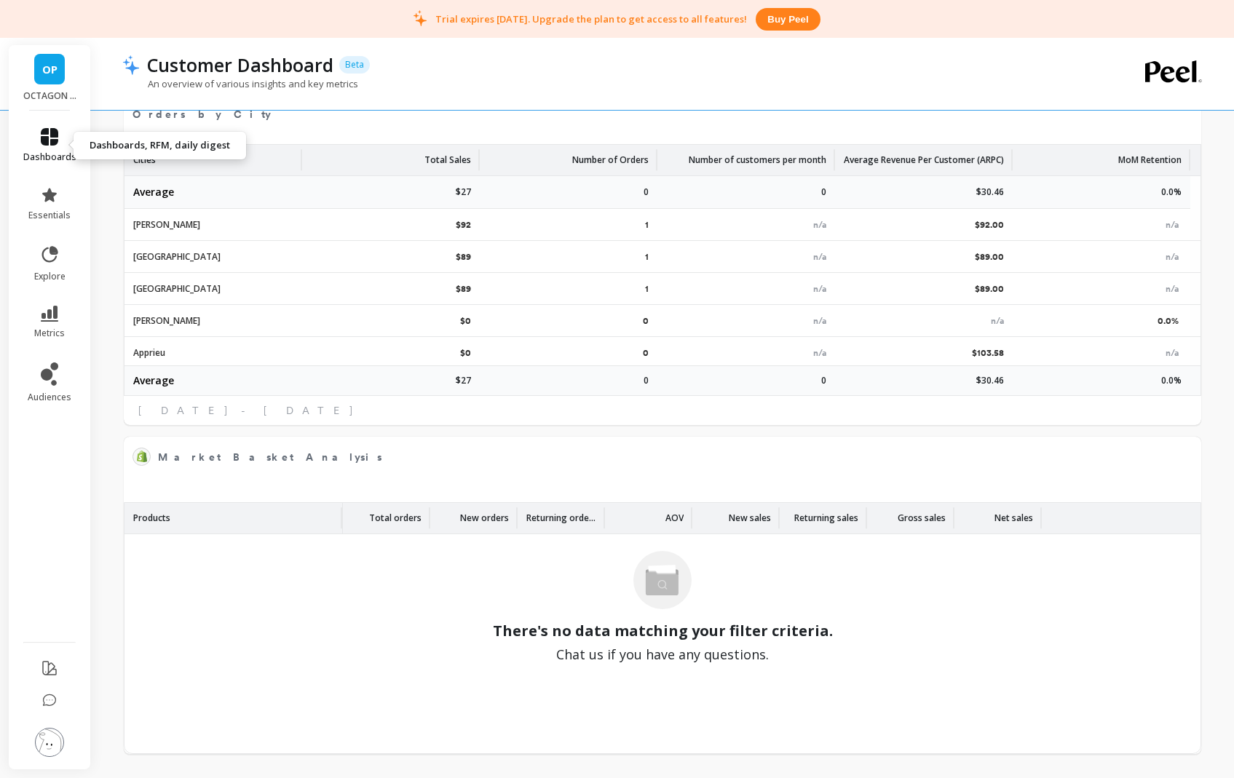
click at [42, 140] on icon at bounding box center [49, 136] width 17 height 17
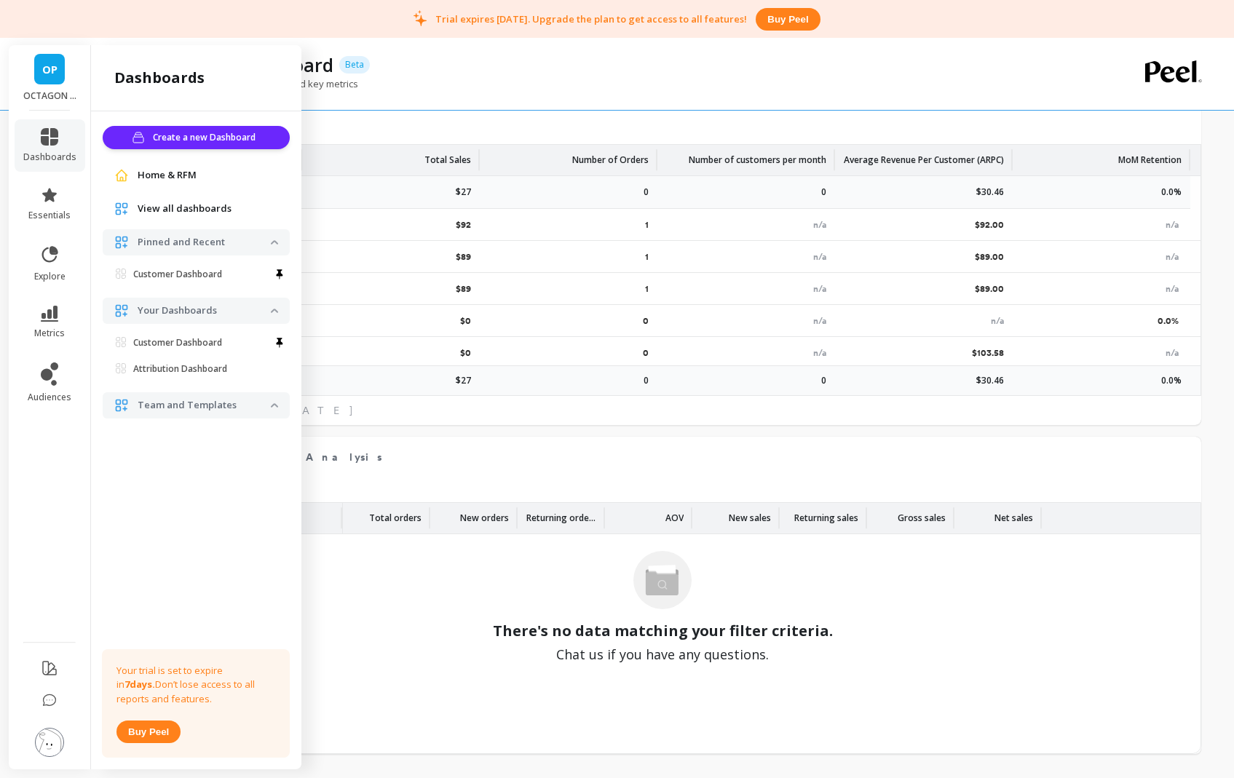
click at [191, 200] on div "View all dashboards" at bounding box center [196, 209] width 187 height 26
click at [183, 209] on span "View all dashboards" at bounding box center [185, 209] width 94 height 15
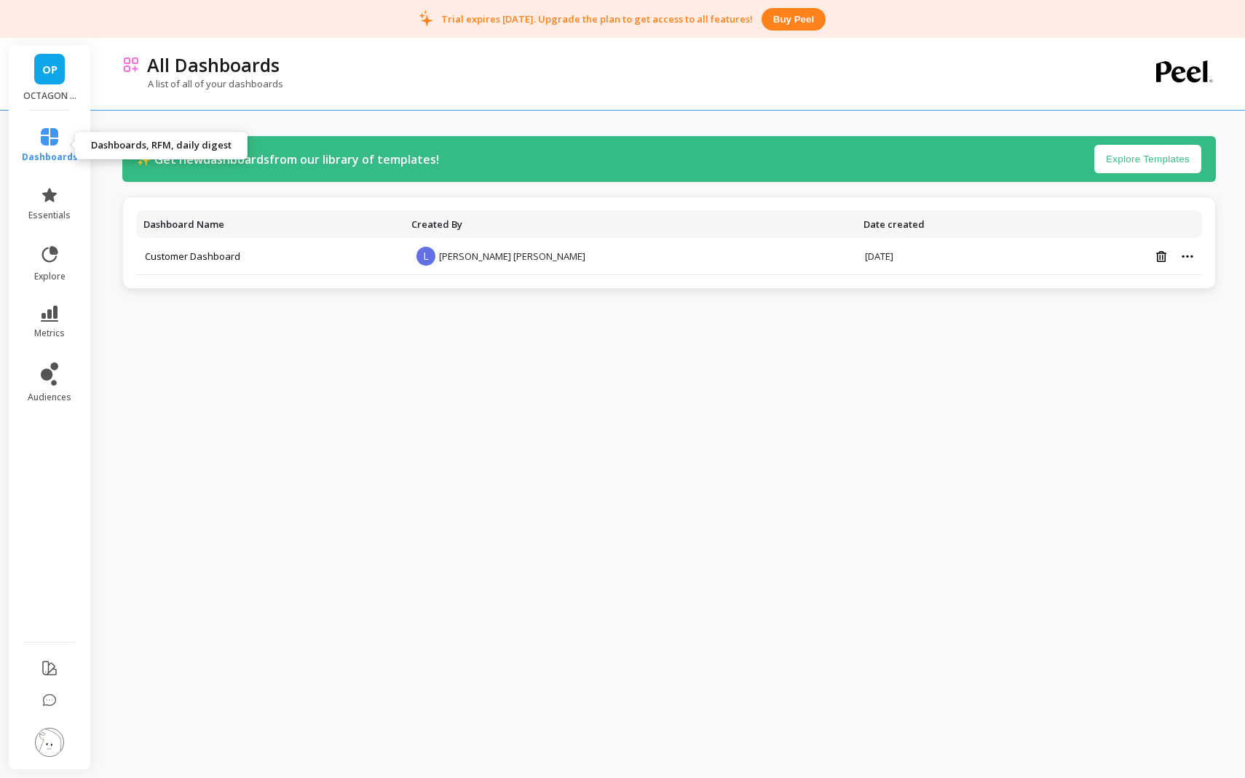
click at [66, 134] on link "dashboards" at bounding box center [50, 145] width 56 height 35
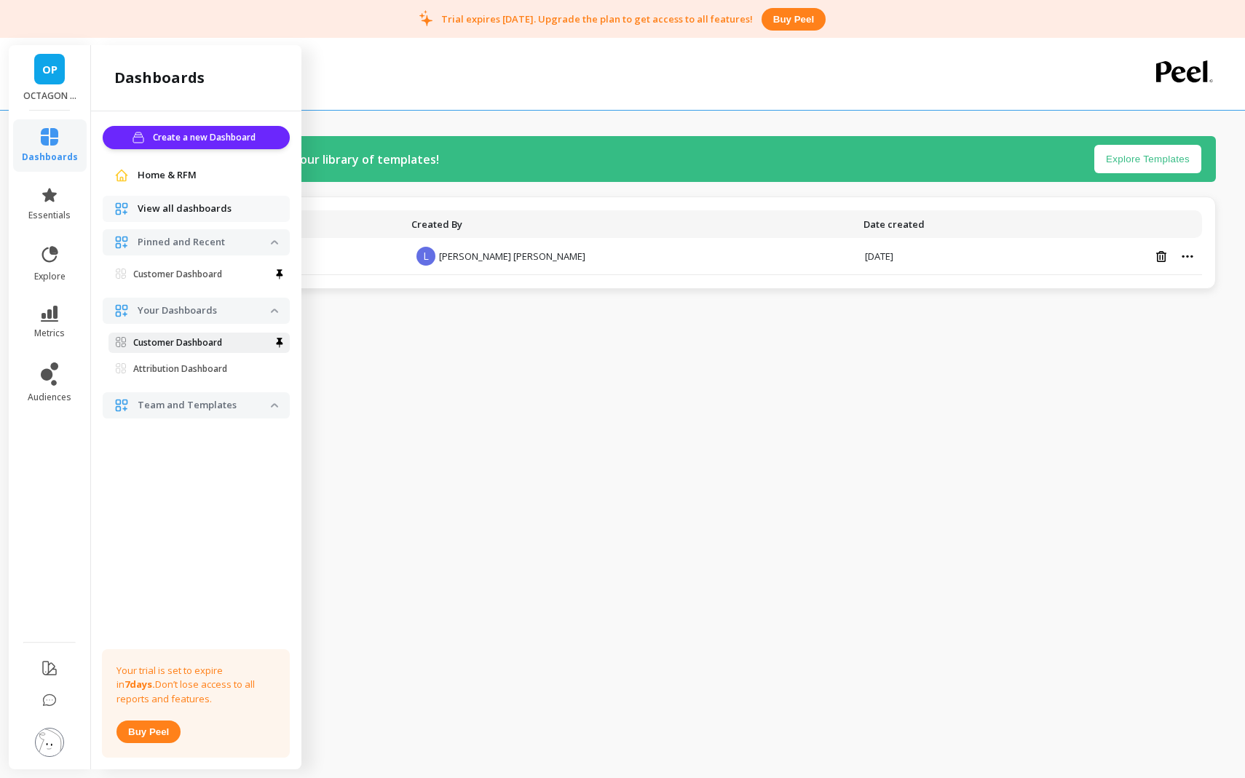
click at [172, 349] on link "Customer Dashboard" at bounding box center [198, 343] width 181 height 20
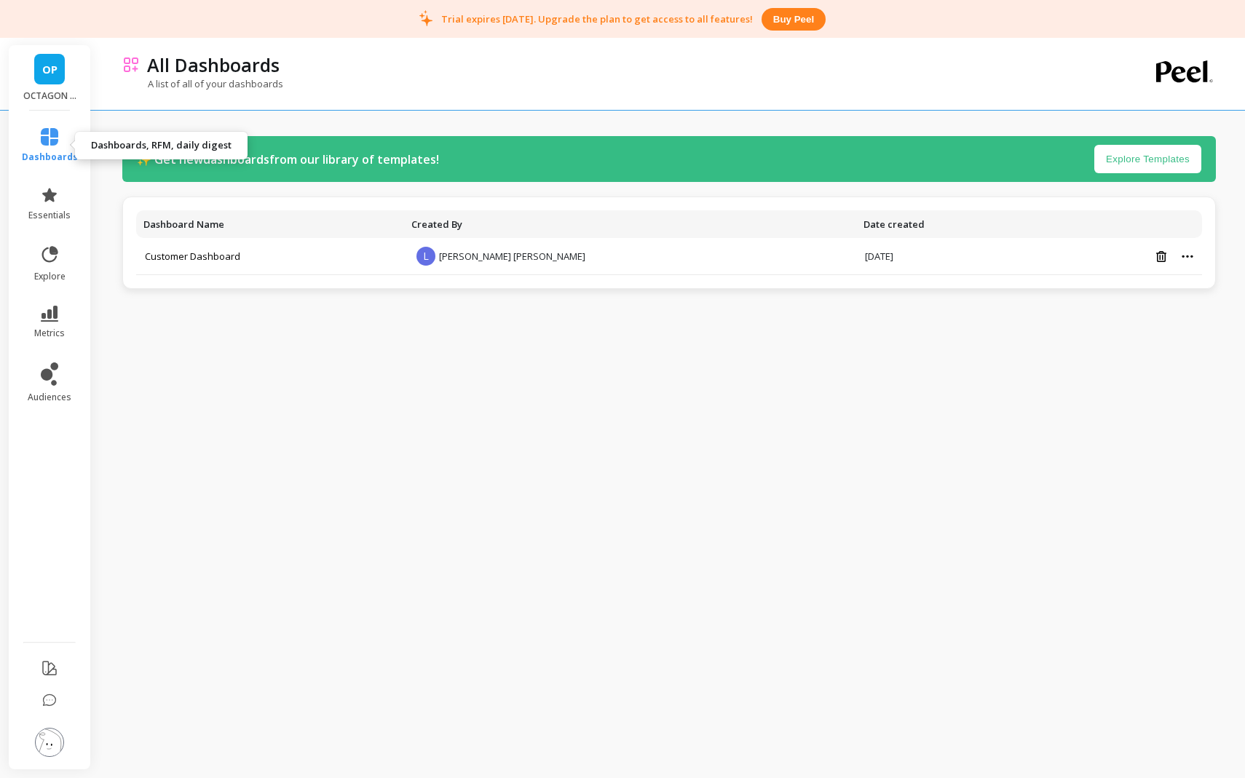
click at [54, 144] on icon at bounding box center [49, 136] width 17 height 17
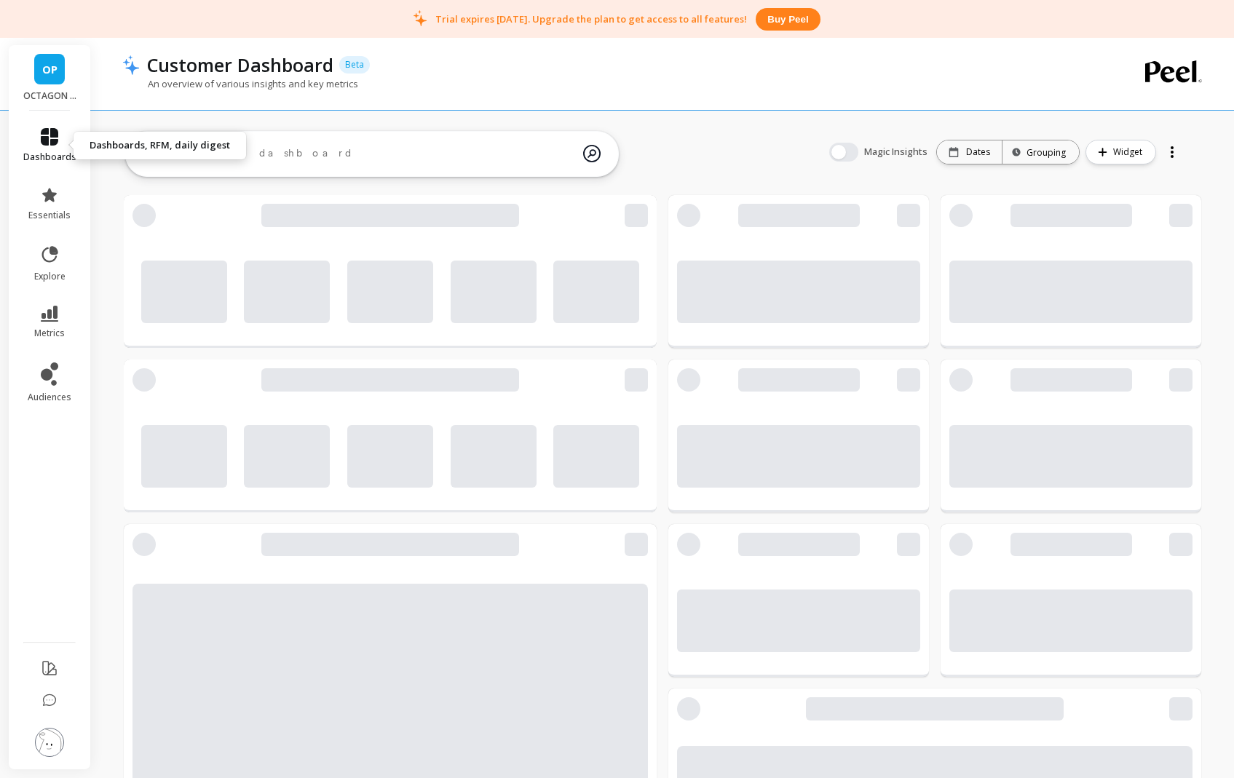
click at [66, 151] on span "dashboards" at bounding box center [49, 157] width 53 height 12
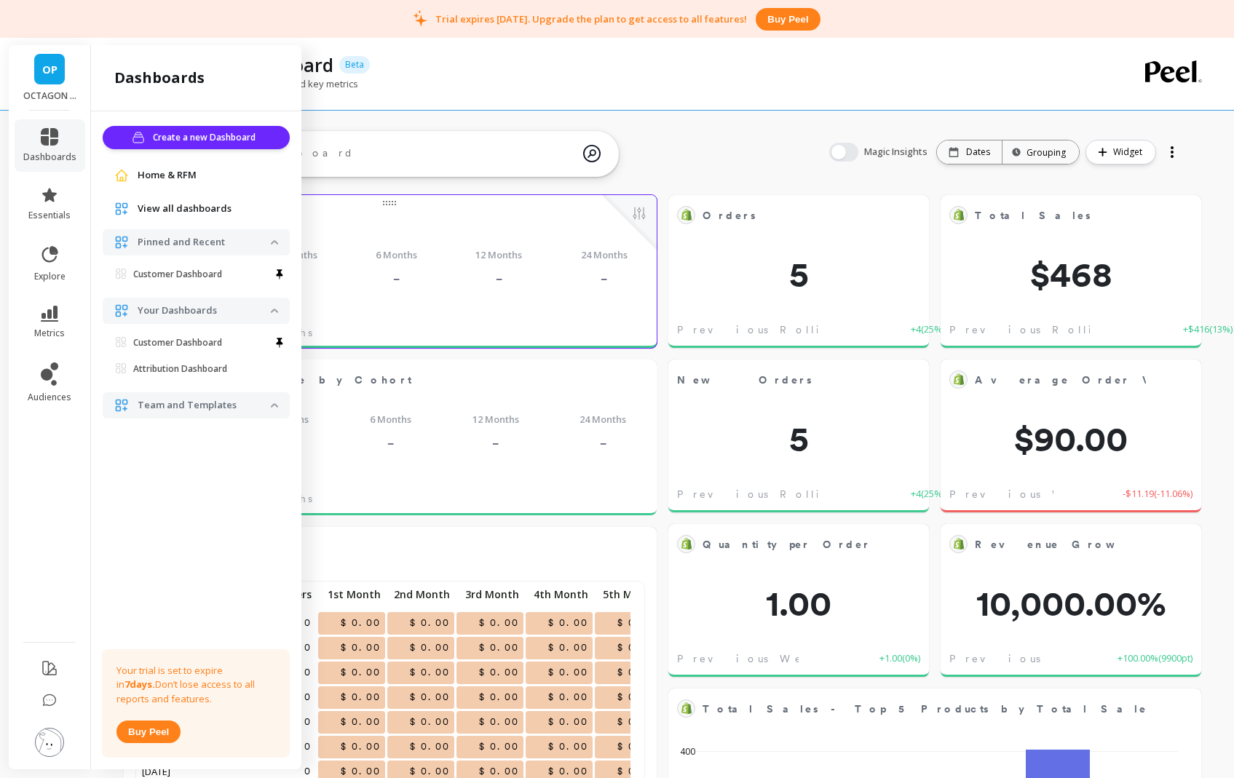
scroll to position [390, 481]
click at [205, 207] on span "View all dashboards" at bounding box center [185, 209] width 94 height 15
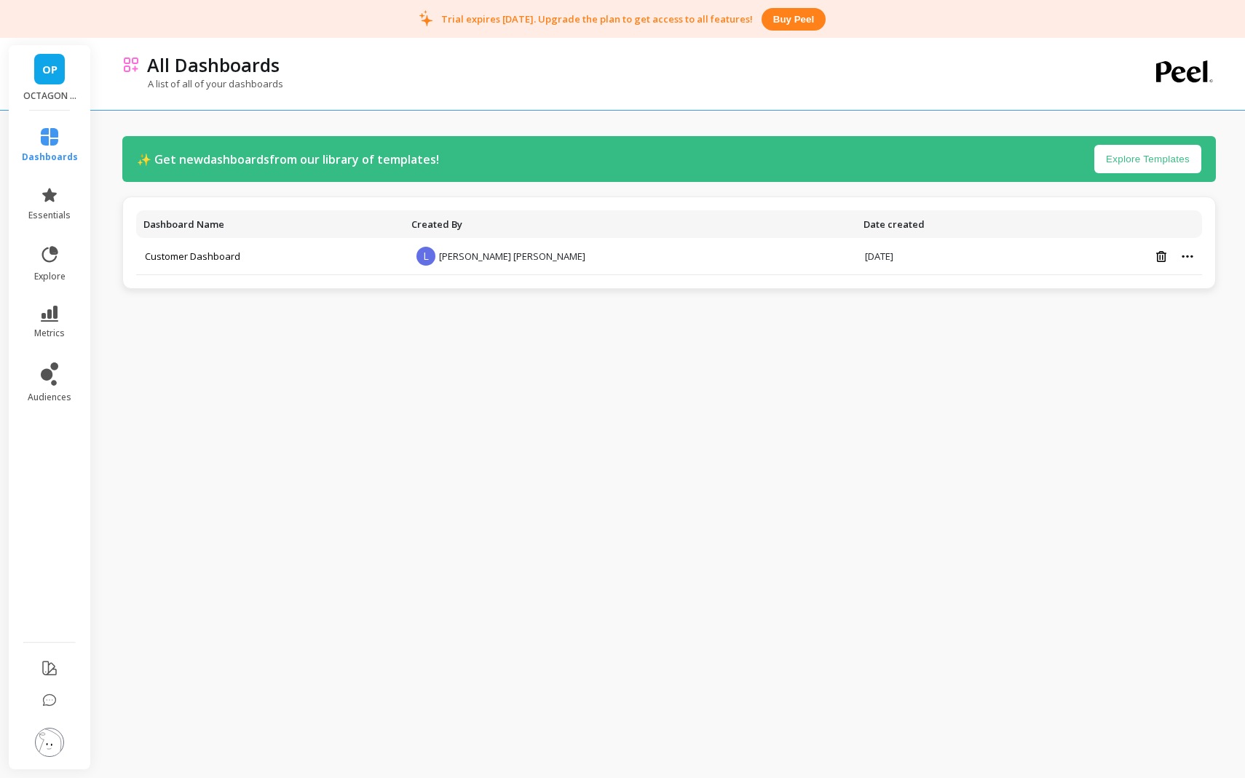
click at [1171, 158] on button "Explore Templates" at bounding box center [1147, 159] width 107 height 28
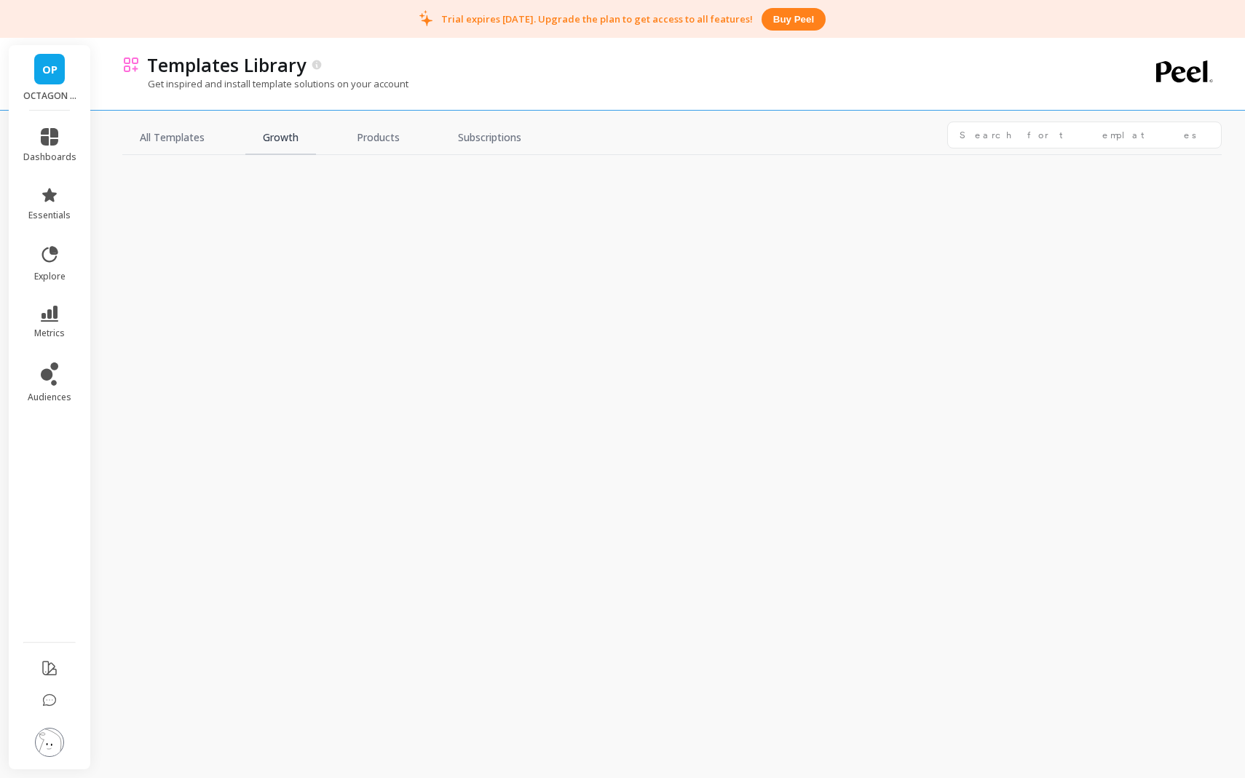
click at [280, 146] on link "Growth" at bounding box center [280, 138] width 71 height 33
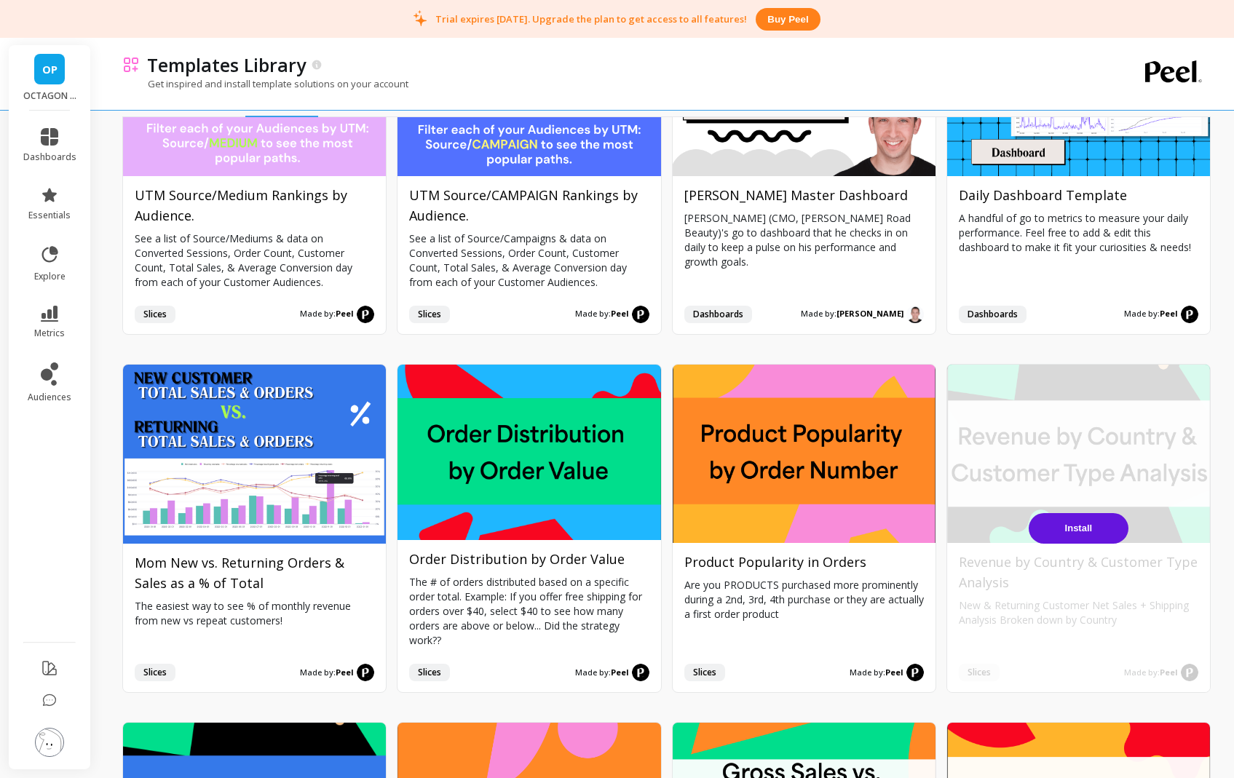
scroll to position [914, 0]
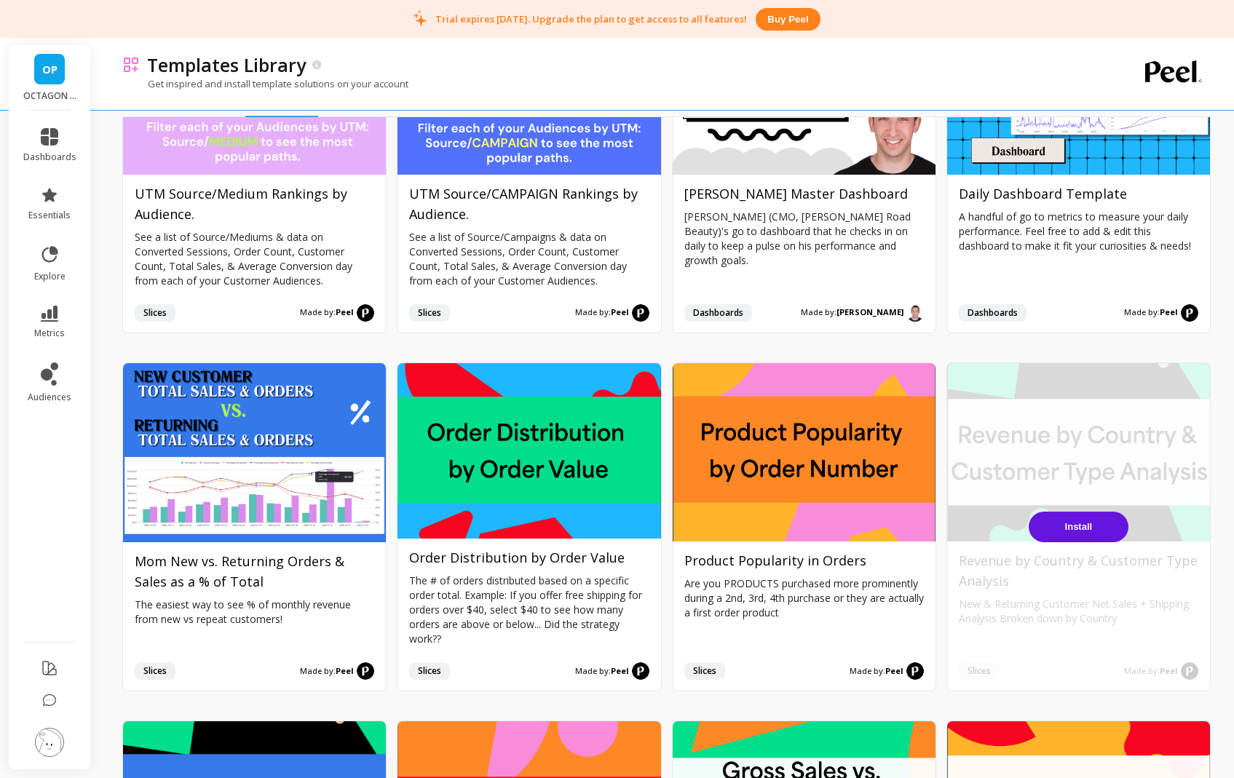
click at [1063, 512] on button "Install" at bounding box center [1079, 527] width 100 height 31
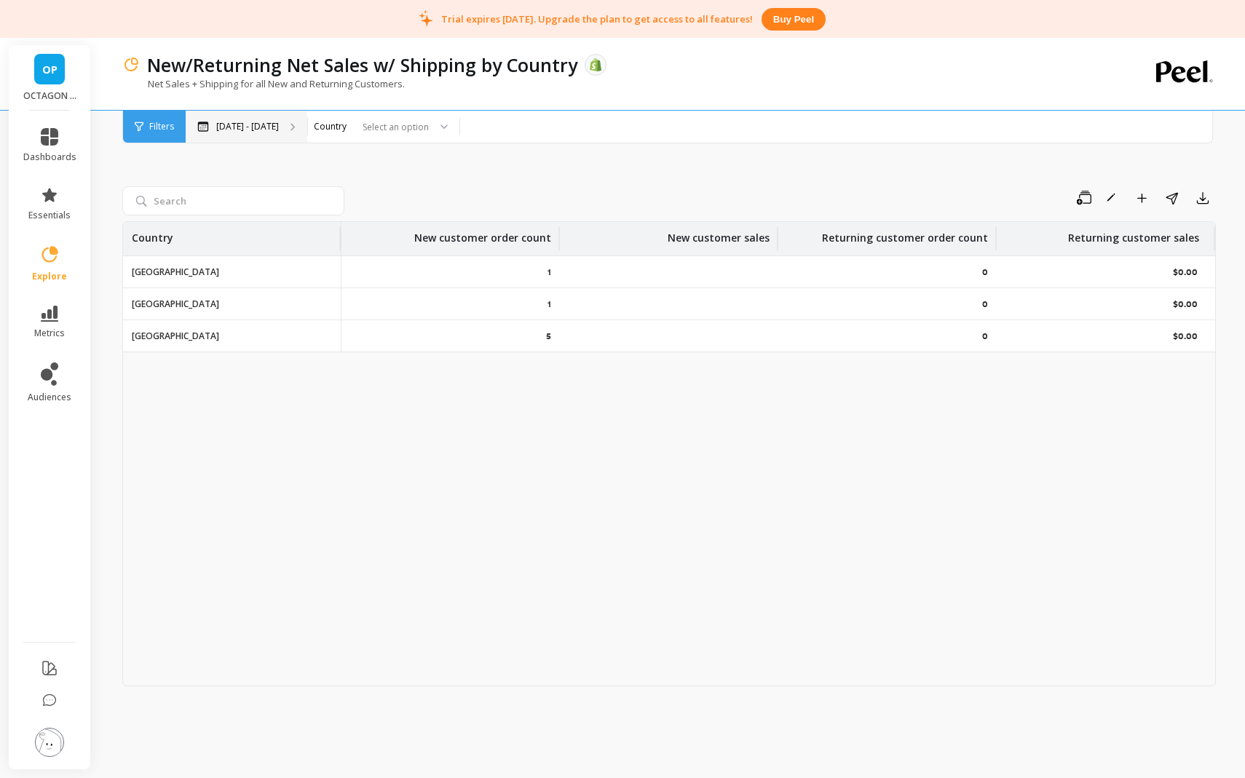
click at [218, 122] on p "[DATE] - [DATE]" at bounding box center [247, 127] width 63 height 12
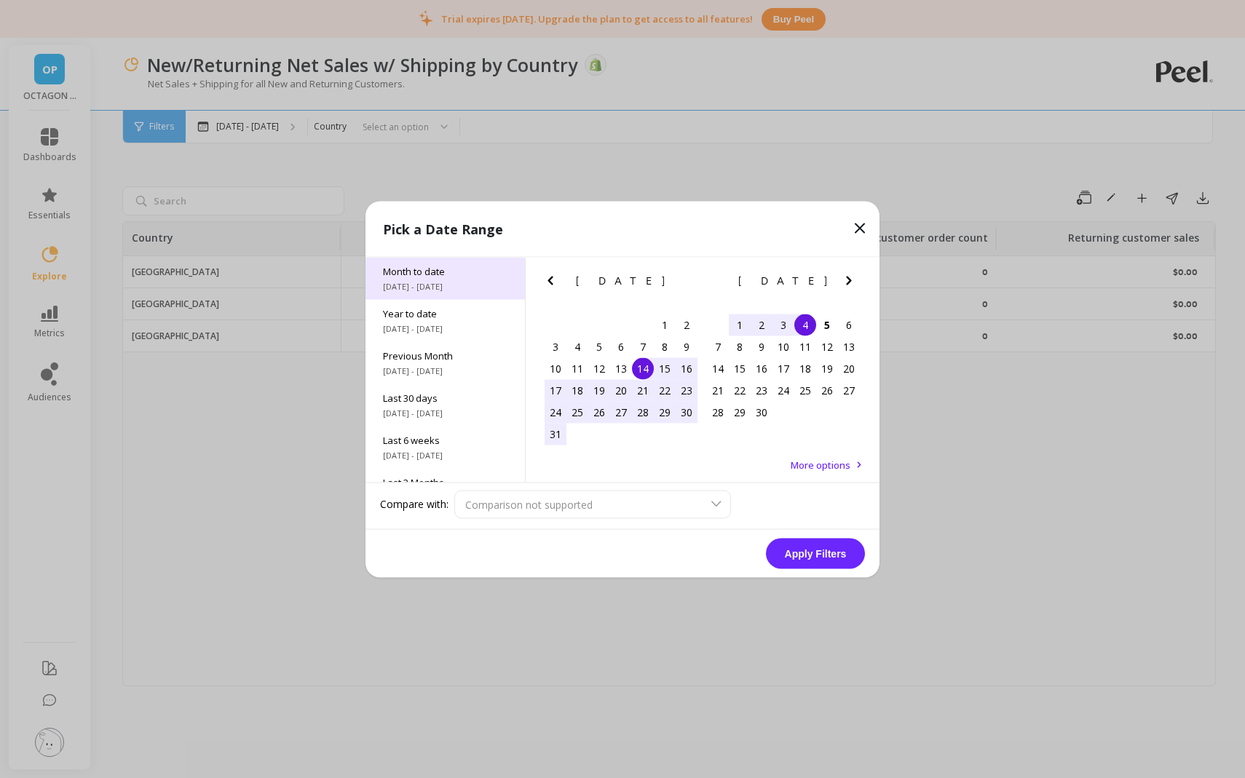
click at [469, 284] on span "[DATE] - [DATE]" at bounding box center [445, 286] width 124 height 12
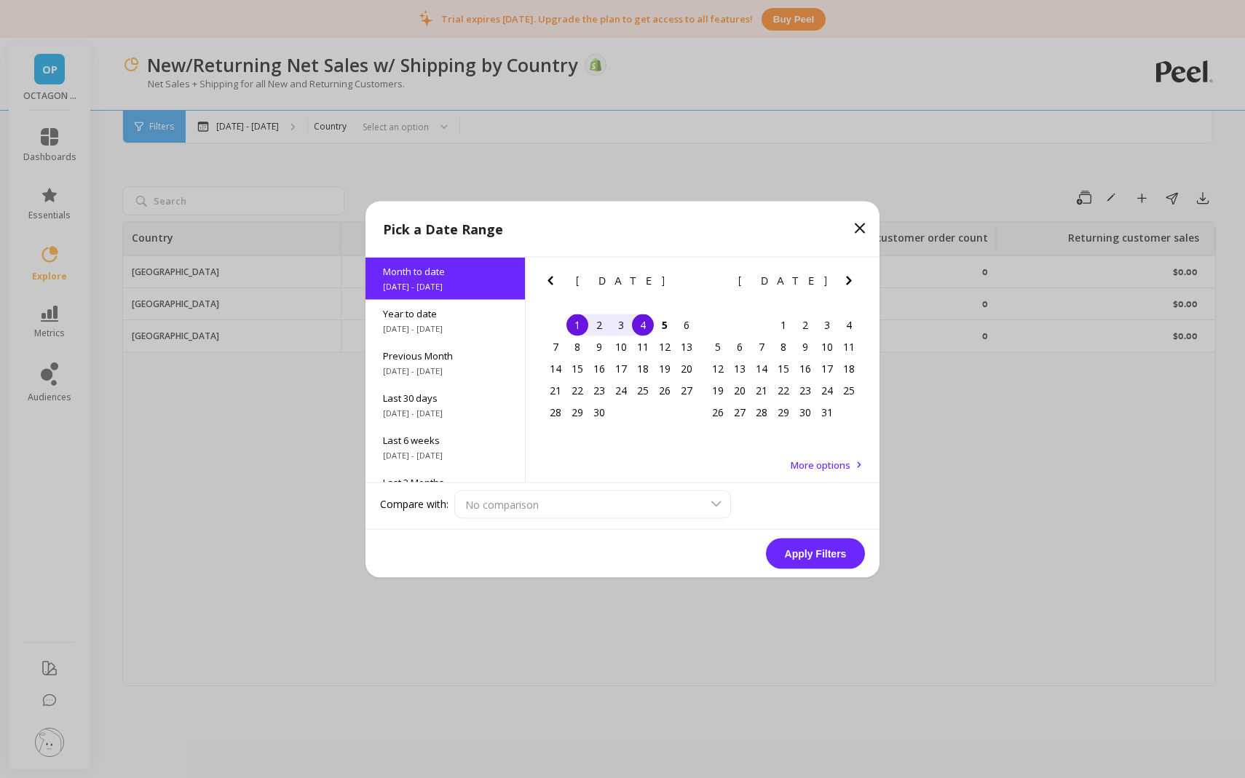
click at [802, 547] on button "Apply Filters" at bounding box center [815, 553] width 99 height 31
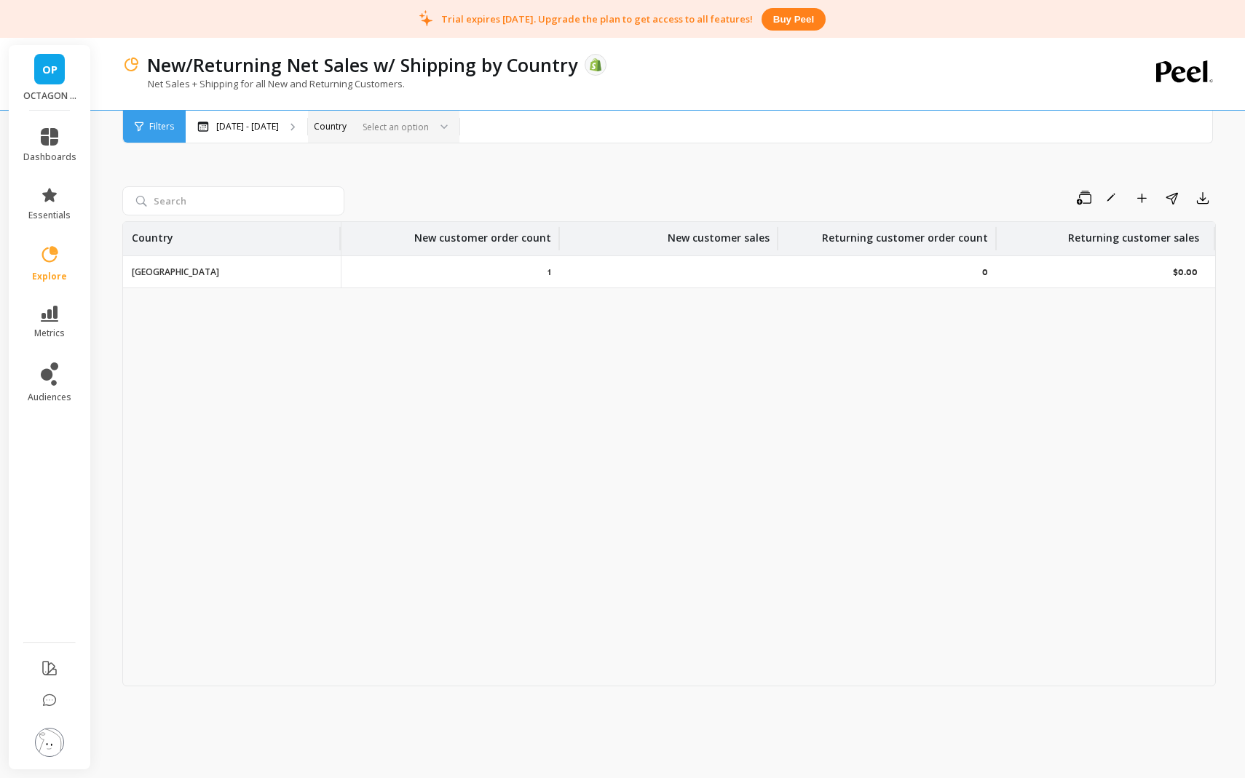
click at [324, 133] on div "Select an option" at bounding box center [375, 127] width 111 height 17
click at [589, 64] on object at bounding box center [595, 64] width 13 height 13
click at [55, 145] on icon at bounding box center [49, 136] width 17 height 17
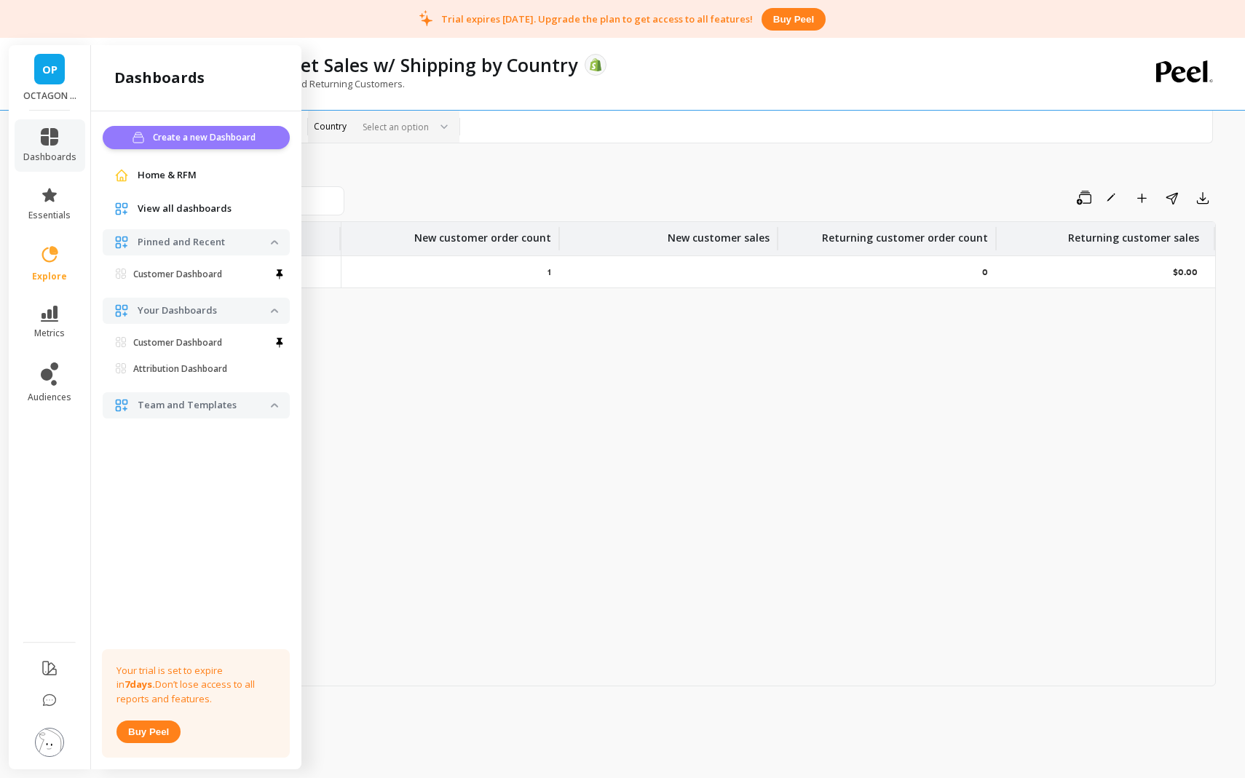
click at [221, 140] on span "Create a new Dashboard" at bounding box center [206, 137] width 107 height 15
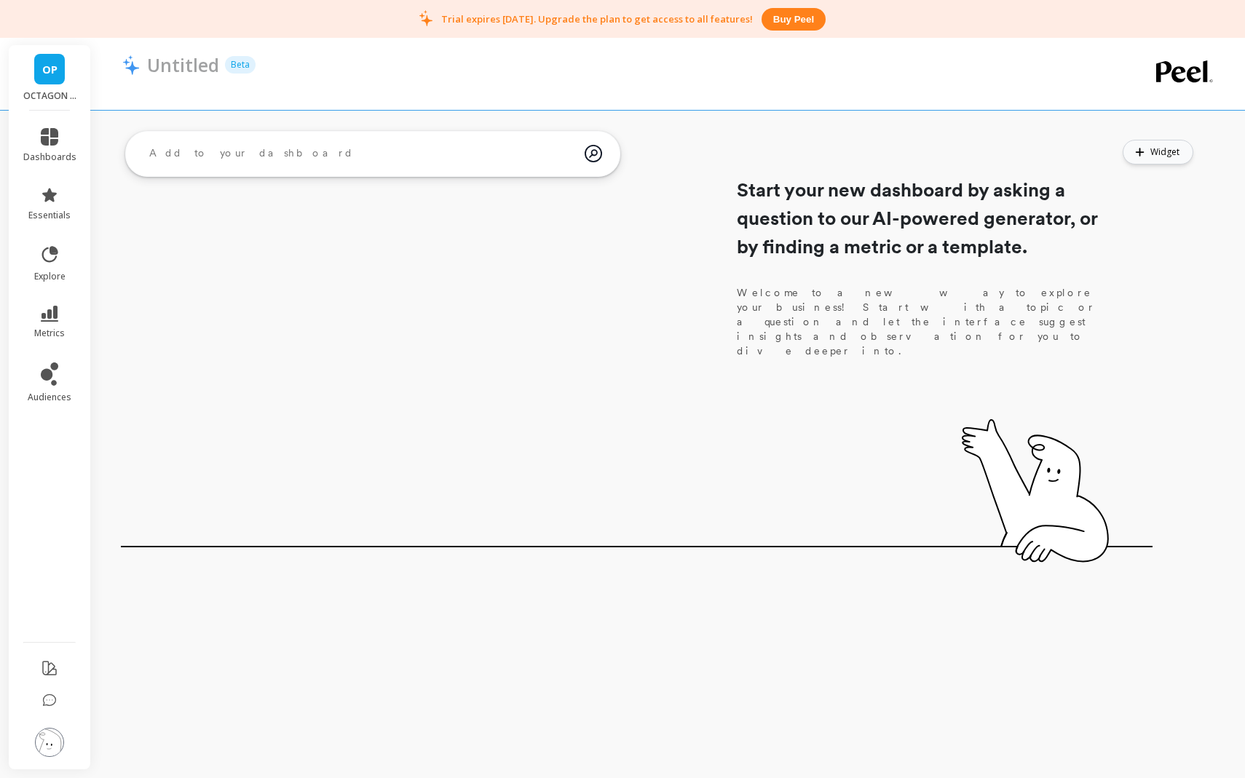
click at [1176, 158] on span "Widget" at bounding box center [1166, 152] width 33 height 15
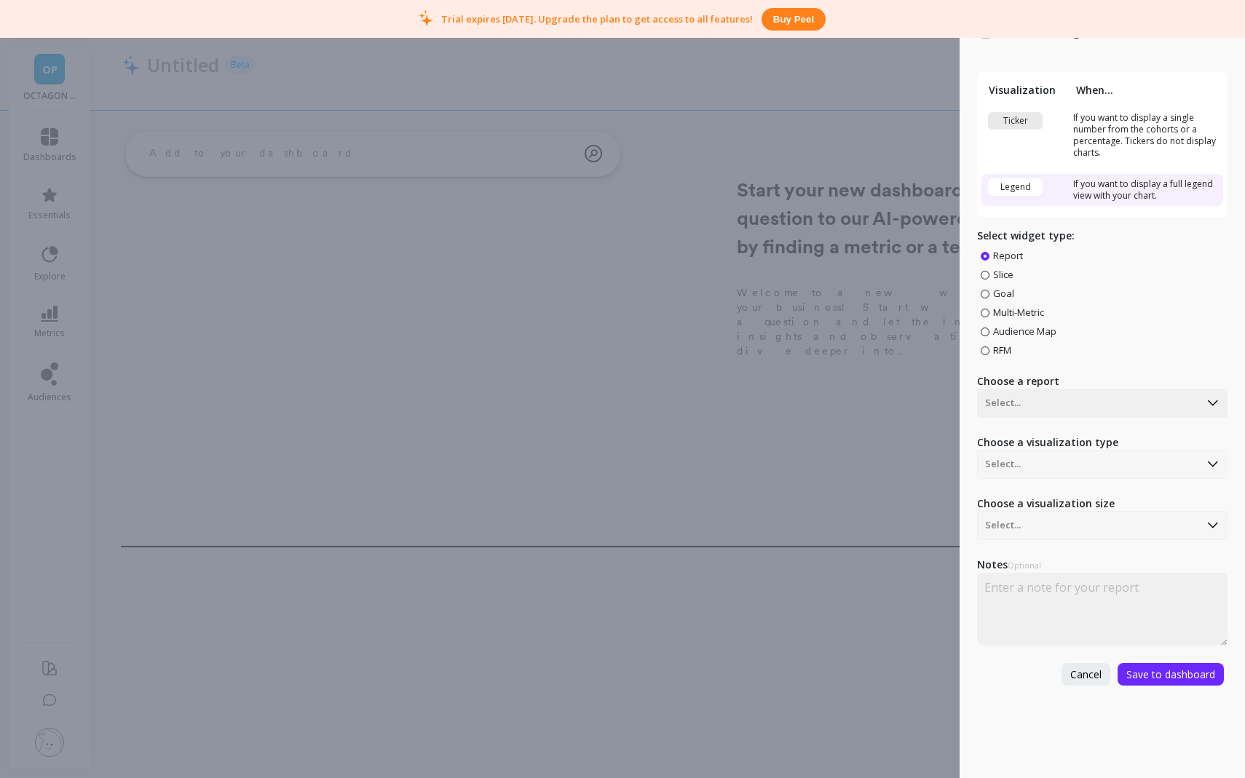
click at [853, 286] on div "Create Widget Visualization When... Ticker If you want to display a single numb…" at bounding box center [622, 389] width 1245 height 778
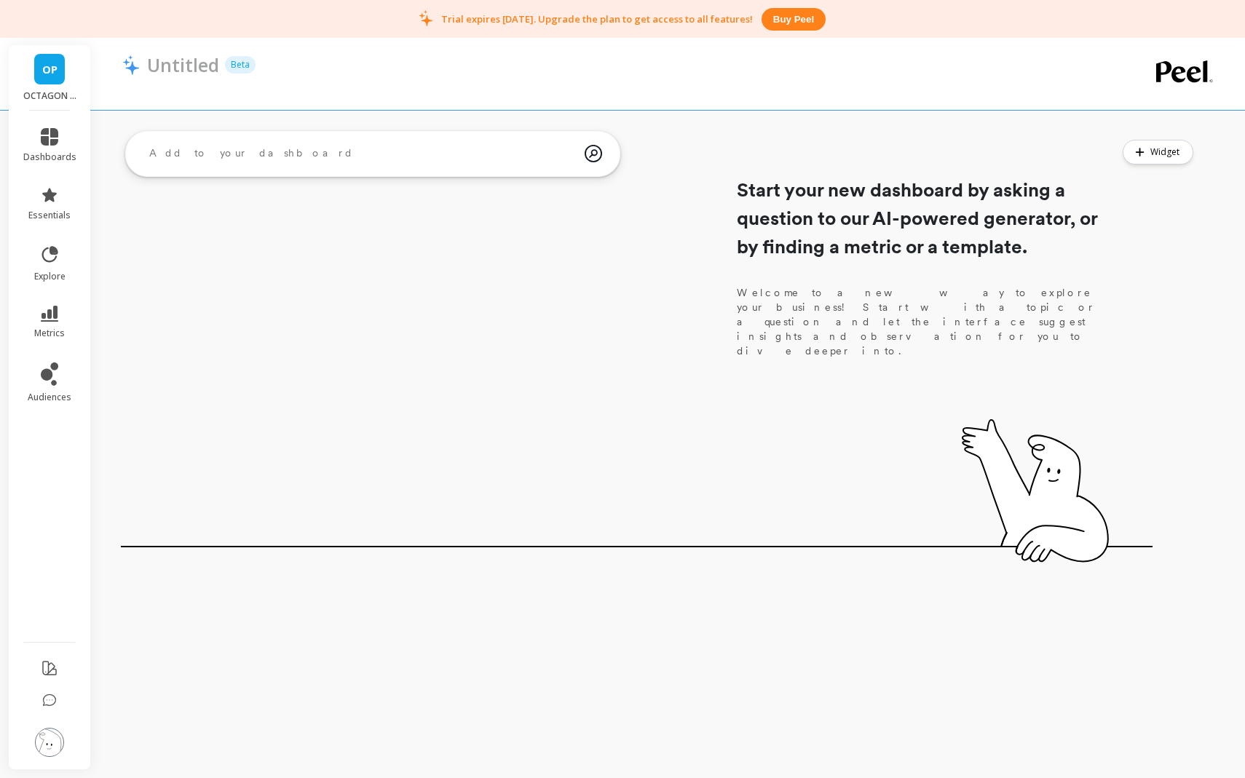
click at [455, 159] on textarea at bounding box center [361, 153] width 447 height 39
click at [808, 282] on div "Start your new dashboard by asking a question to our AI-powered generator, or b…" at bounding box center [919, 282] width 364 height 214
click at [1166, 151] on span "Widget" at bounding box center [1166, 152] width 33 height 15
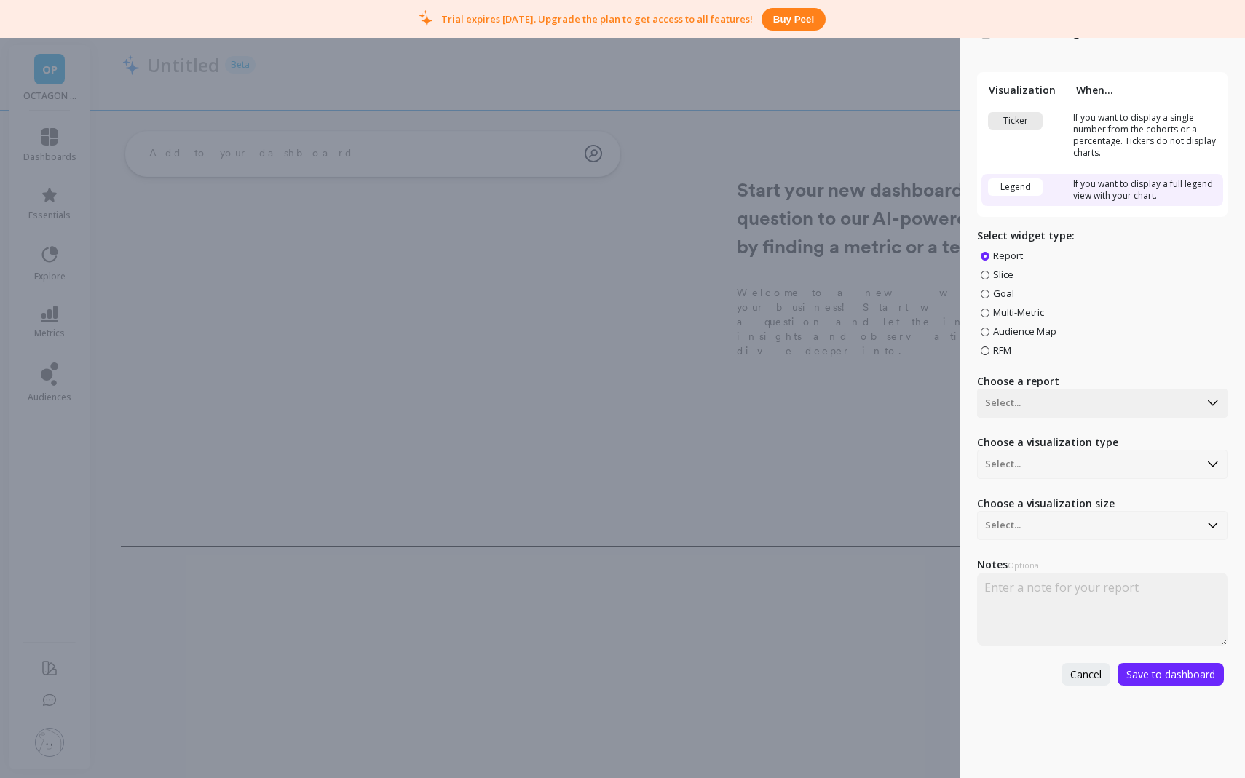
click at [712, 205] on div "Create Widget Visualization When... Ticker If you want to display a single numb…" at bounding box center [622, 389] width 1245 height 778
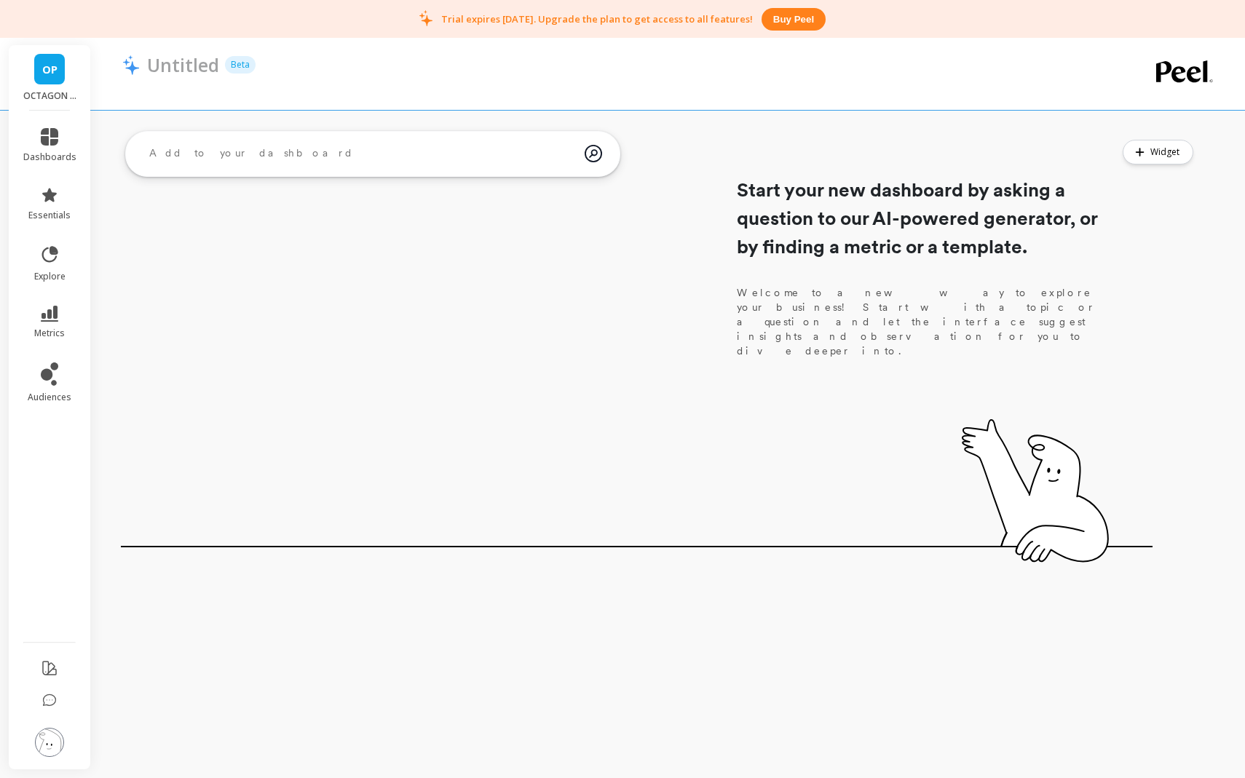
click at [44, 122] on li "dashboards" at bounding box center [50, 145] width 71 height 52
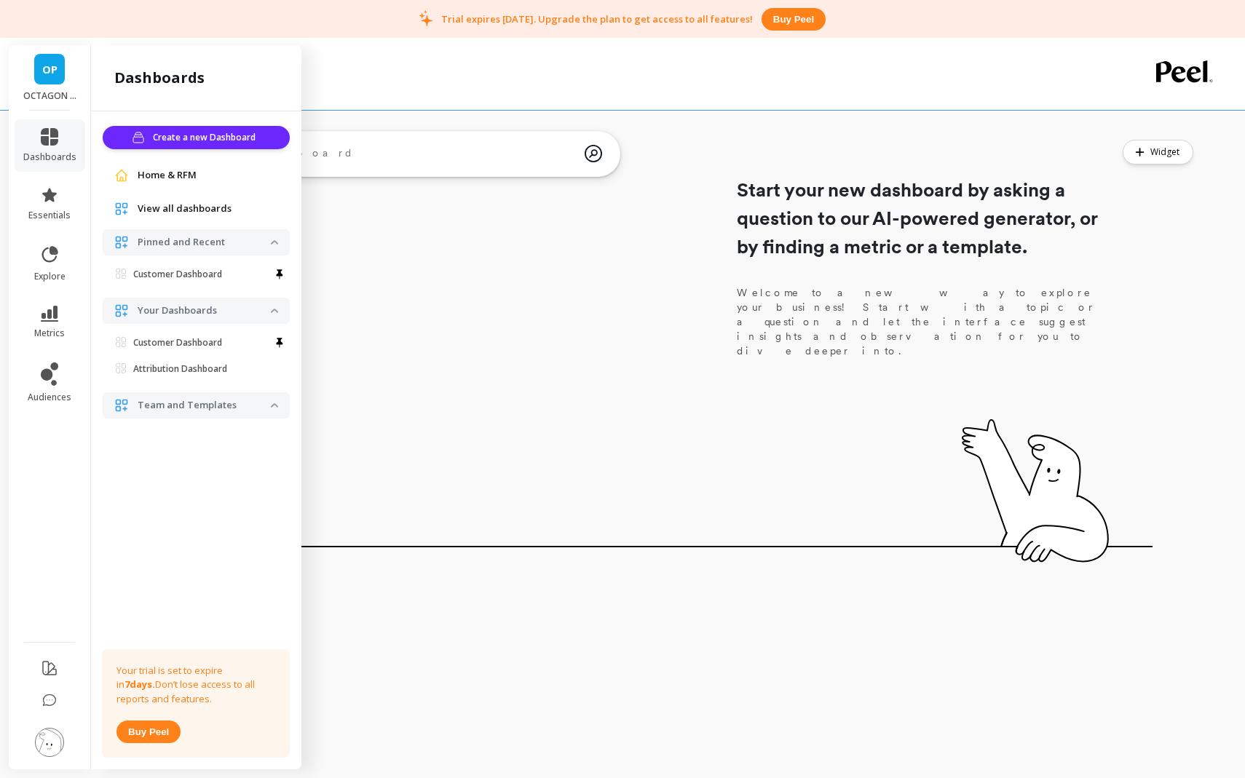
click at [154, 400] on p "Team and Templates" at bounding box center [204, 405] width 133 height 15
click at [39, 215] on span "essentials" at bounding box center [49, 216] width 42 height 12
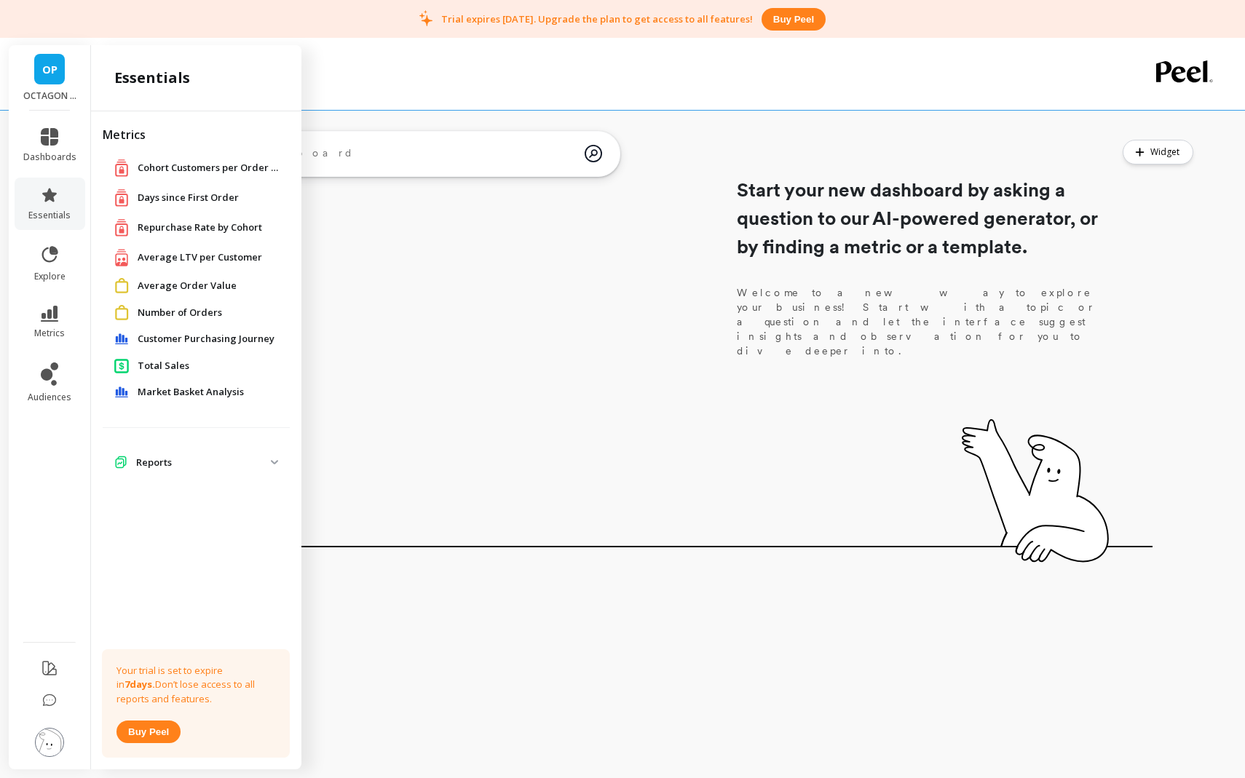
click at [175, 175] on div "Cohort Customers per Order Count Cohort Customers per Order Count" at bounding box center [198, 168] width 169 height 18
click at [173, 367] on span "Total Sales" at bounding box center [164, 366] width 52 height 15
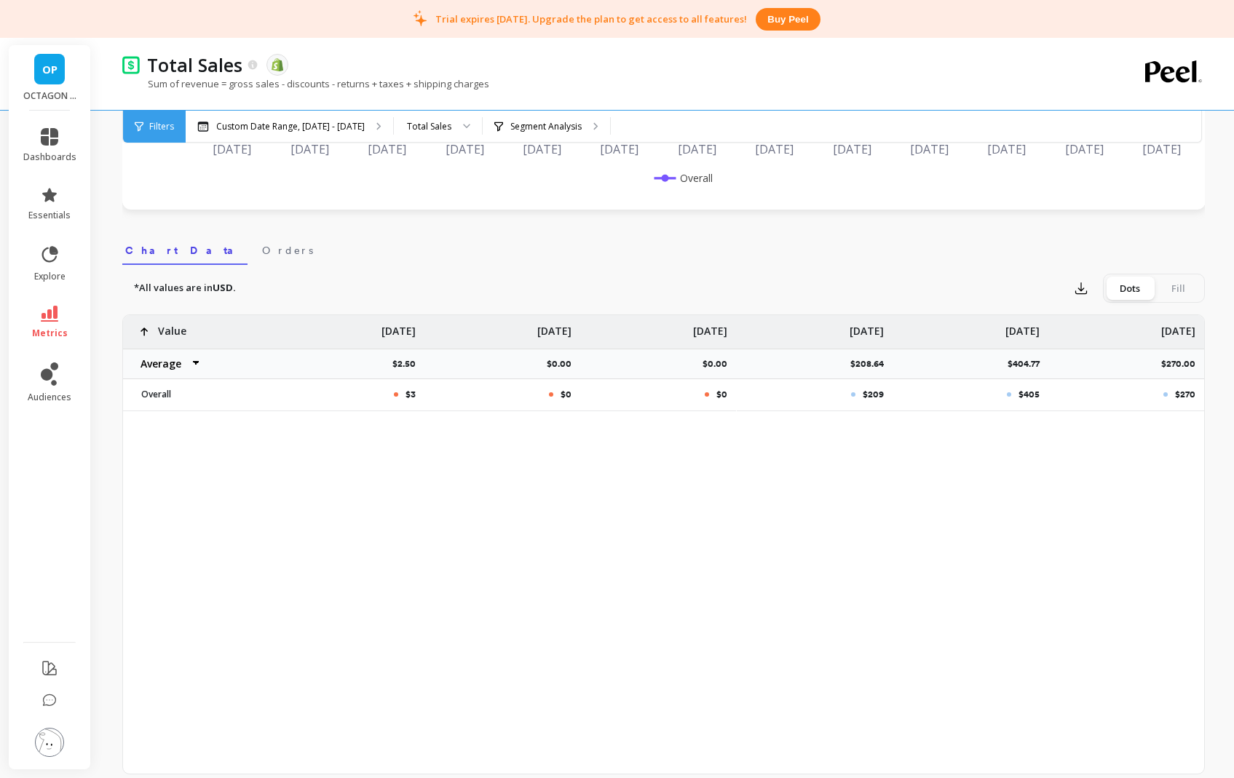
scroll to position [413, 0]
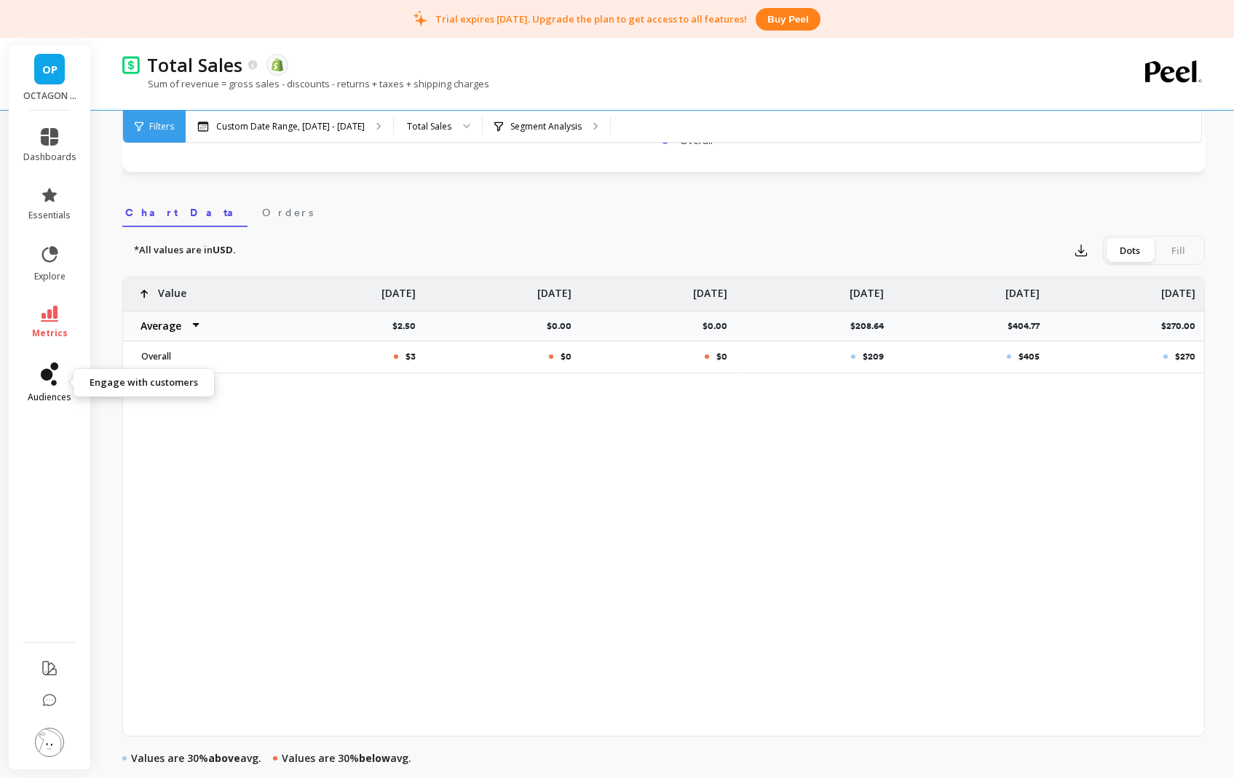
click at [25, 369] on link "audiences" at bounding box center [49, 383] width 53 height 41
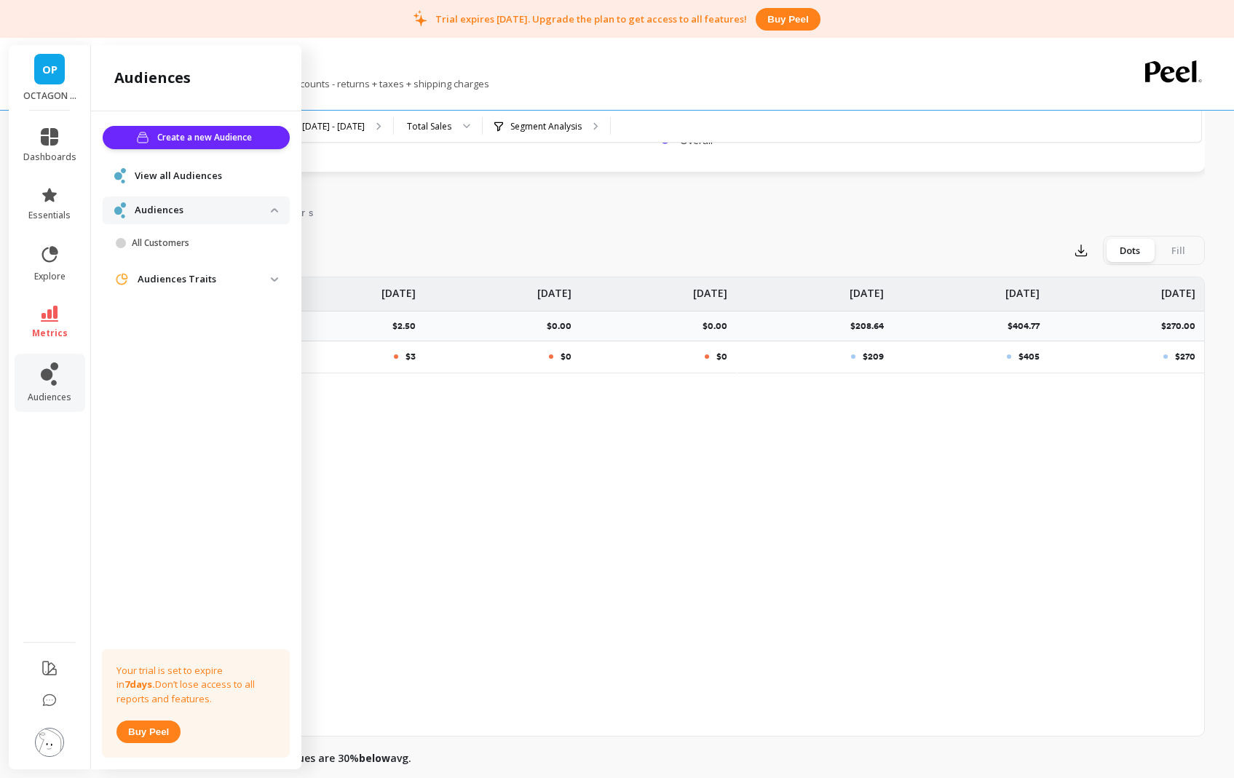
click at [224, 181] on link "View all Audiences" at bounding box center [206, 176] width 143 height 15
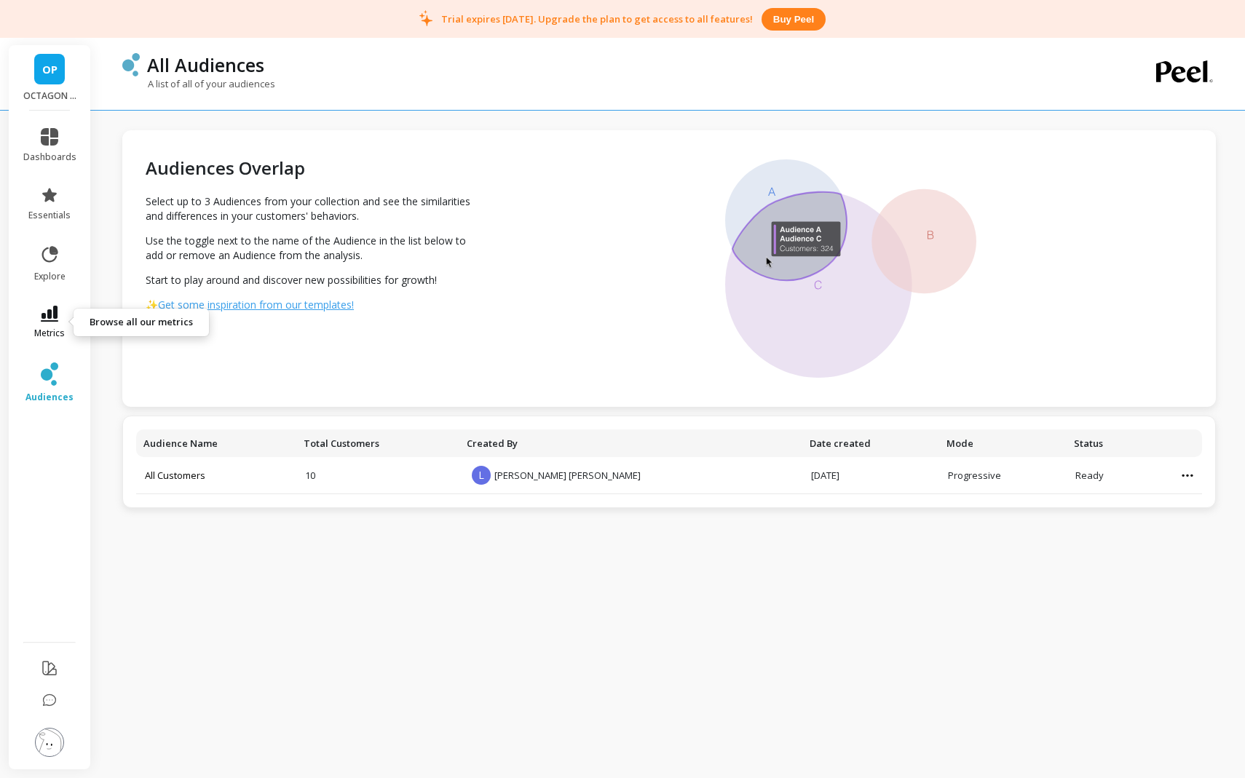
click at [58, 314] on link "metrics" at bounding box center [49, 322] width 53 height 33
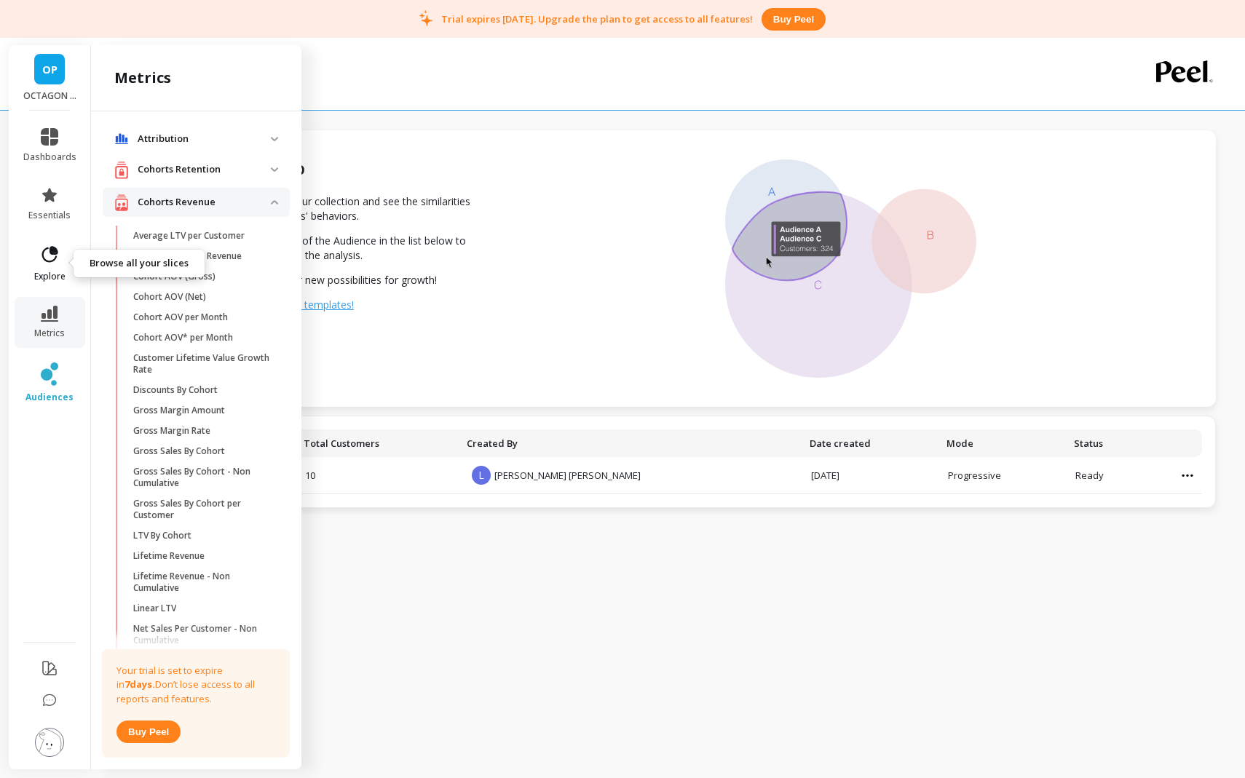
click at [57, 272] on span "explore" at bounding box center [49, 277] width 31 height 12
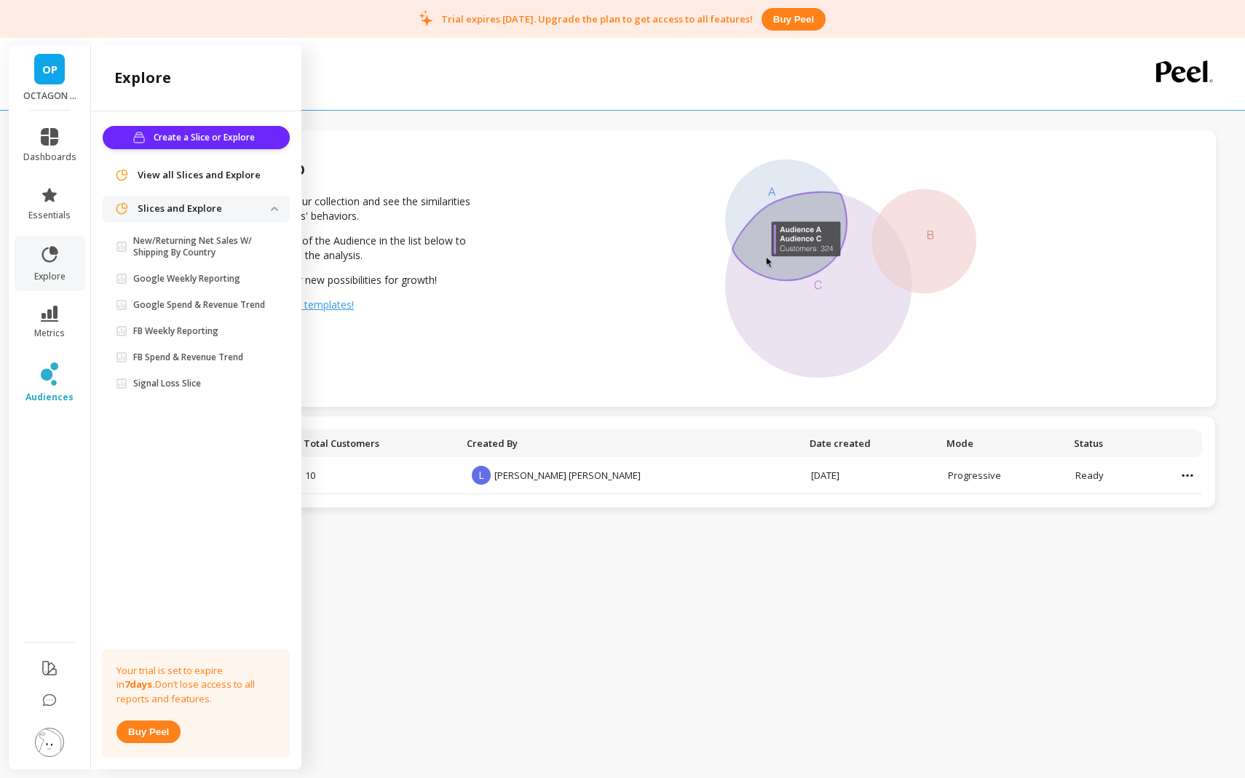
click at [42, 299] on li "metrics" at bounding box center [50, 322] width 71 height 51
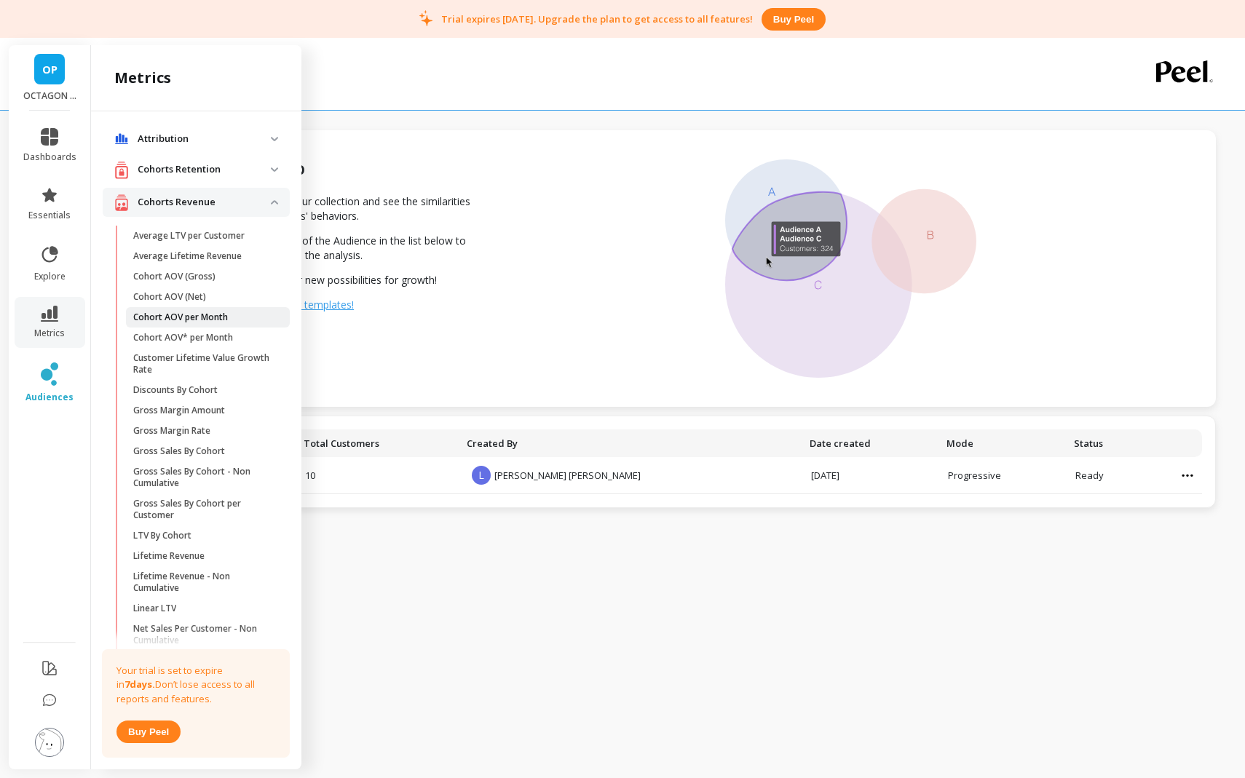
click at [224, 309] on link "Cohort AOV per Month" at bounding box center [208, 317] width 164 height 20
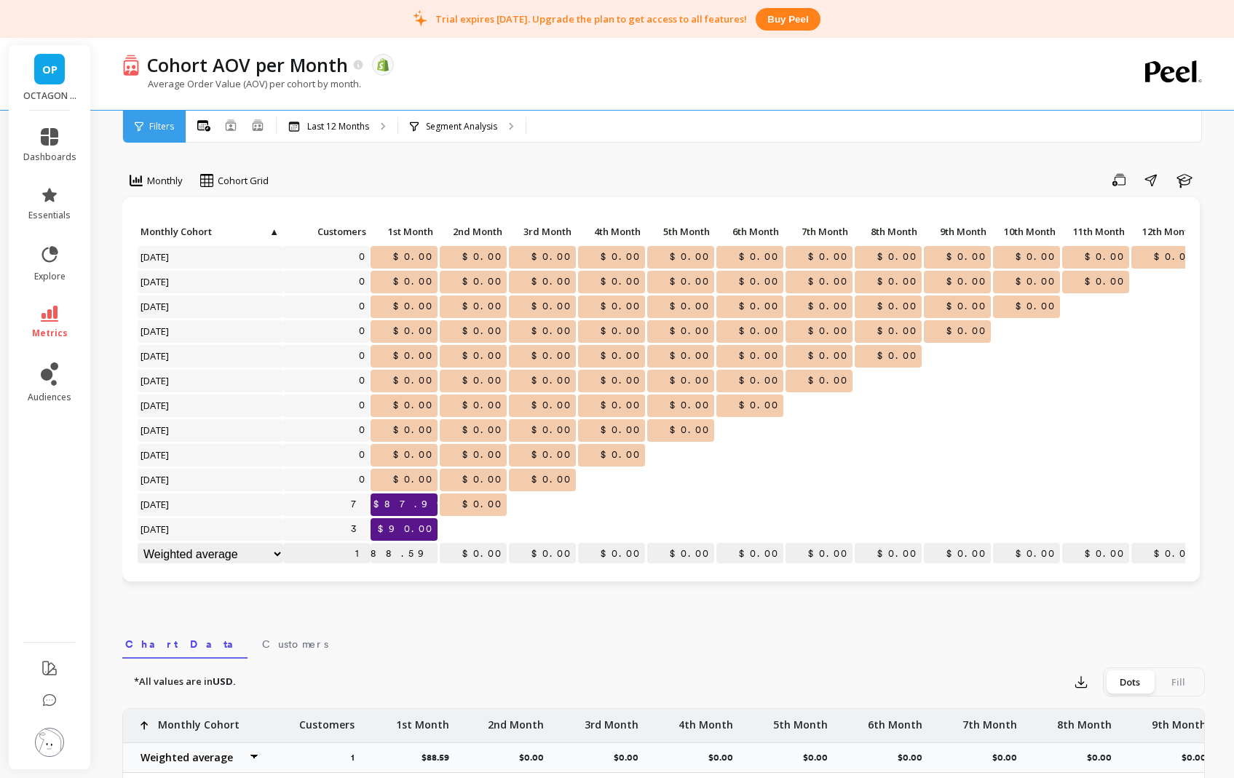
scroll to position [12, 0]
click at [42, 297] on li "metrics" at bounding box center [50, 322] width 71 height 51
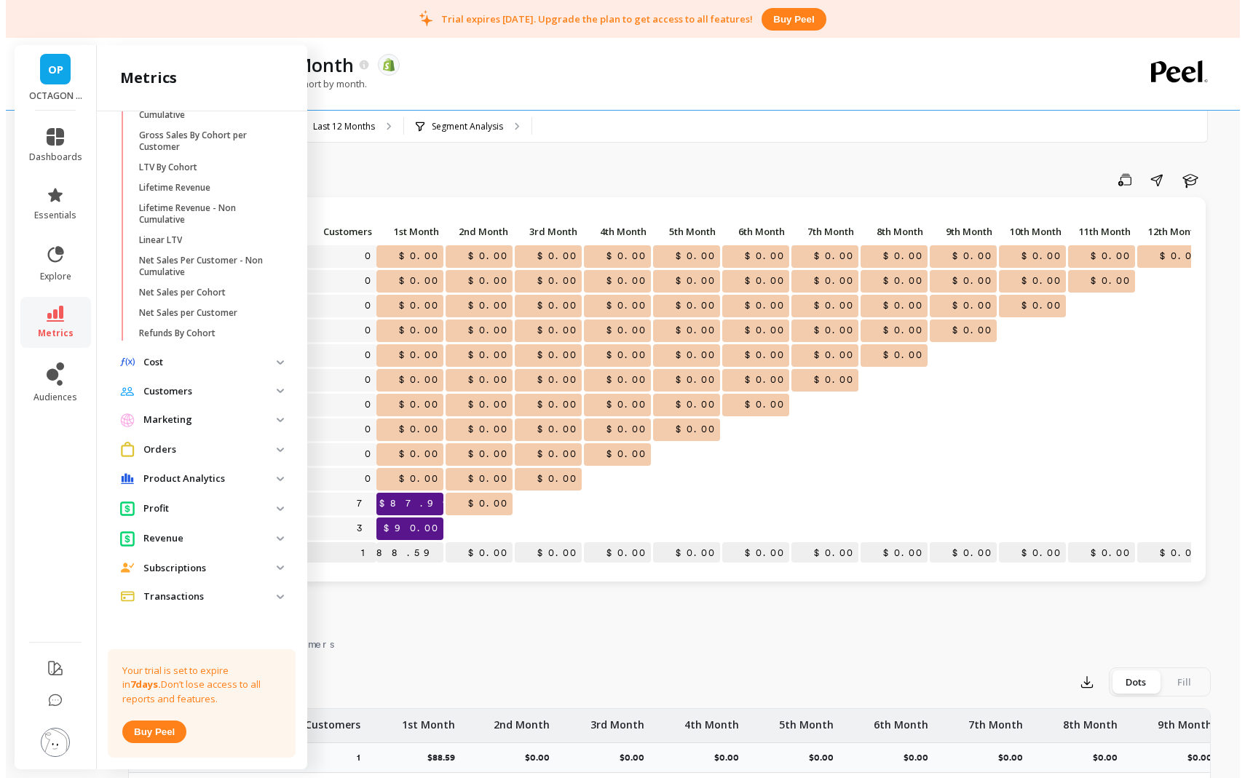
scroll to position [0, 0]
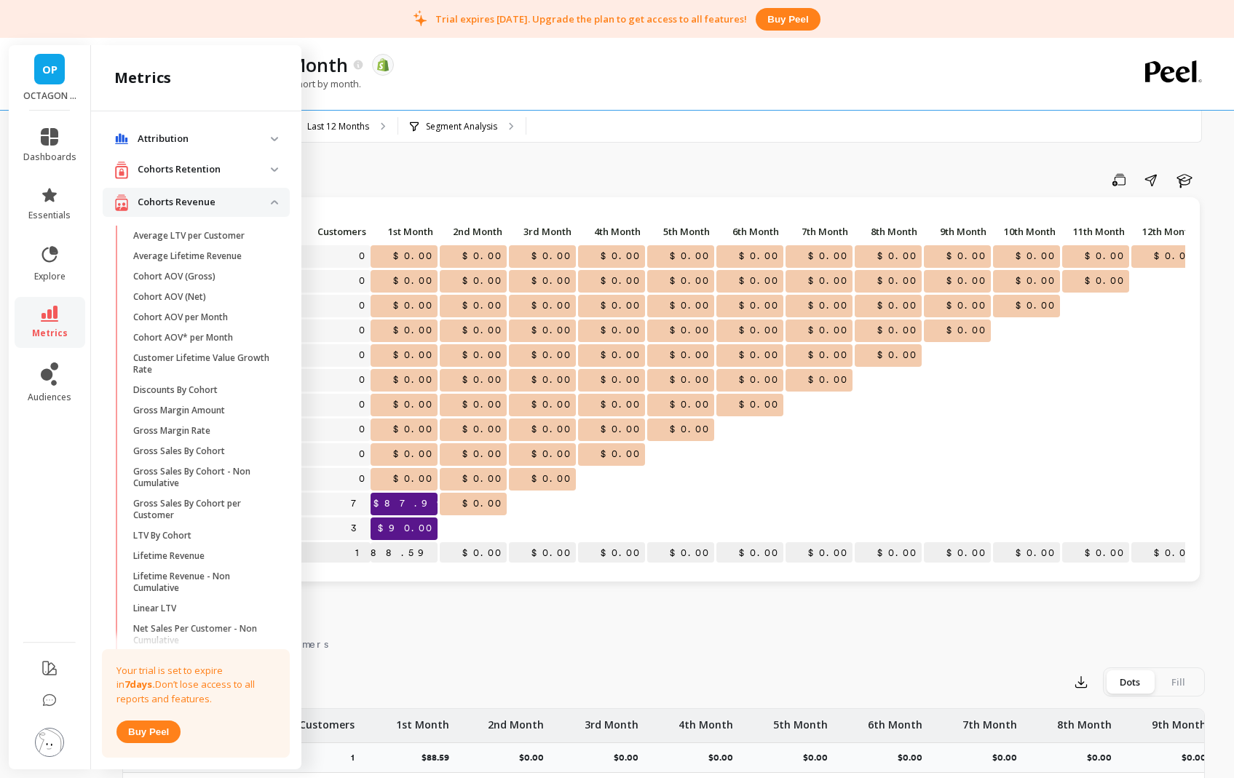
click at [185, 199] on p "Cohorts Revenue" at bounding box center [204, 202] width 133 height 15
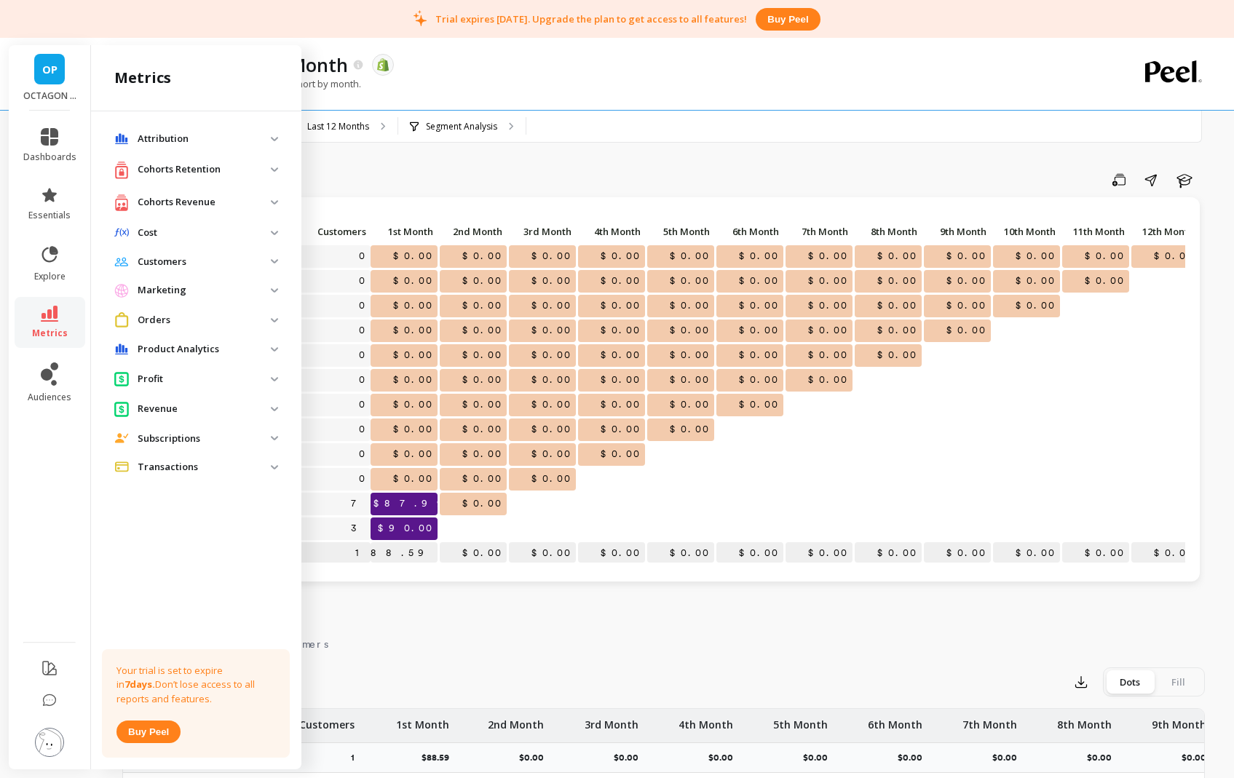
click at [191, 134] on p "Attribution" at bounding box center [204, 139] width 133 height 15
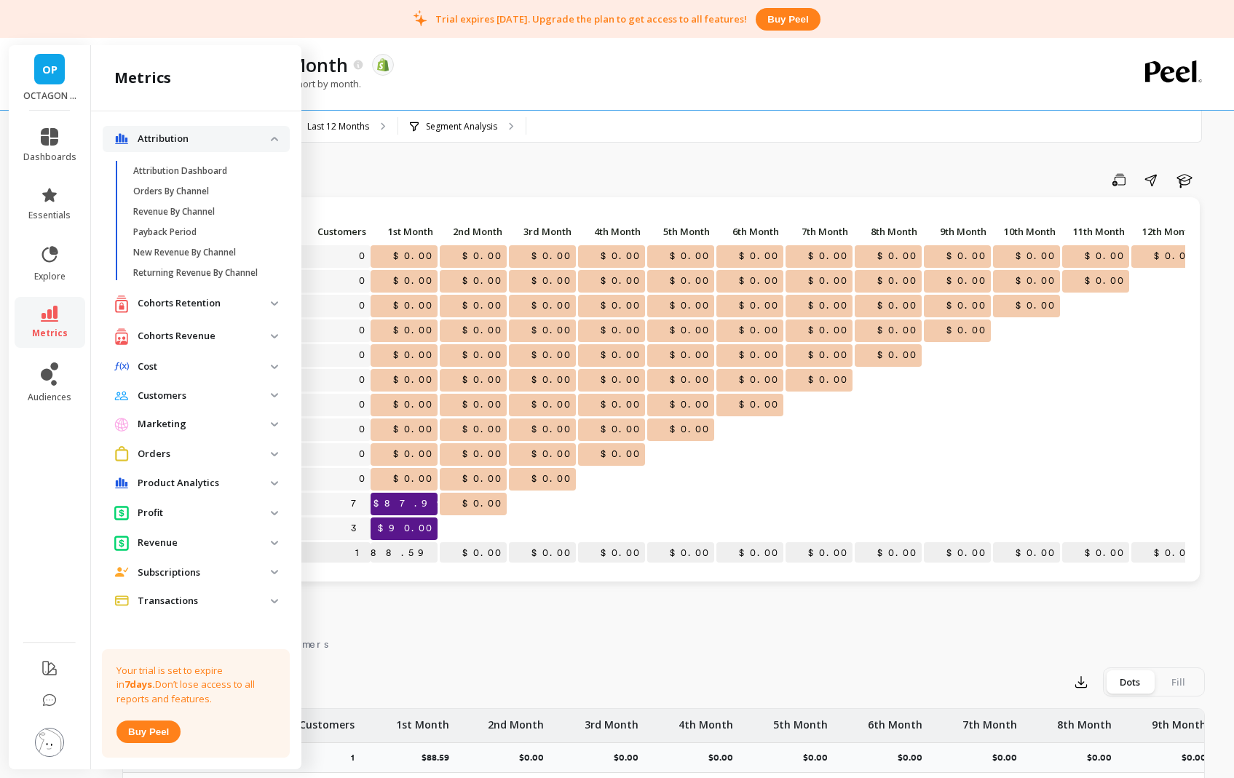
click at [194, 126] on span "Attribution" at bounding box center [196, 139] width 187 height 26
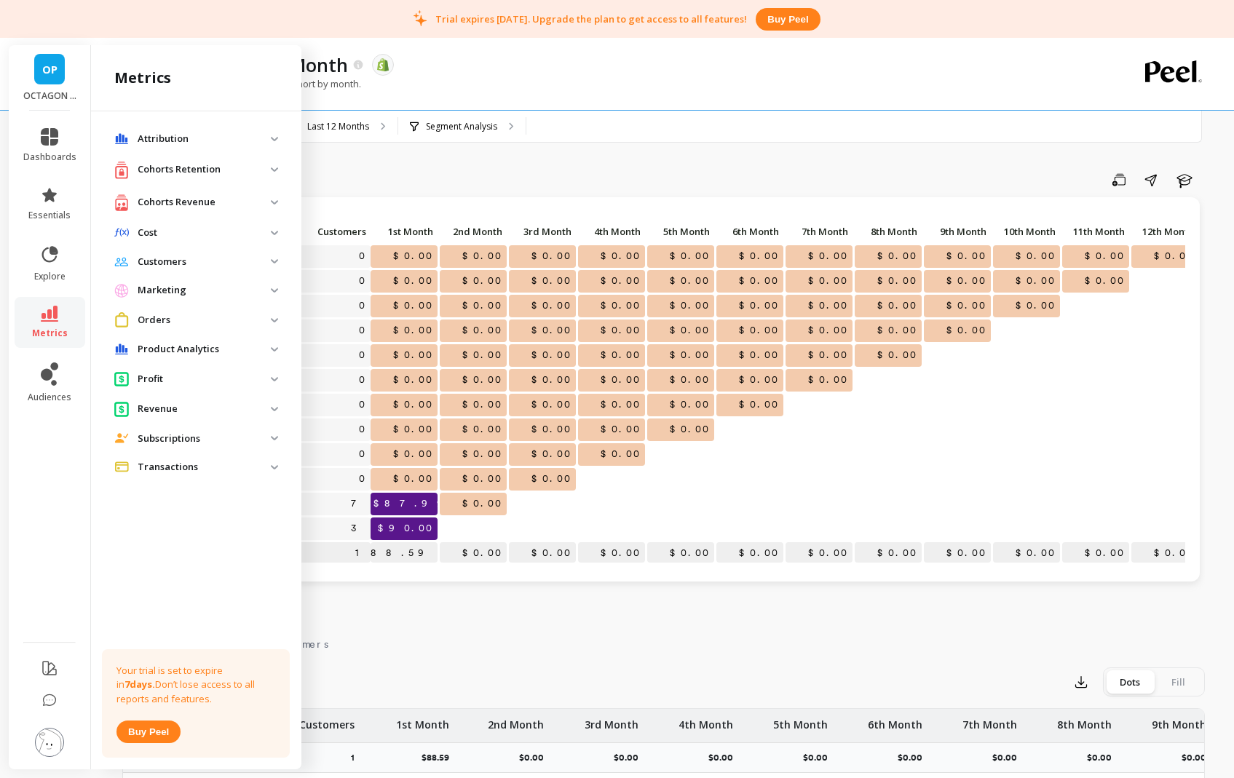
click at [193, 136] on p "Attribution" at bounding box center [204, 139] width 133 height 15
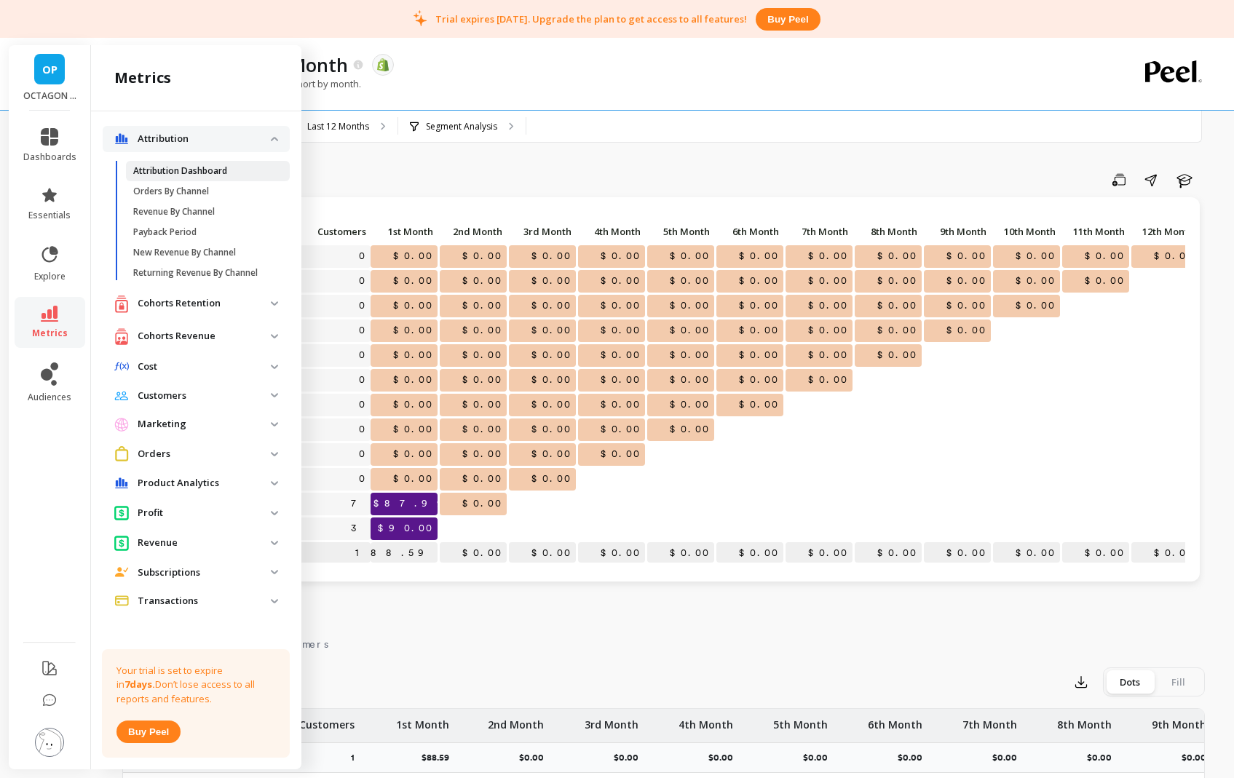
click at [185, 169] on p "Attribution Dashboard" at bounding box center [180, 171] width 94 height 12
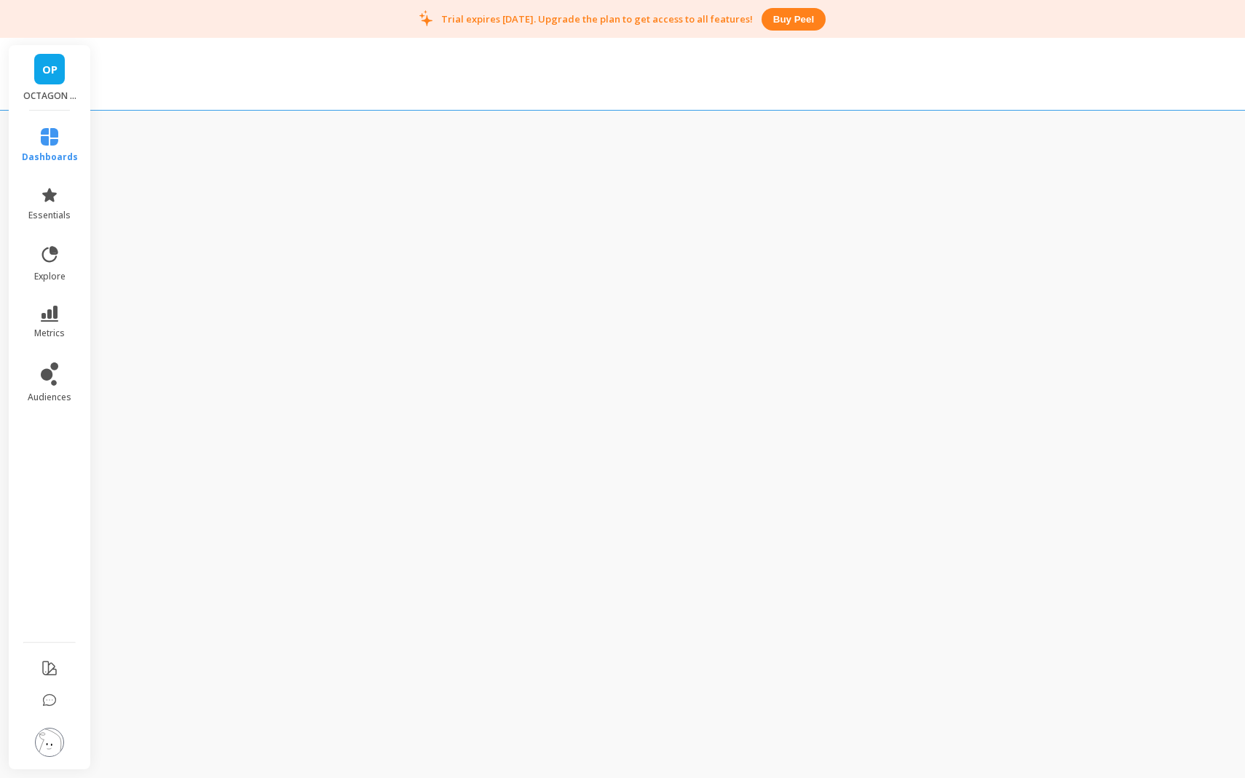
click at [52, 121] on li "dashboards" at bounding box center [50, 145] width 74 height 52
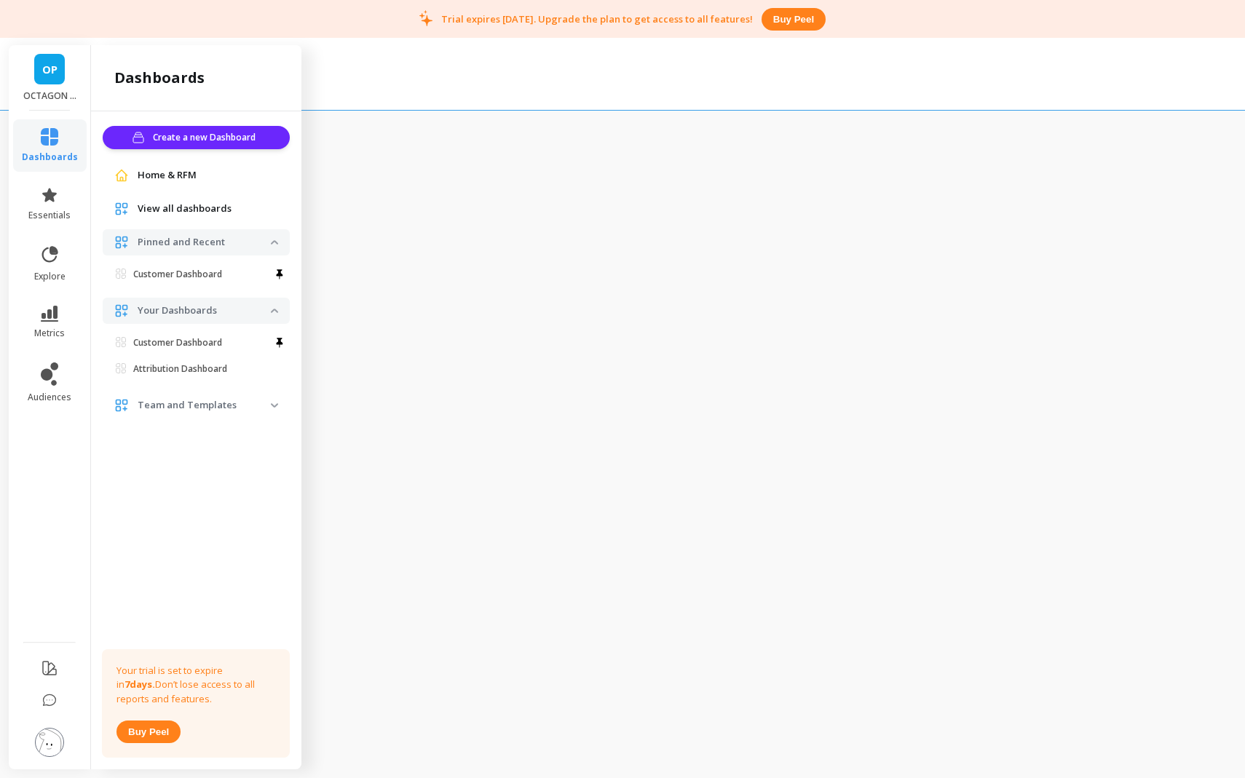
drag, startPoint x: 213, startPoint y: 137, endPoint x: 221, endPoint y: 429, distance: 292.0
click at [221, 429] on div "Create a new Dashboard Home & RFM View all dashboards Pinned and Recent Custome…" at bounding box center [196, 437] width 210 height 652
click at [221, 412] on p "Team and Templates" at bounding box center [204, 405] width 133 height 15
click at [261, 406] on p "Team and Templates" at bounding box center [204, 405] width 133 height 15
click at [196, 141] on span "Create a new Dashboard" at bounding box center [206, 137] width 107 height 15
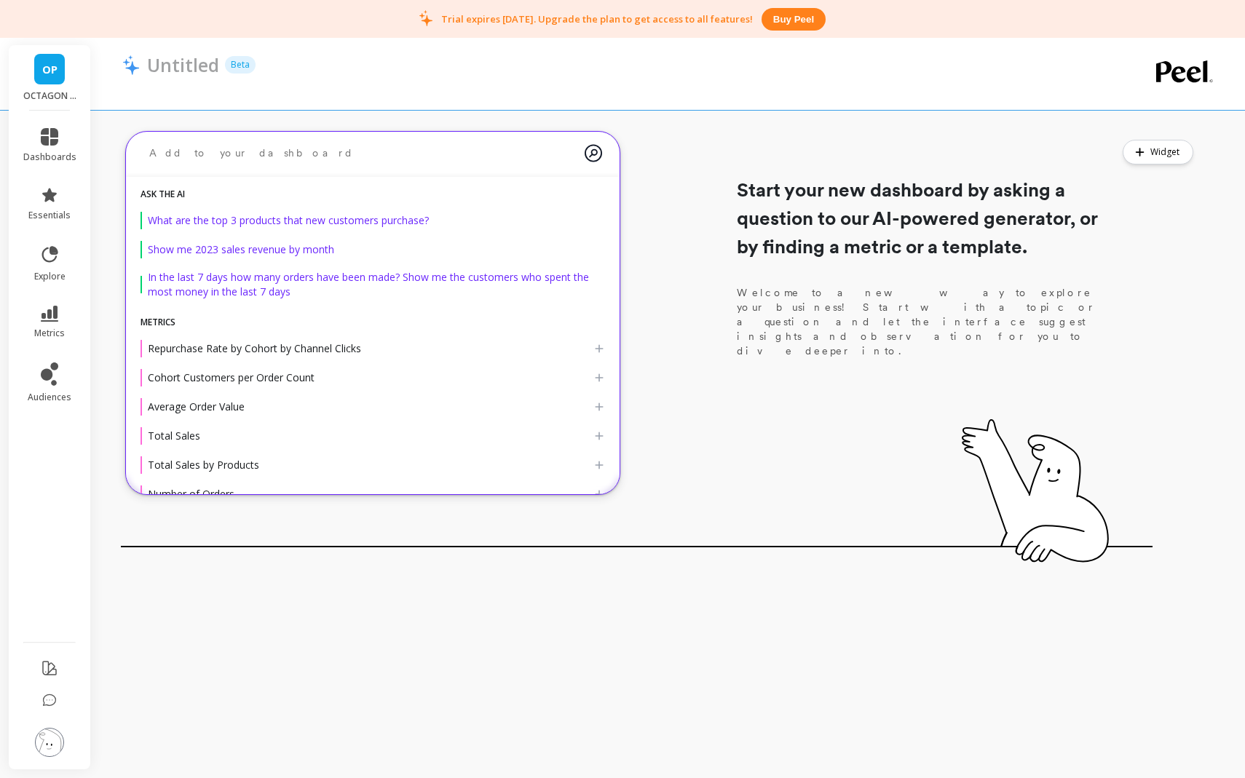
click at [421, 158] on textarea at bounding box center [361, 153] width 447 height 39
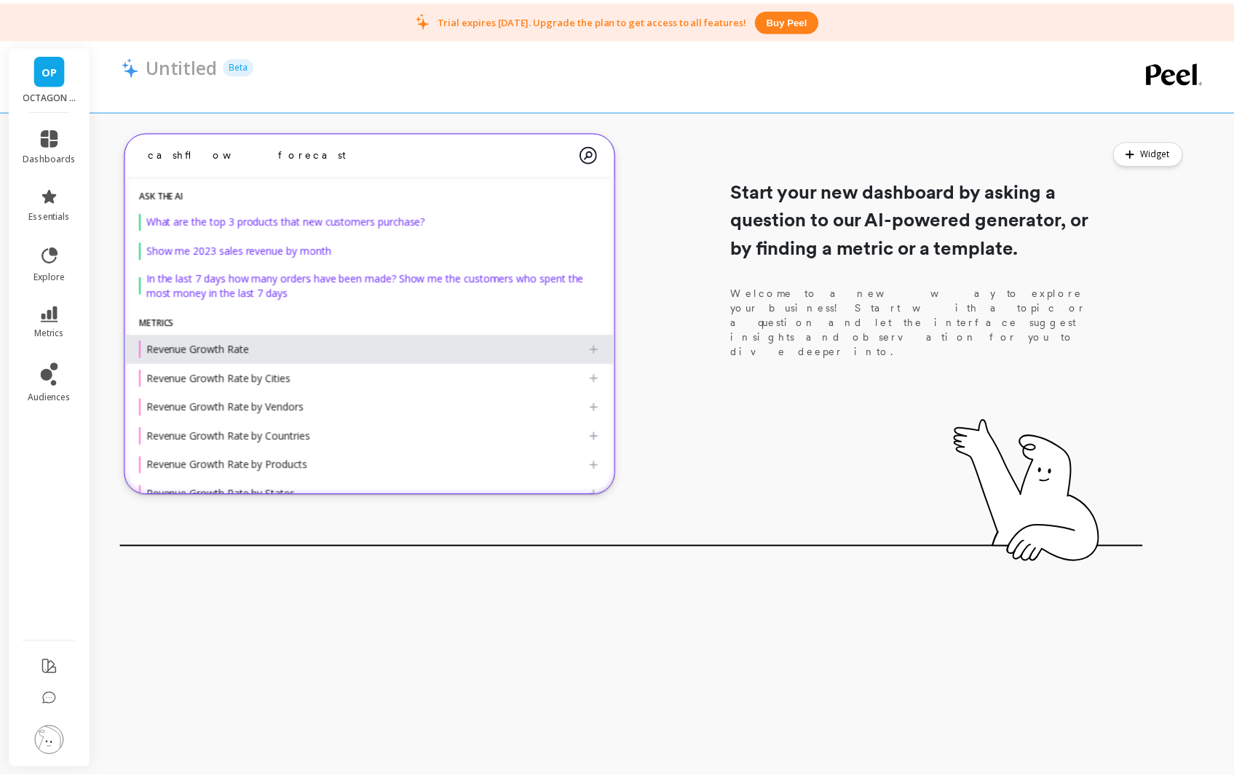
scroll to position [55, 0]
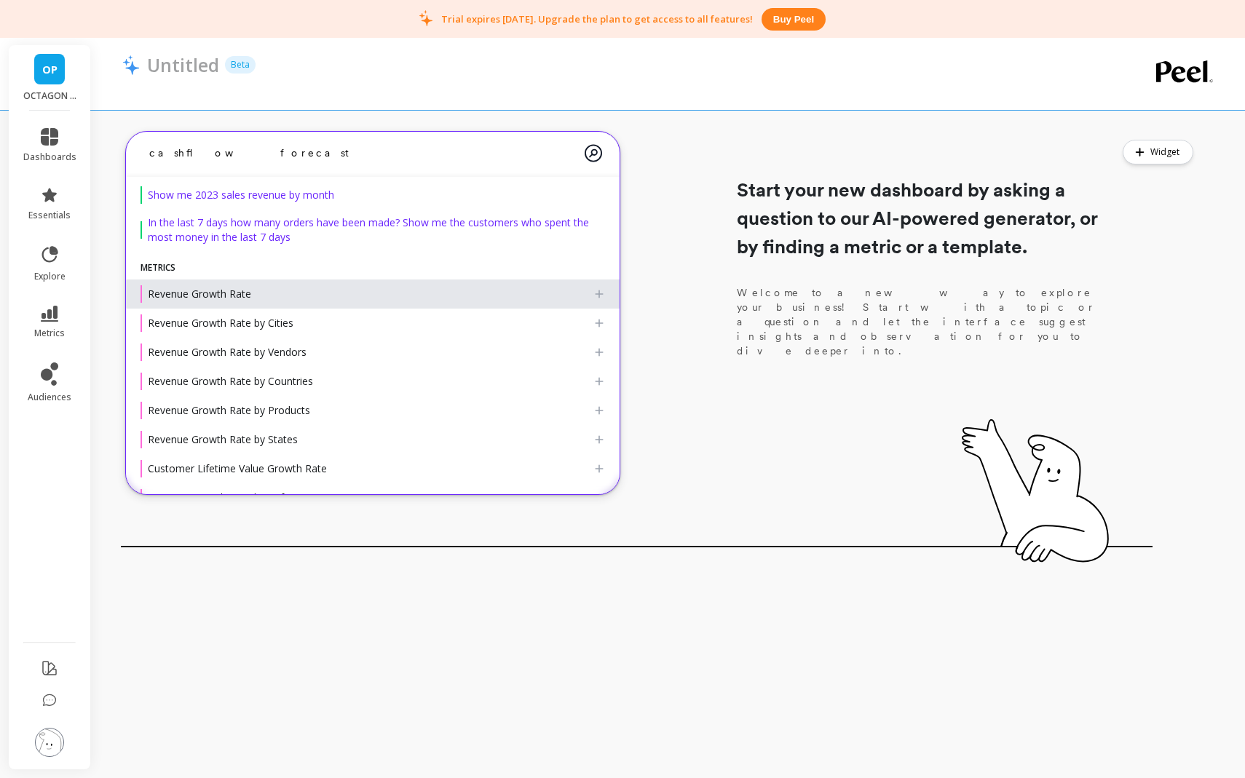
type textarea "cashflow forecast"
click at [360, 301] on div "Revenue Growth Rate" at bounding box center [367, 293] width 453 height 17
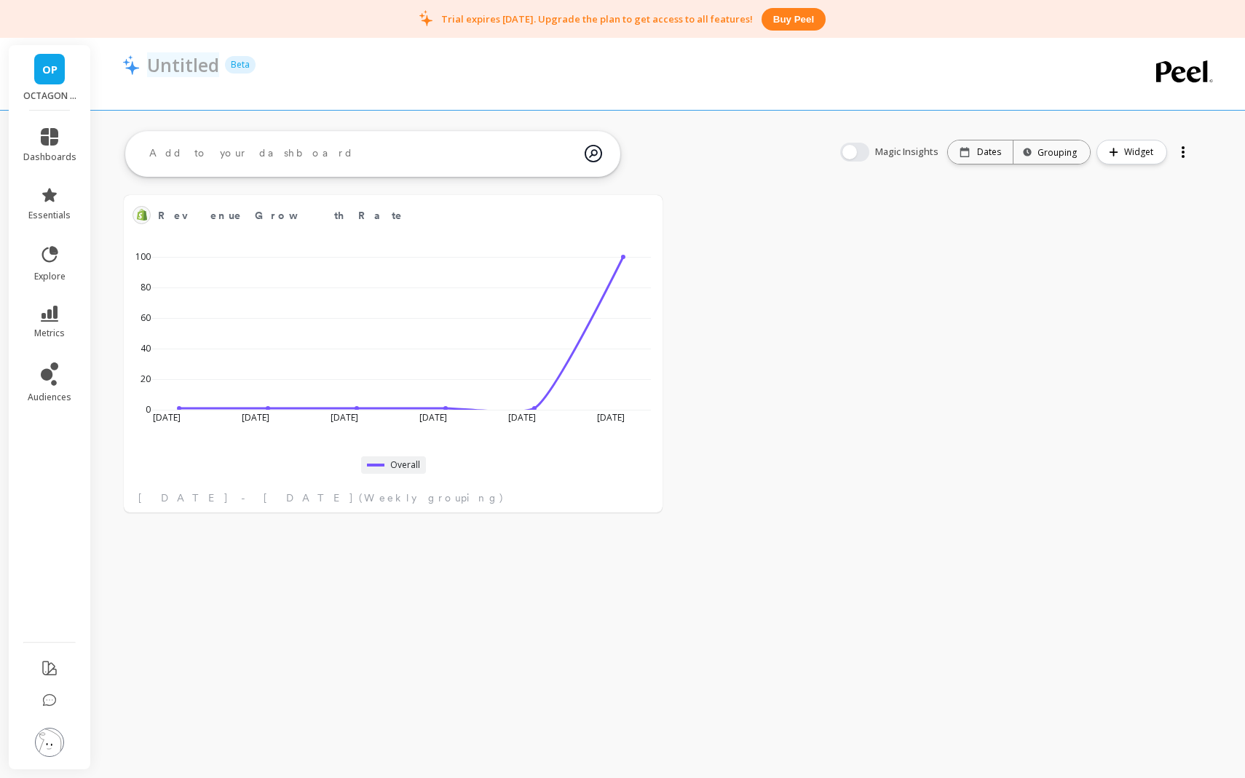
click at [162, 63] on p "Untitled" at bounding box center [183, 64] width 72 height 25
click at [157, 107] on div "Untitled Beta" at bounding box center [609, 74] width 974 height 72
click at [28, 137] on link "dashboards" at bounding box center [49, 145] width 53 height 35
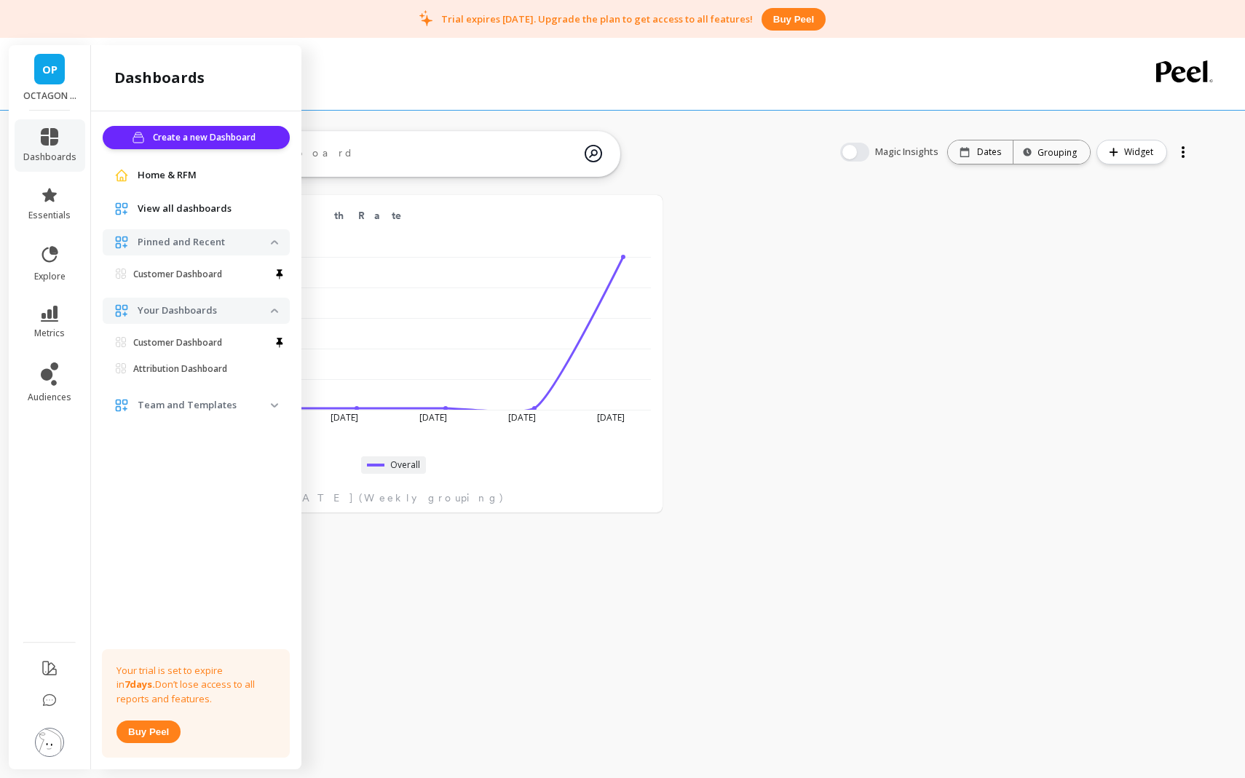
click at [186, 205] on span "View all dashboards" at bounding box center [185, 209] width 94 height 15
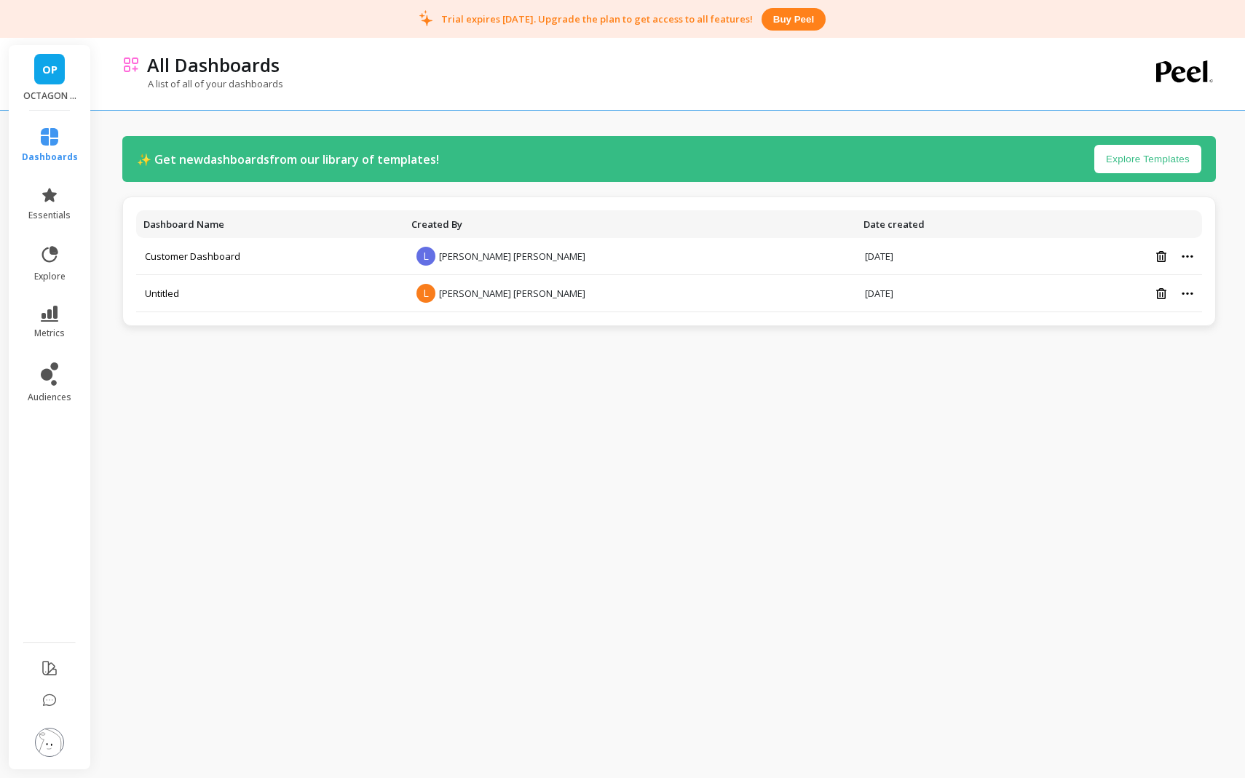
click at [1158, 150] on button "Explore Templates" at bounding box center [1147, 159] width 107 height 28
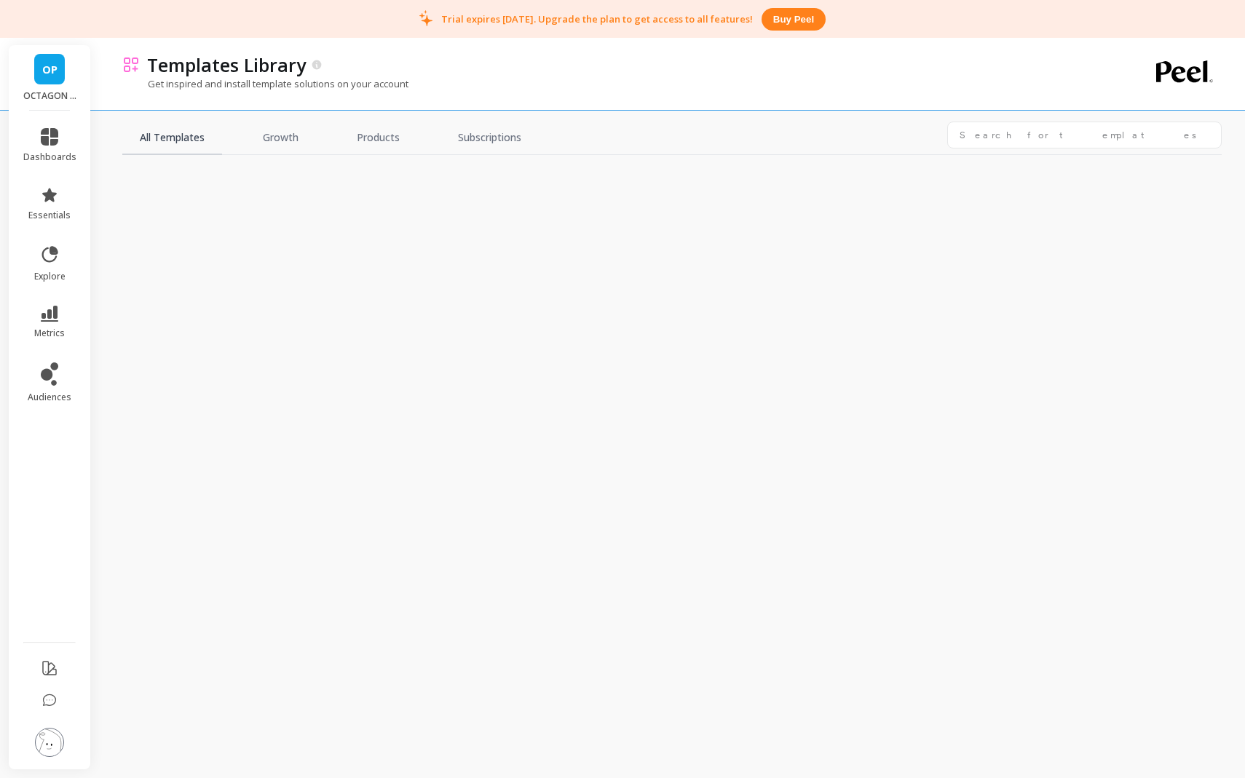
click at [150, 139] on link "All Templates" at bounding box center [172, 138] width 100 height 33
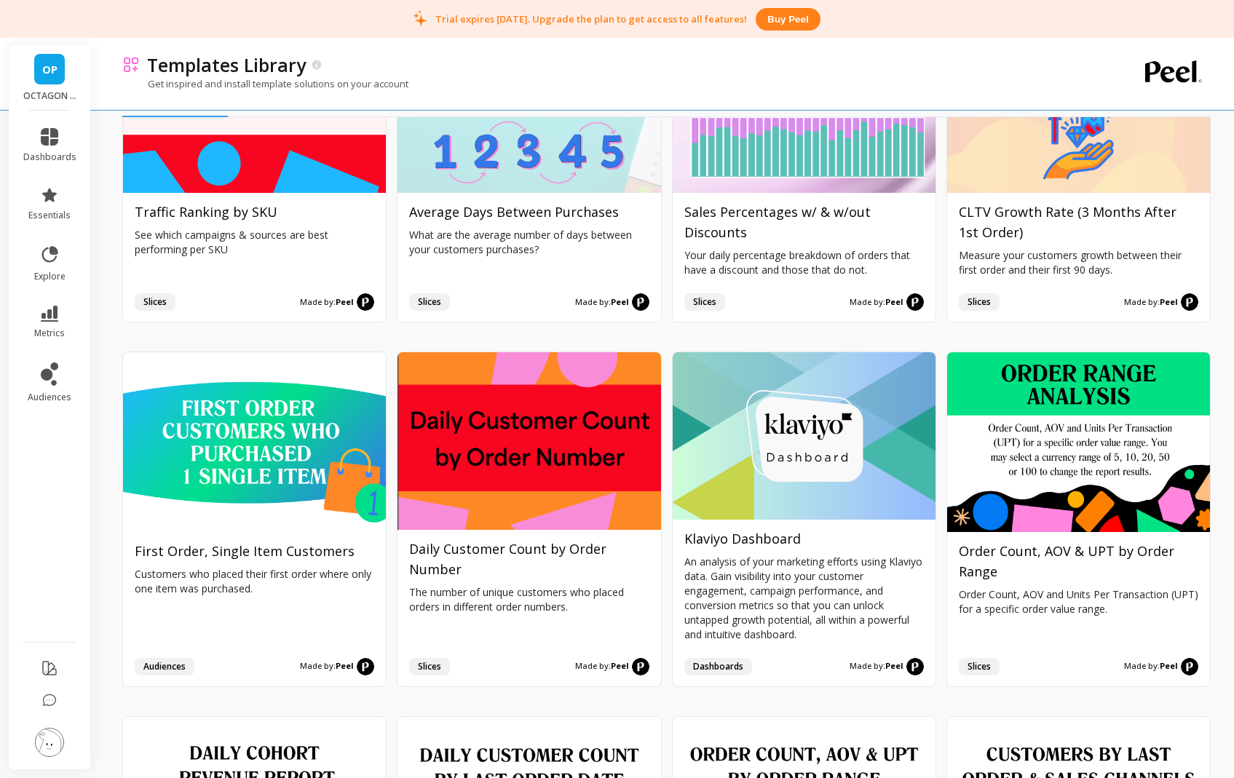
scroll to position [1976, 0]
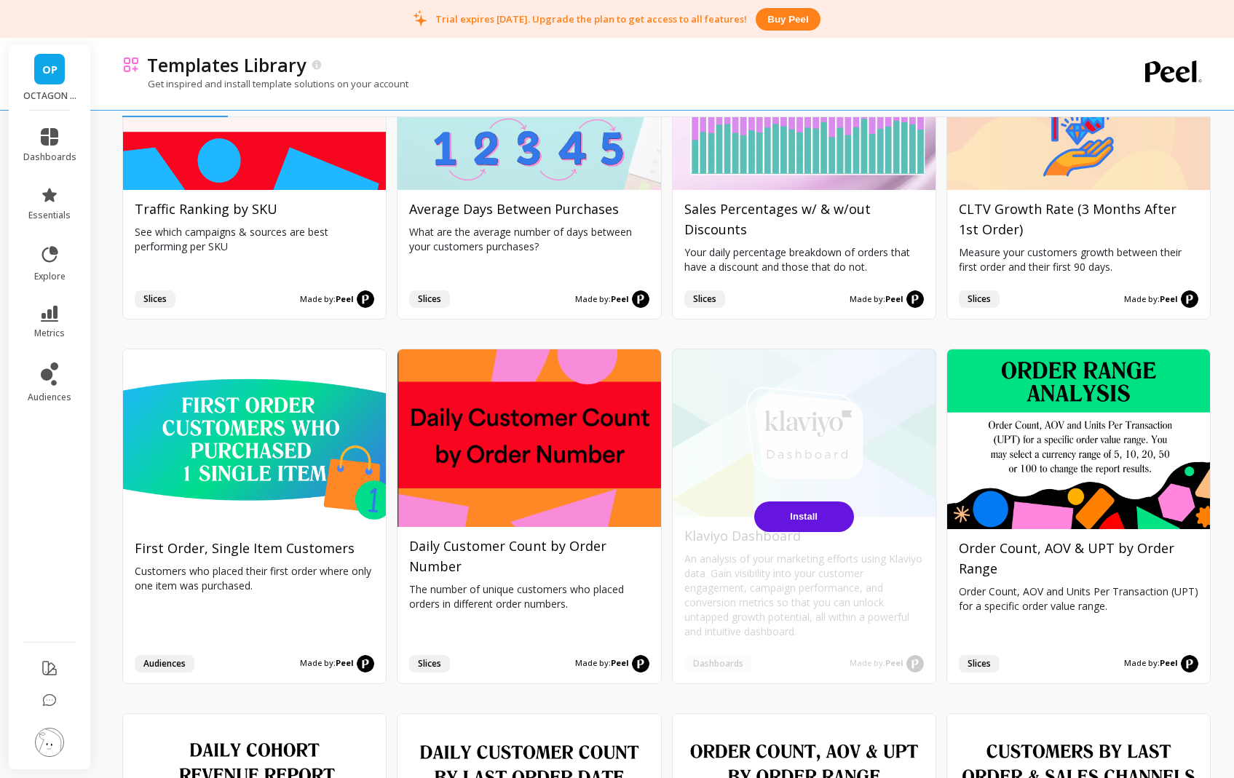
click at [796, 502] on button "Install" at bounding box center [804, 517] width 100 height 31
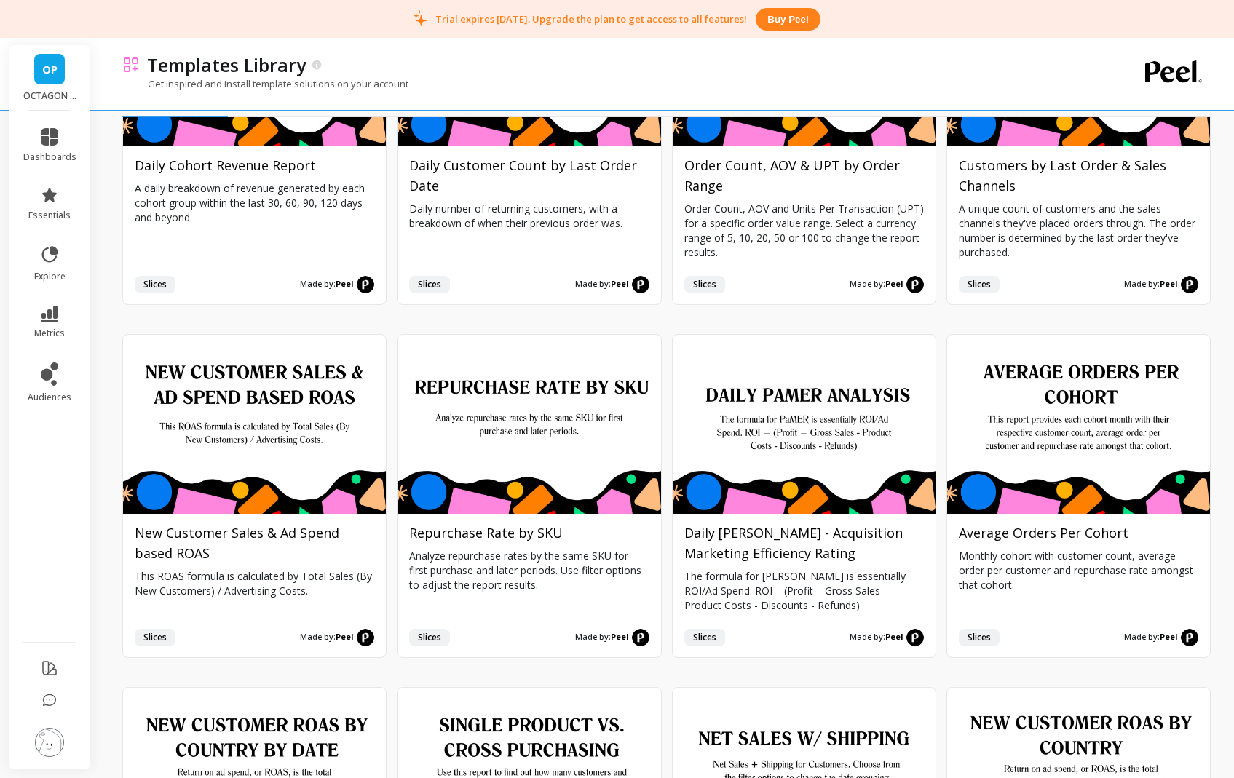
scroll to position [3002, 0]
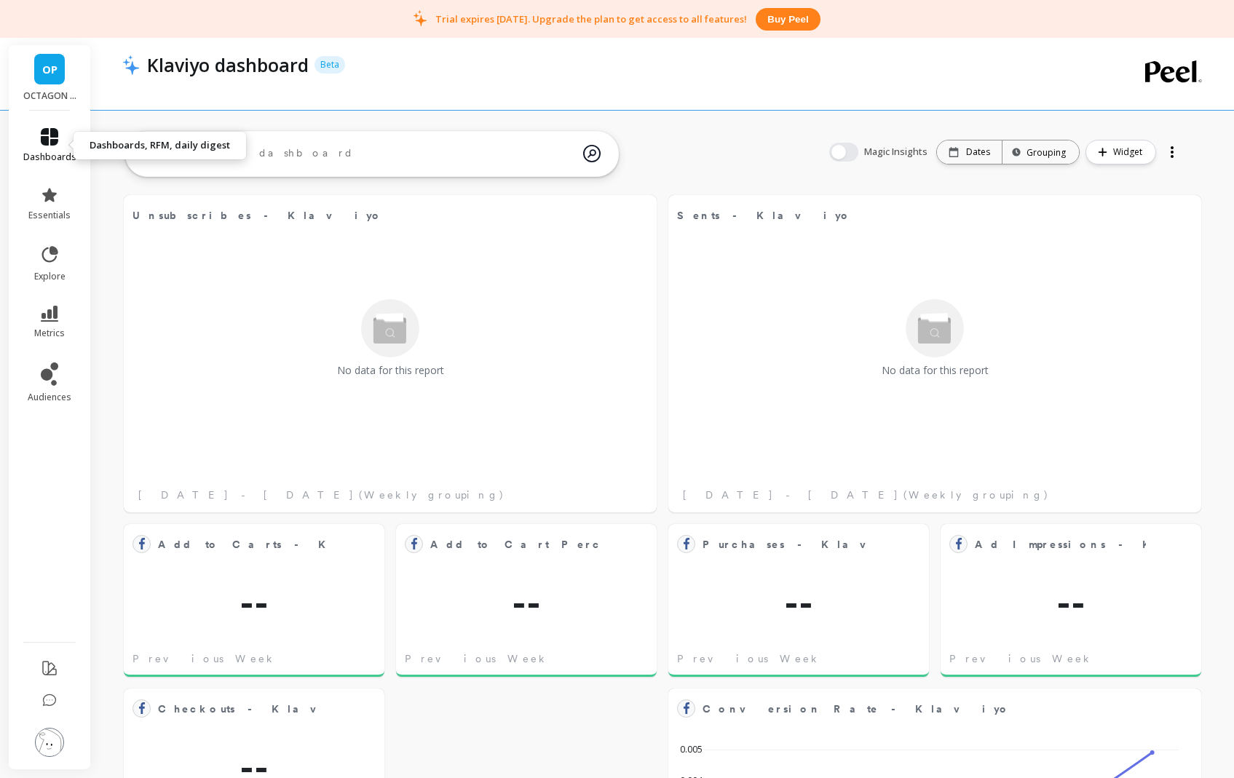
click at [57, 141] on icon at bounding box center [49, 136] width 17 height 17
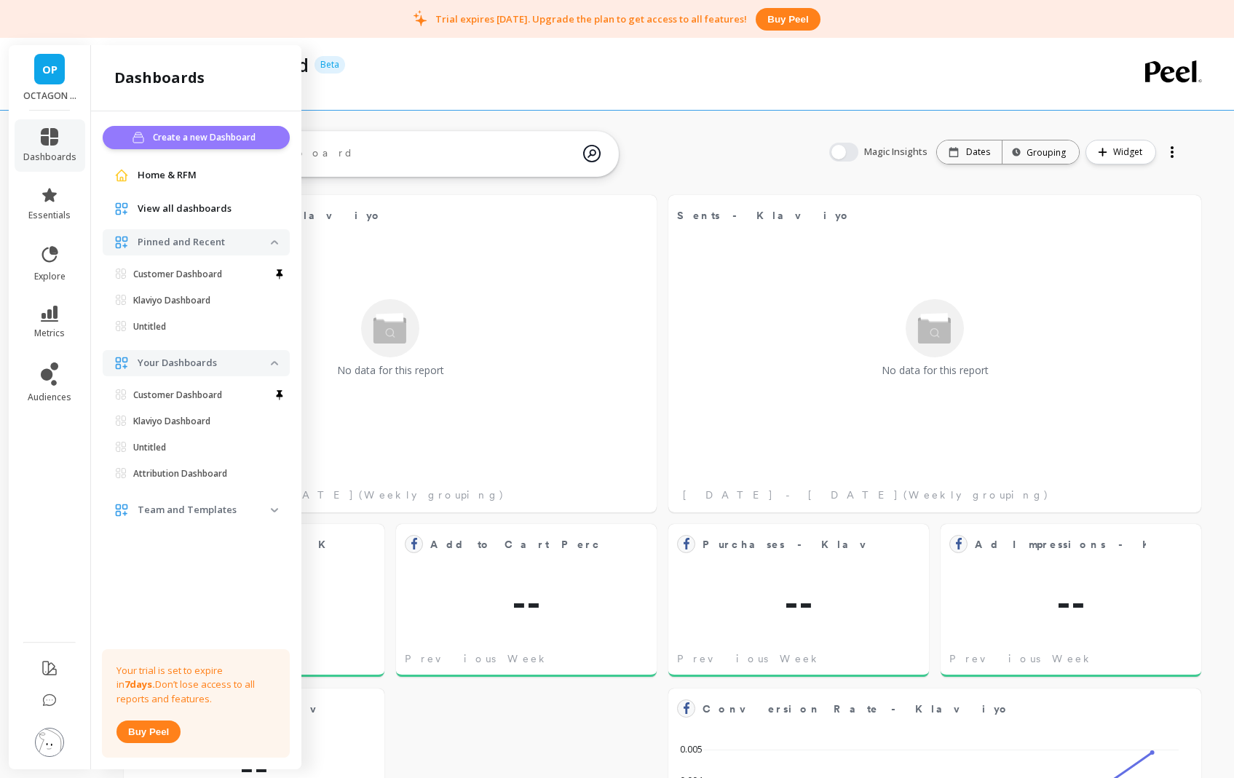
click at [205, 138] on span "Create a new Dashboard" at bounding box center [206, 137] width 107 height 15
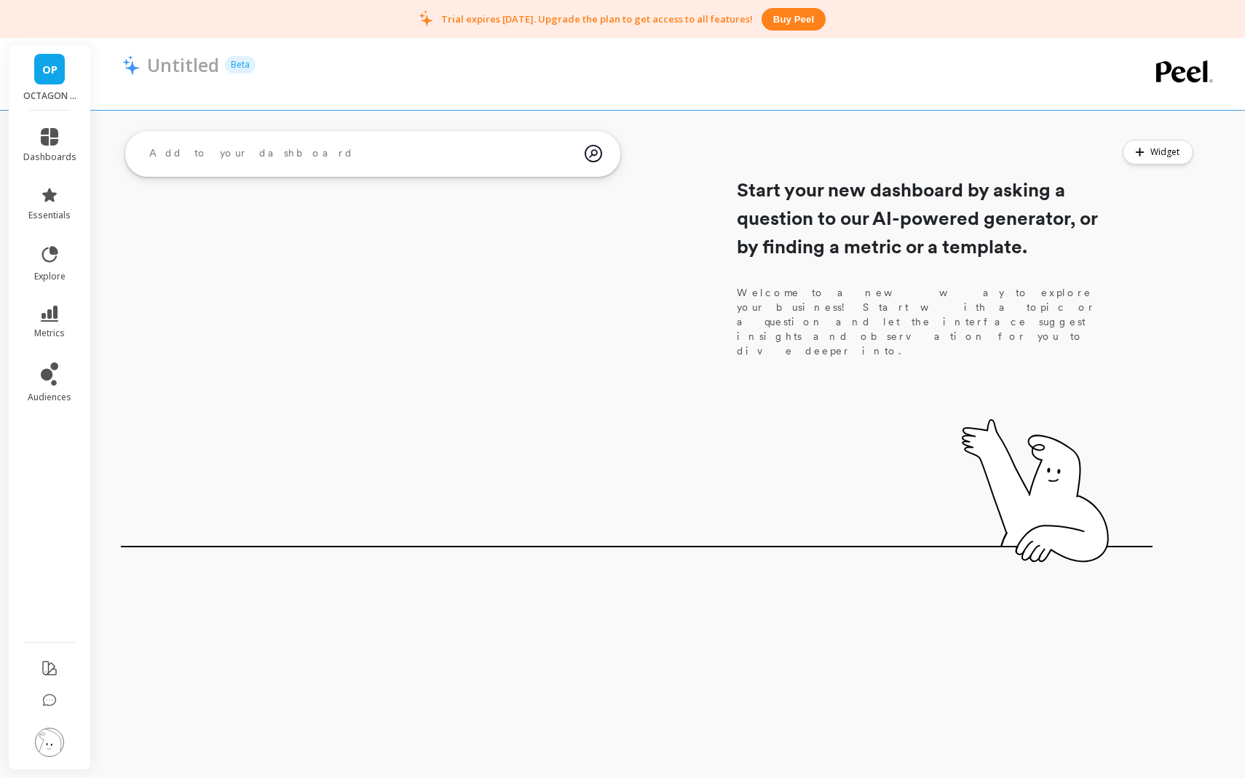
click at [376, 179] on div "ask the AI In the past year, what have been the worst-performing subscription S…" at bounding box center [372, 154] width 495 height 58
click at [349, 157] on textarea at bounding box center [361, 153] width 447 height 39
click at [1244, 352] on div "ask the AI In the past year, what have been the worst-performing subscription S…" at bounding box center [672, 338] width 1146 height 428
click at [29, 163] on li "dashboards" at bounding box center [50, 145] width 71 height 52
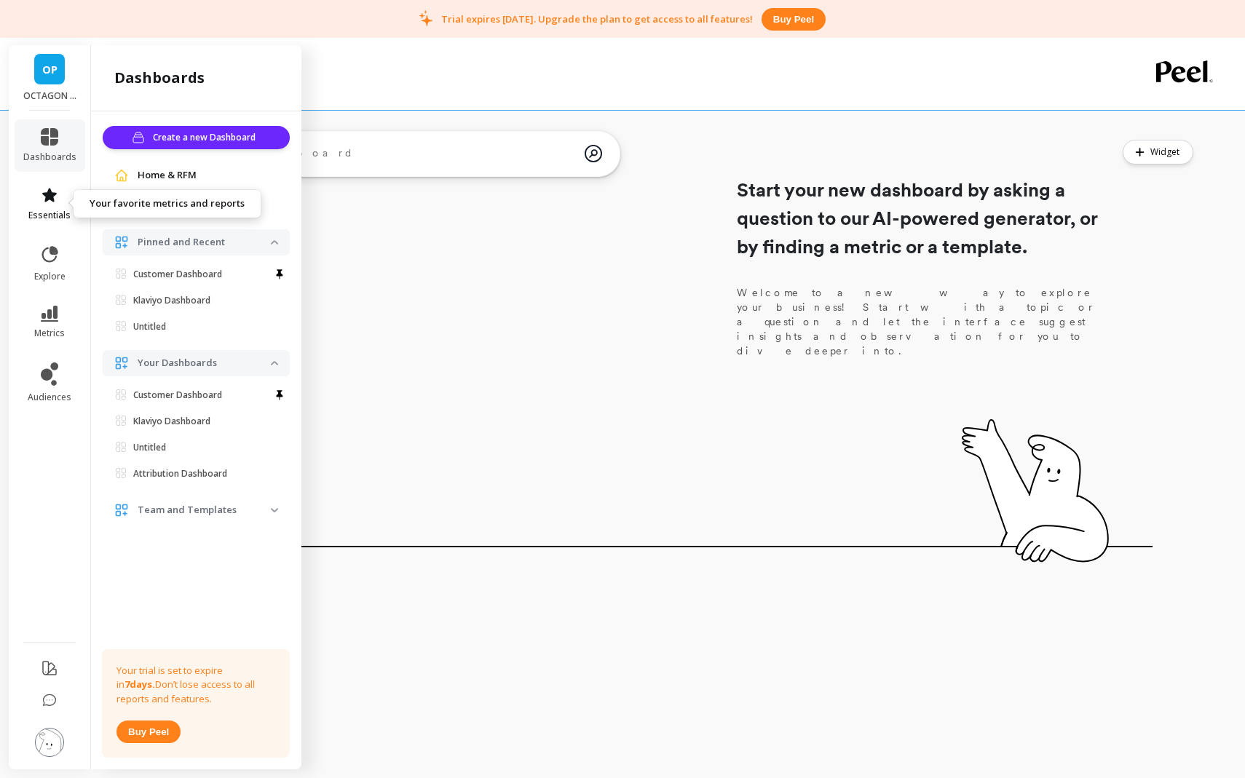
click at [46, 186] on icon at bounding box center [49, 194] width 17 height 17
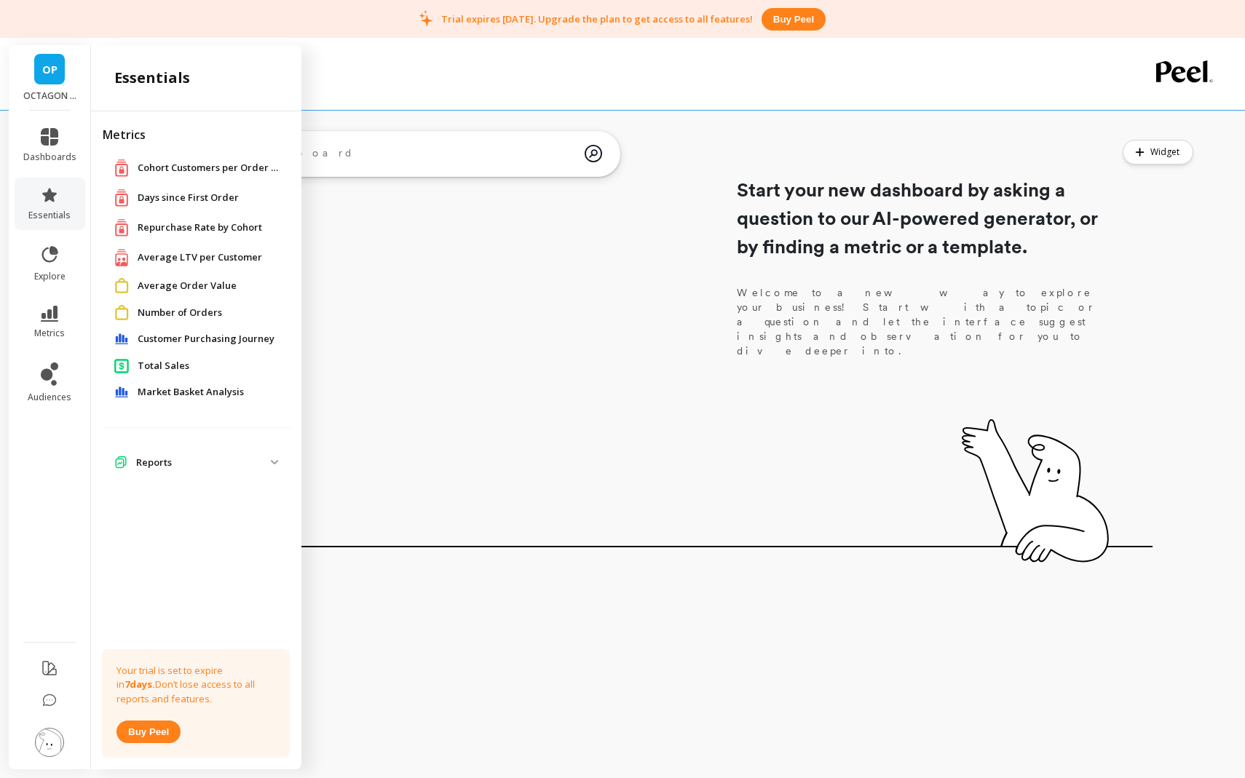
click at [151, 463] on p "Reports" at bounding box center [203, 463] width 135 height 15
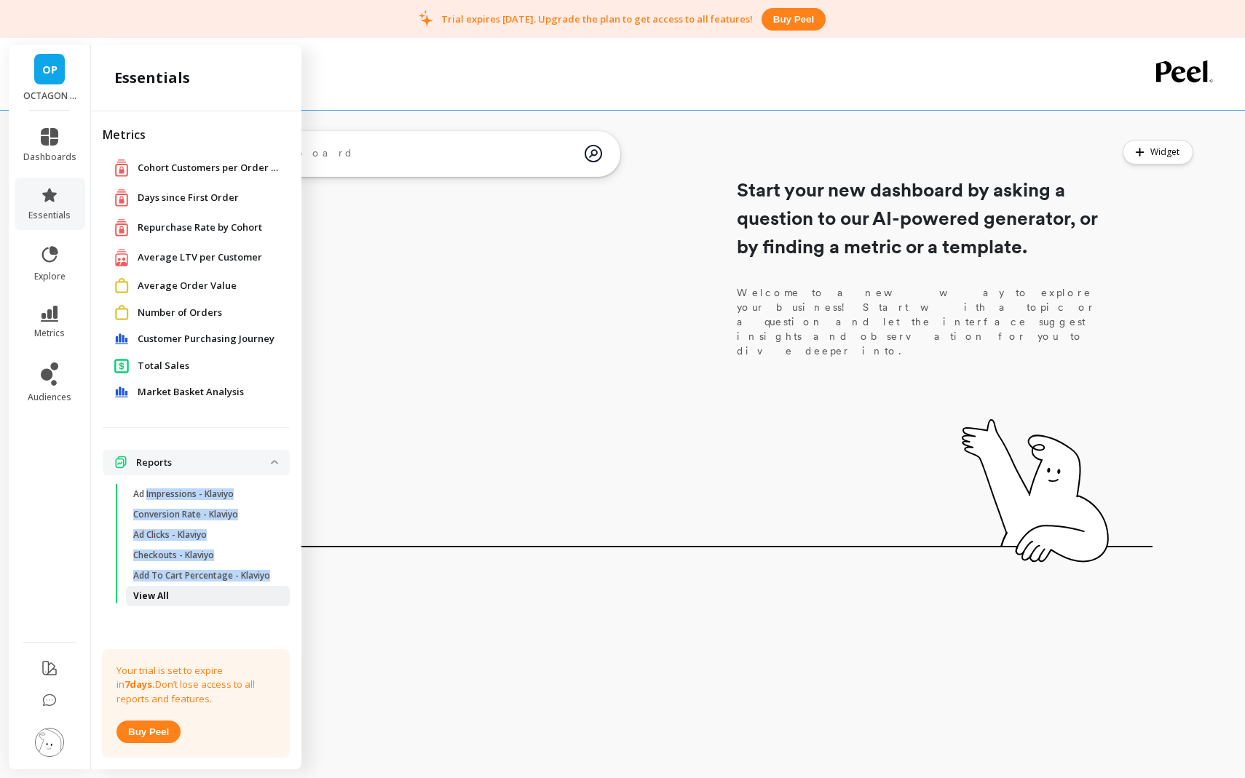
drag, startPoint x: 146, startPoint y: 497, endPoint x: 149, endPoint y: 588, distance: 90.3
click at [149, 588] on ul "Ad Impressions - Klaviyo Conversion Rate - Klaviyo Ad Clicks - Klaviyo Checkout…" at bounding box center [198, 548] width 181 height 128
click at [147, 596] on p "View All" at bounding box center [151, 596] width 36 height 12
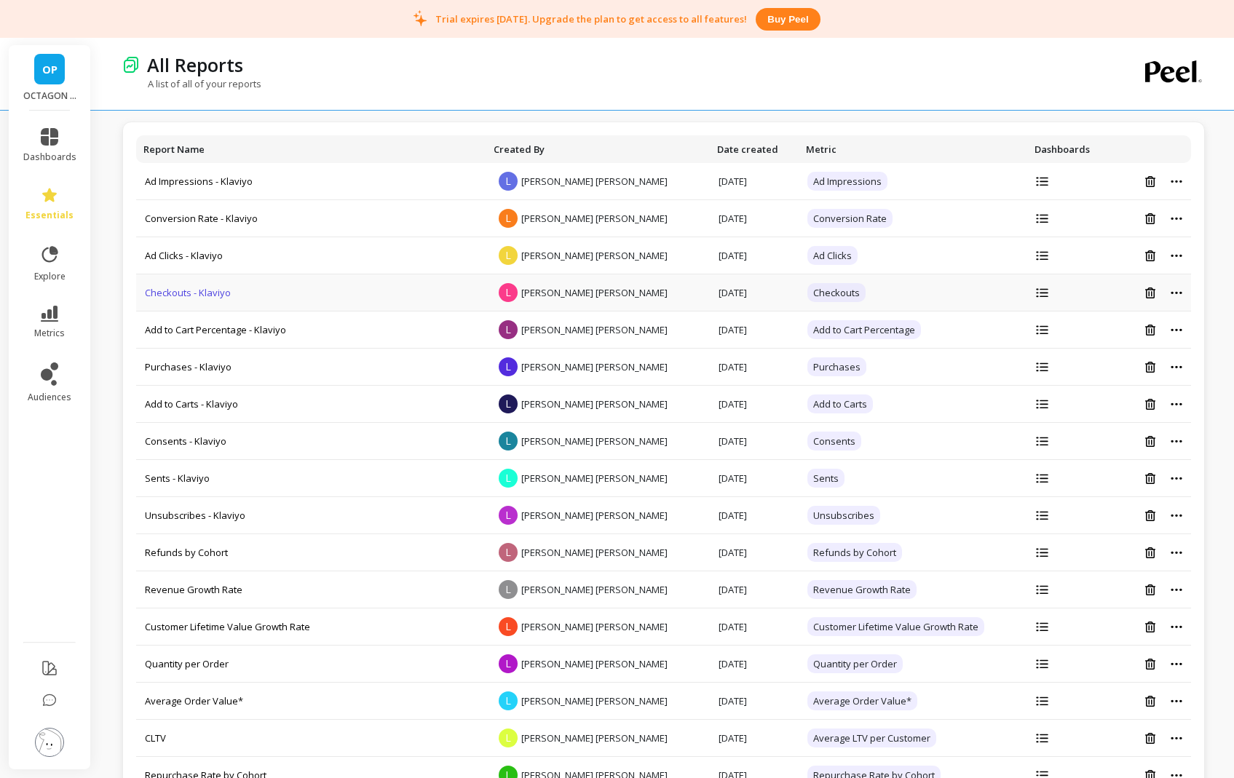
click at [199, 289] on link "Checkouts - Klaviyo" at bounding box center [188, 292] width 86 height 13
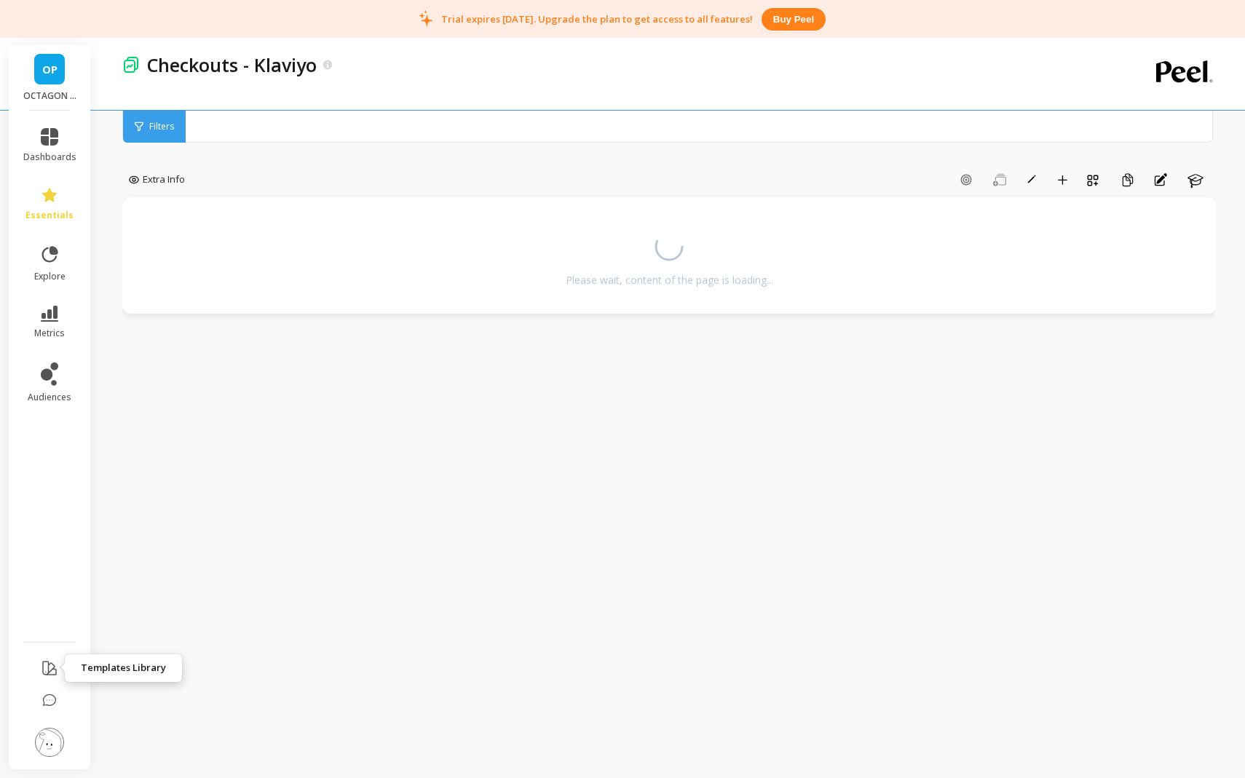
click at [50, 665] on icon at bounding box center [49, 668] width 17 height 17
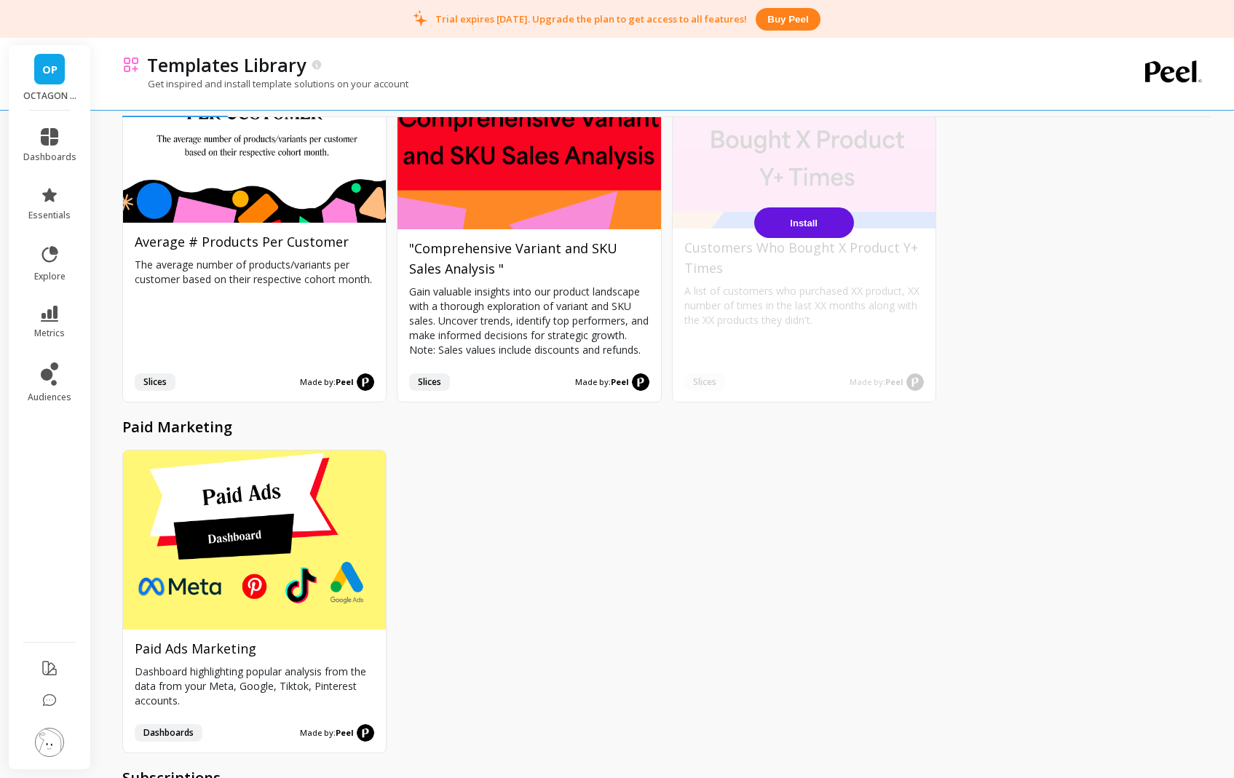
scroll to position [5987, 0]
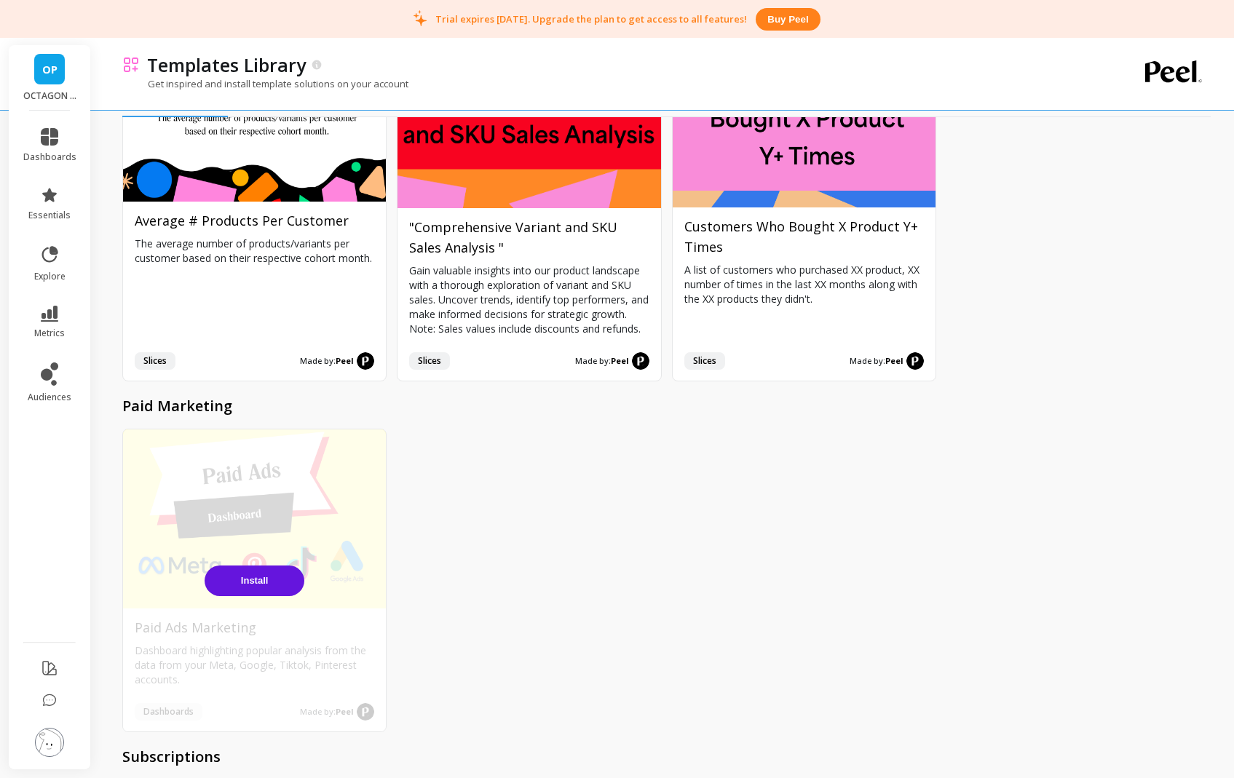
click at [231, 566] on button "Install" at bounding box center [255, 581] width 100 height 31
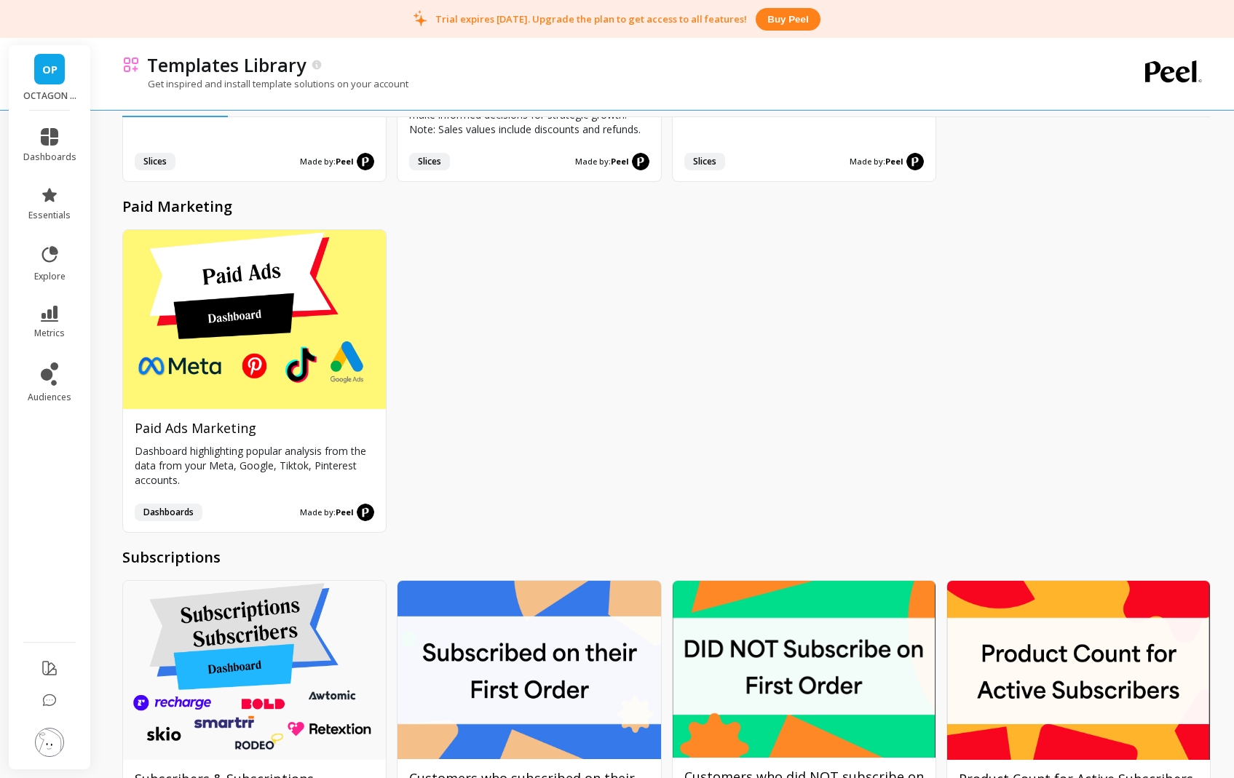
scroll to position [6212, 0]
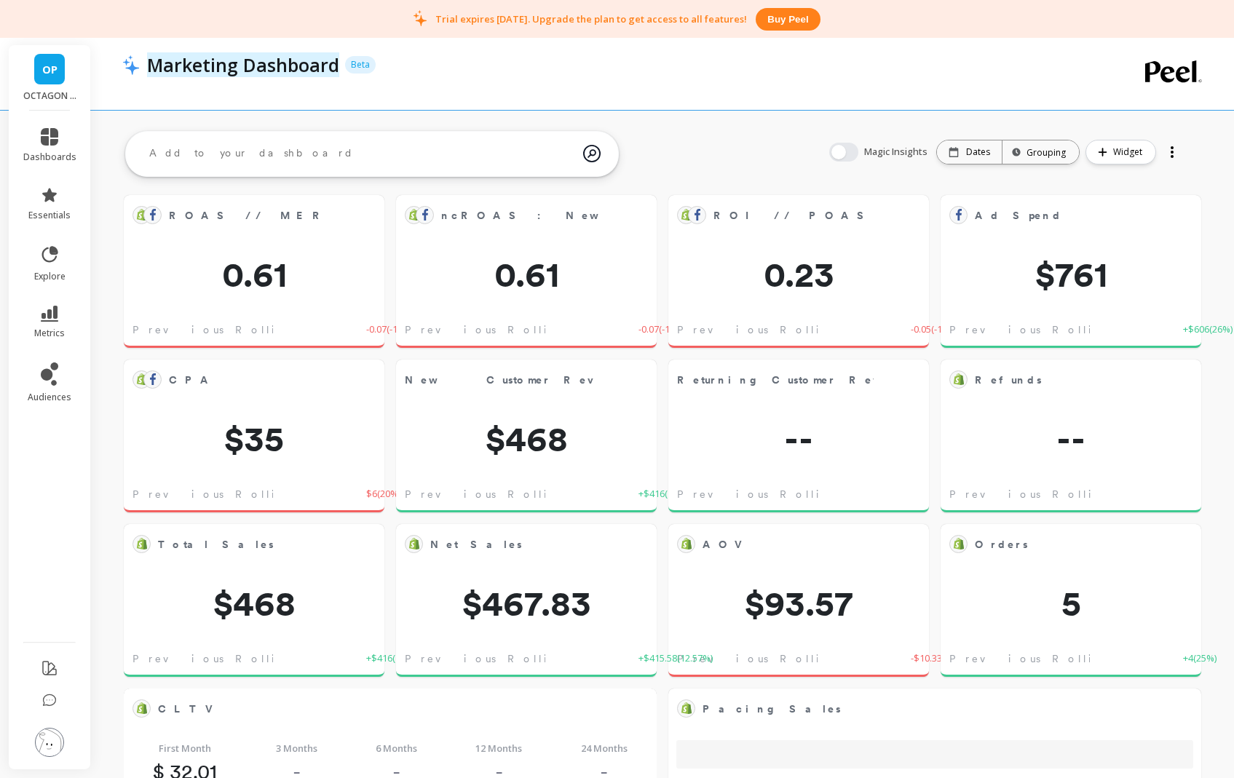
click at [219, 63] on p "Marketing Dashboard" at bounding box center [243, 64] width 192 height 25
click at [353, 98] on div "Marketing Dashboard Beta" at bounding box center [603, 74] width 963 height 72
click at [364, 60] on p "Beta" at bounding box center [360, 64] width 31 height 17
click at [1165, 159] on div at bounding box center [1172, 152] width 20 height 23
click at [1168, 154] on div at bounding box center [1172, 152] width 20 height 23
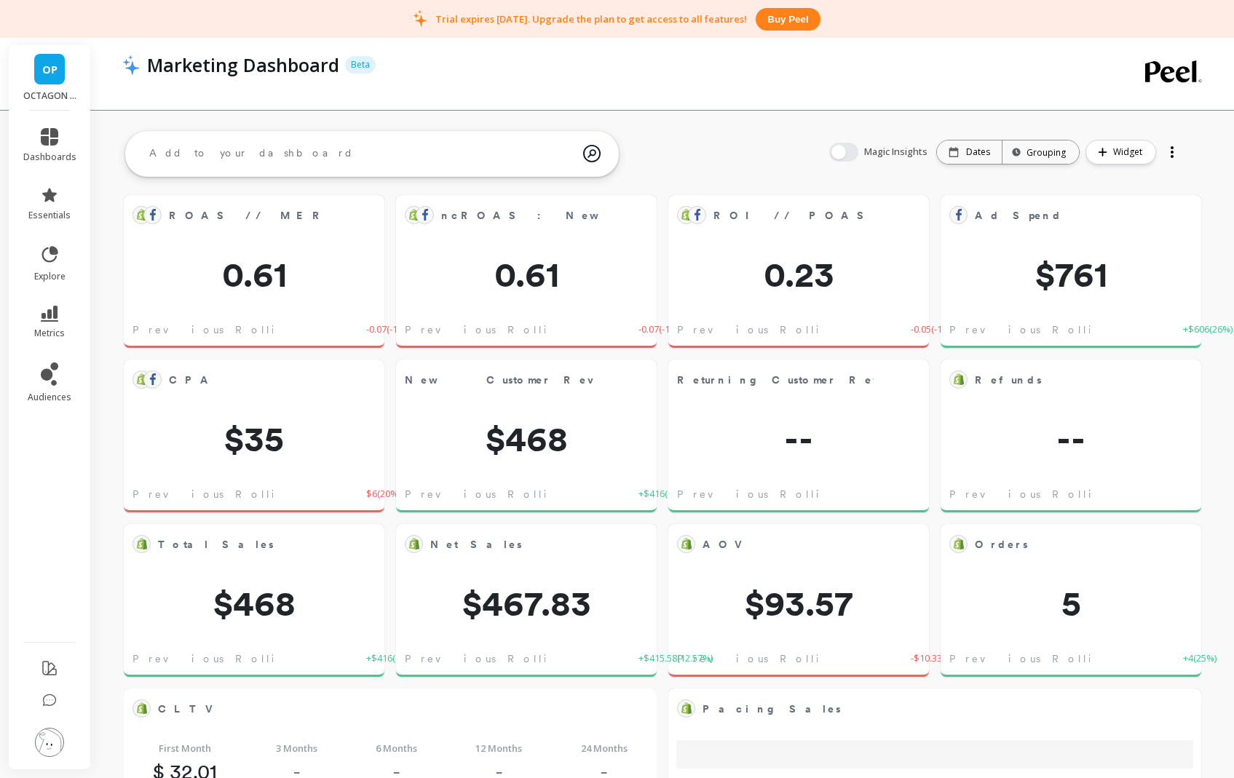
click at [64, 67] on link "OP" at bounding box center [49, 69] width 31 height 31
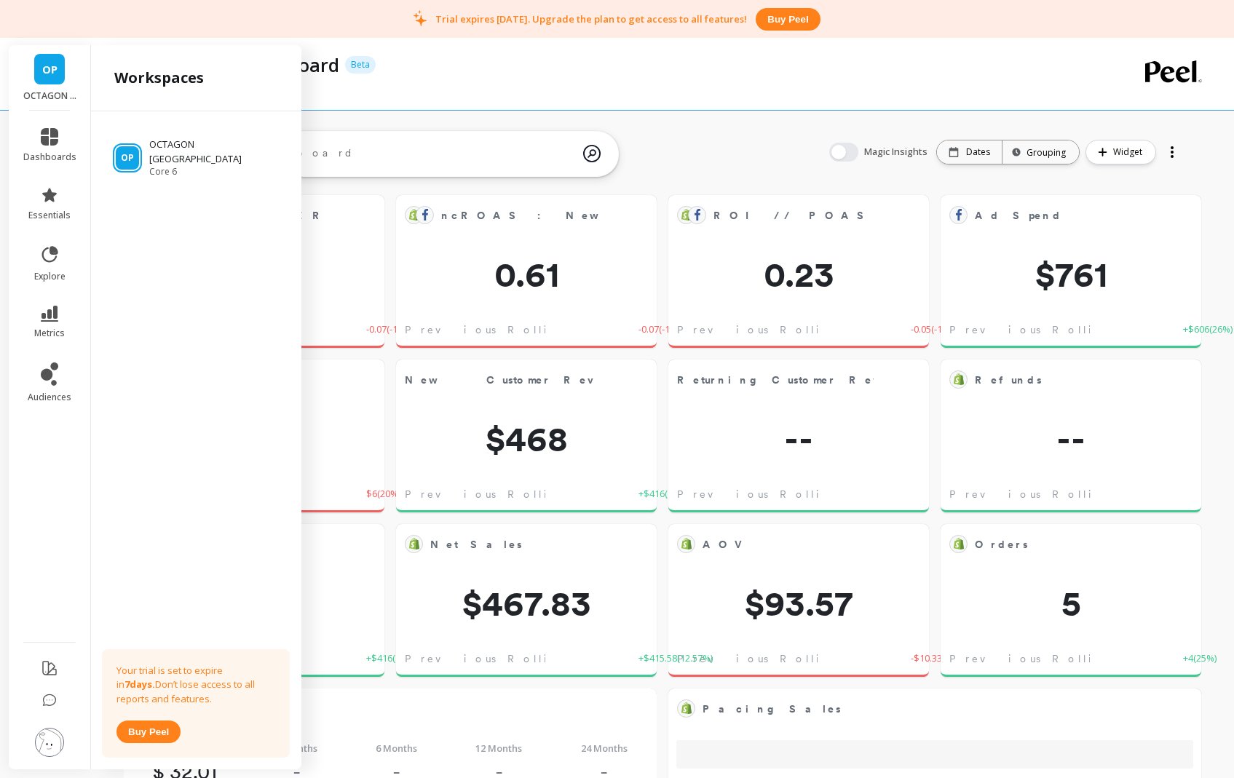
click at [89, 361] on div "OP OCTAGON PARIS dashboards essentials explore metrics audiences" at bounding box center [50, 407] width 82 height 724
click at [50, 362] on li "audiences" at bounding box center [50, 383] width 71 height 58
